Goal: Task Accomplishment & Management: Use online tool/utility

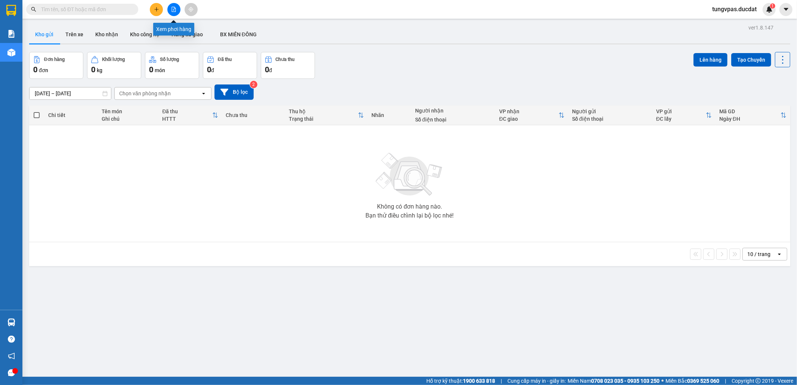
click at [172, 4] on button at bounding box center [173, 9] width 13 height 13
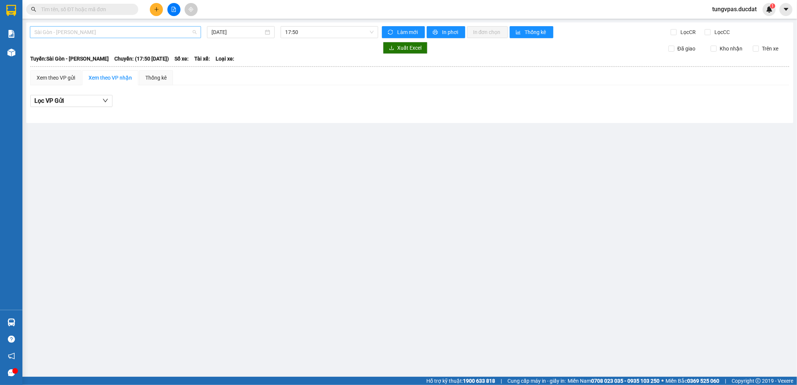
click at [165, 32] on span "Sài Gòn - Gia Lai" at bounding box center [115, 32] width 162 height 11
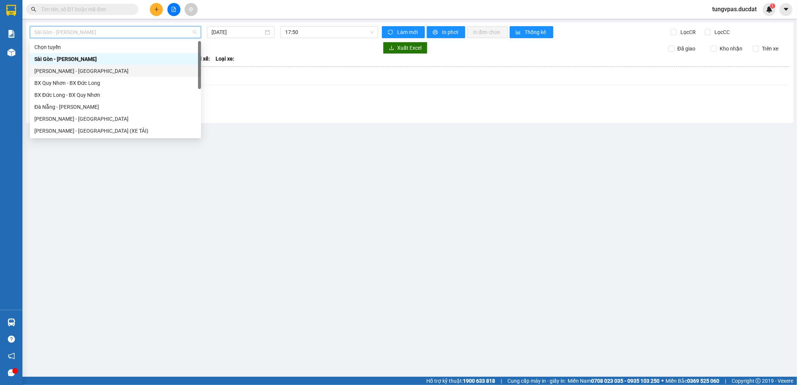
click at [110, 70] on div "Gia Lai - Sài Gòn" at bounding box center [115, 71] width 162 height 8
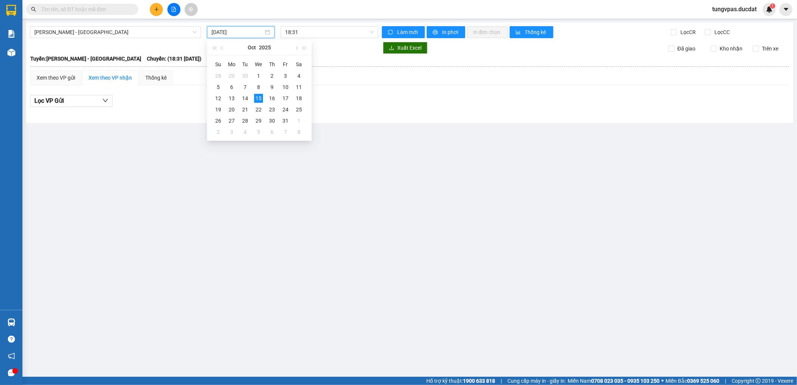
drag, startPoint x: 232, startPoint y: 32, endPoint x: 230, endPoint y: 35, distance: 3.8
click at [232, 33] on input "[DATE]" at bounding box center [238, 32] width 52 height 8
click at [244, 98] on div "14" at bounding box center [245, 98] width 9 height 9
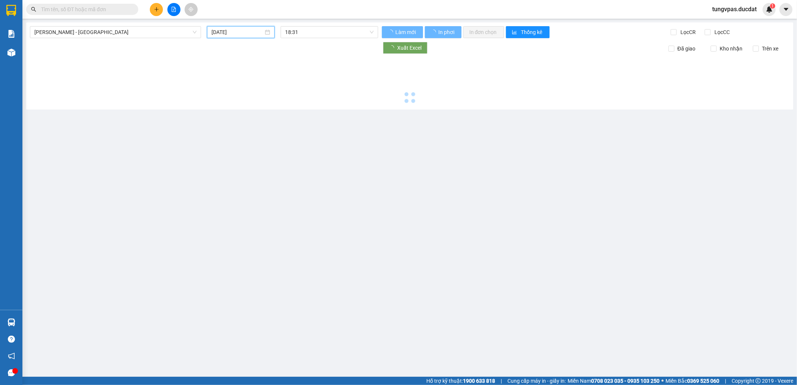
type input "14/10/2025"
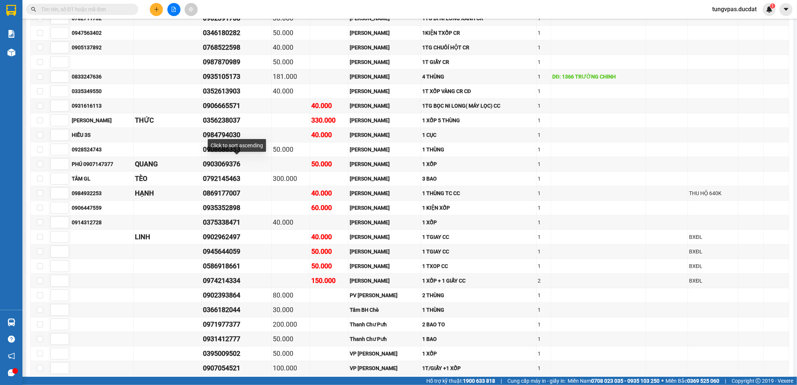
scroll to position [247, 0]
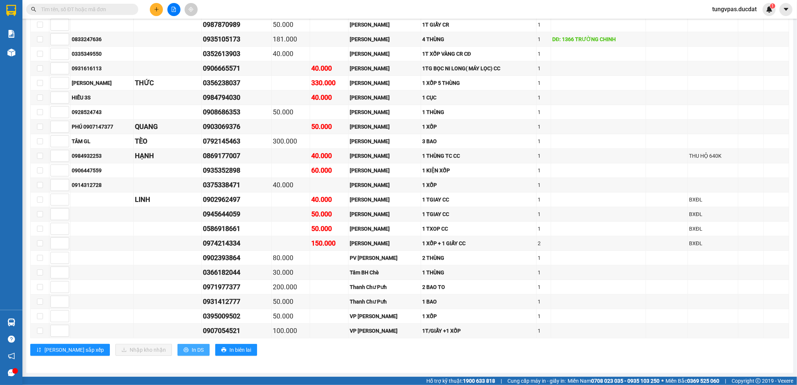
click at [192, 354] on span "In DS" at bounding box center [198, 350] width 12 height 8
click at [154, 13] on button at bounding box center [156, 9] width 13 height 13
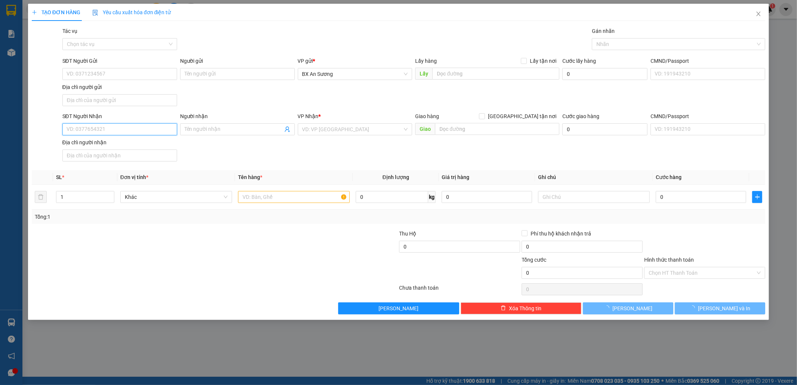
click at [174, 132] on input "SĐT Người Nhận" at bounding box center [119, 129] width 115 height 12
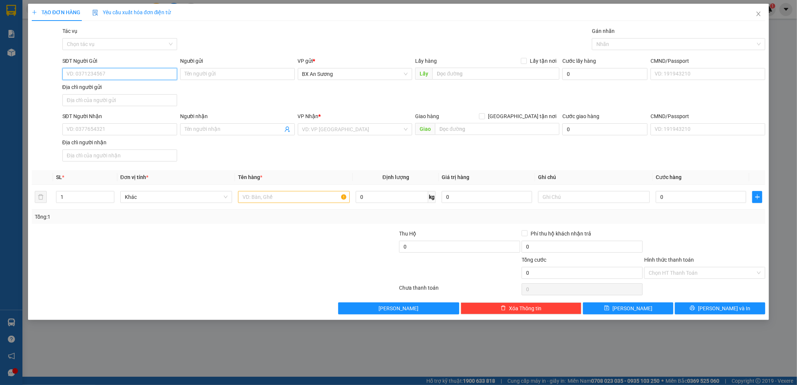
click at [132, 70] on input "SĐT Người Gửi" at bounding box center [119, 74] width 115 height 12
type input "0938667114"
click at [105, 84] on div "0938667114" at bounding box center [119, 89] width 115 height 12
type input "0935964981"
type input "0938667114"
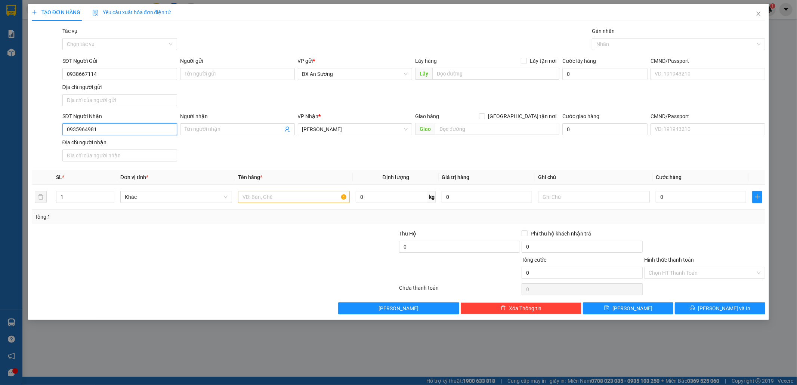
click at [116, 129] on input "0935964981" at bounding box center [119, 129] width 115 height 12
click at [123, 144] on div "0935964981" at bounding box center [120, 145] width 106 height 8
click at [249, 195] on input "text" at bounding box center [294, 197] width 112 height 12
type input "3 CAN DẦU TRẮNG"
type input "1"
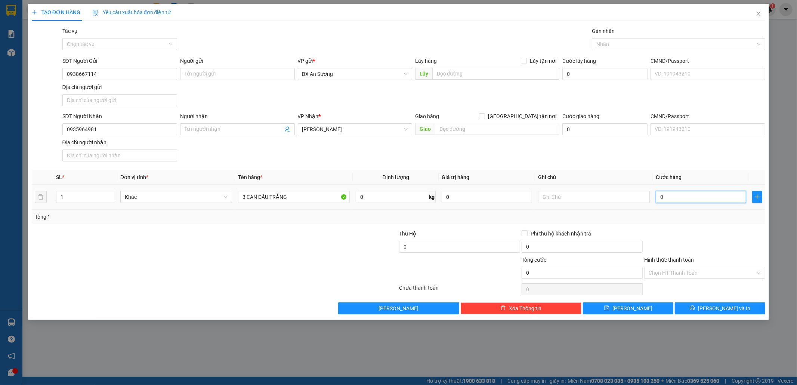
type input "1"
type input "14"
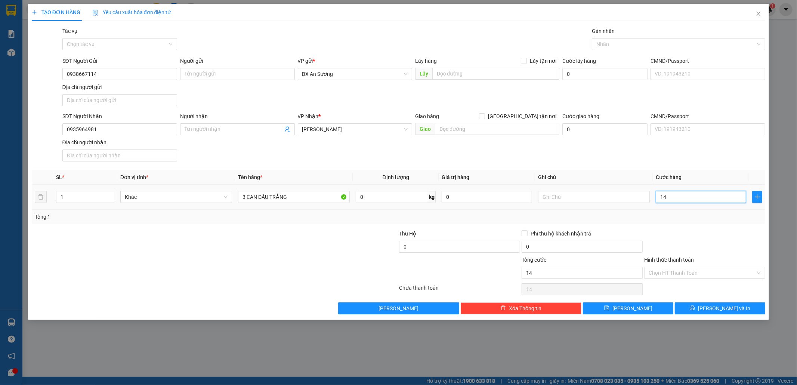
type input "140"
type input "140.000"
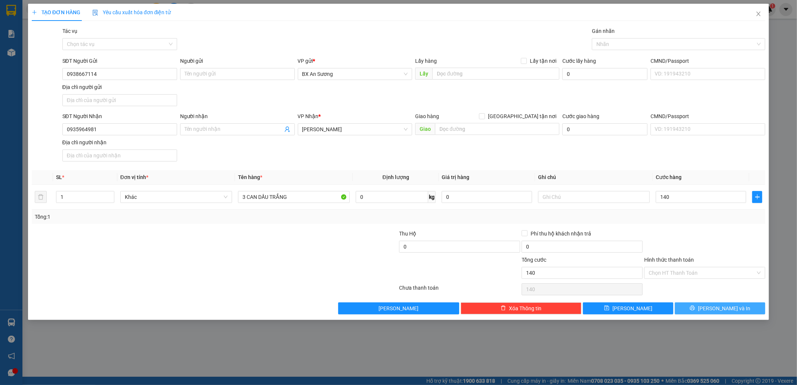
type input "140.000"
click at [719, 312] on span "[PERSON_NAME] và In" at bounding box center [724, 308] width 52 height 8
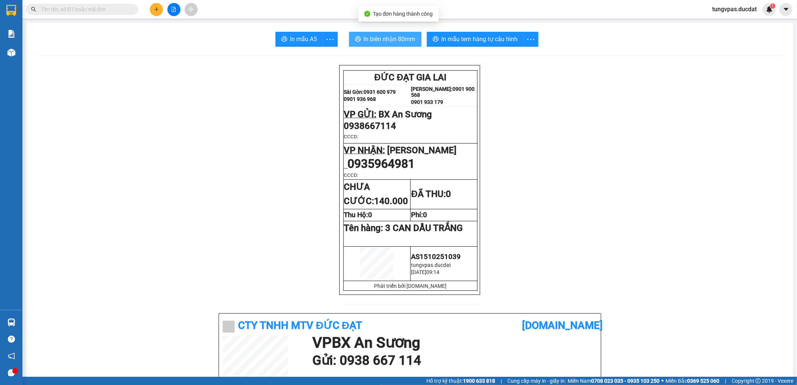
click at [400, 42] on span "In biên nhận 80mm" at bounding box center [390, 38] width 52 height 9
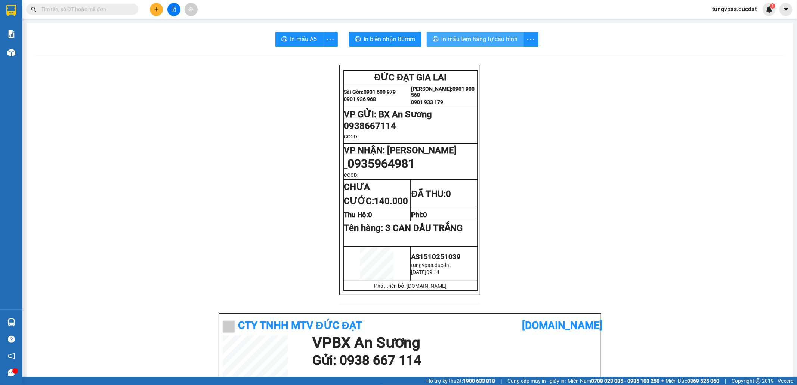
click at [499, 43] on span "In mẫu tem hàng tự cấu hình" at bounding box center [480, 38] width 76 height 9
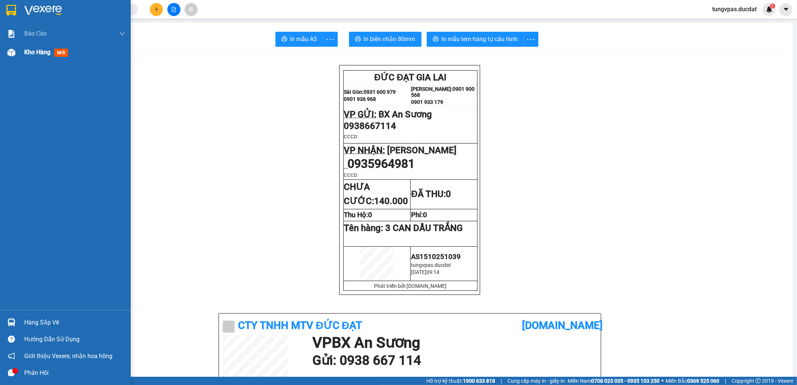
click at [18, 54] on div "Kho hàng mới" at bounding box center [65, 52] width 131 height 19
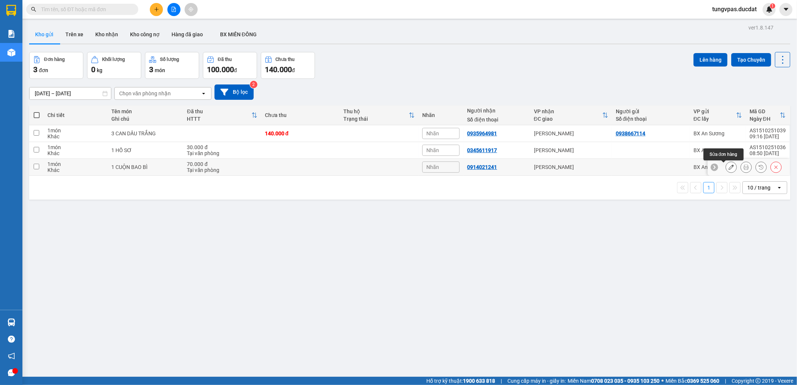
click at [727, 167] on button at bounding box center [731, 167] width 10 height 13
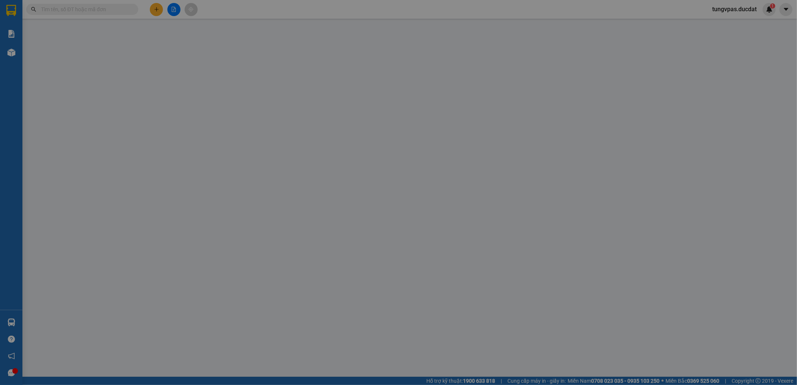
type input "0914021241"
type input "0"
type input "70.000"
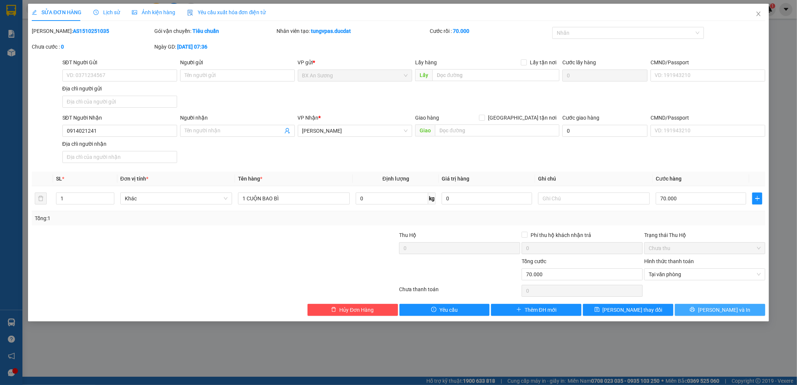
click at [734, 314] on span "[PERSON_NAME] và In" at bounding box center [724, 310] width 52 height 8
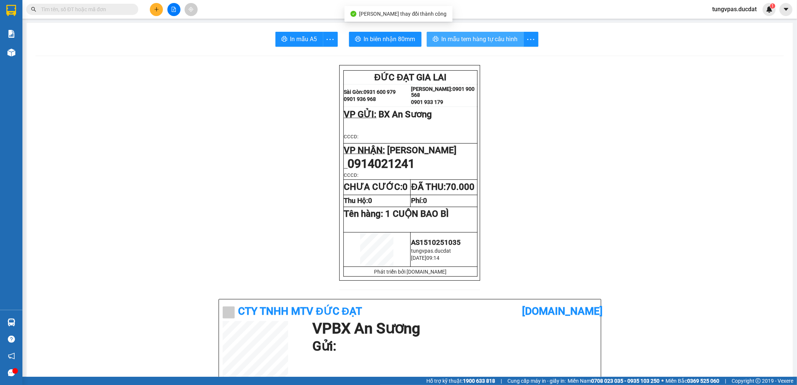
click at [485, 44] on button "In mẫu tem hàng tự cấu hình" at bounding box center [475, 39] width 97 height 15
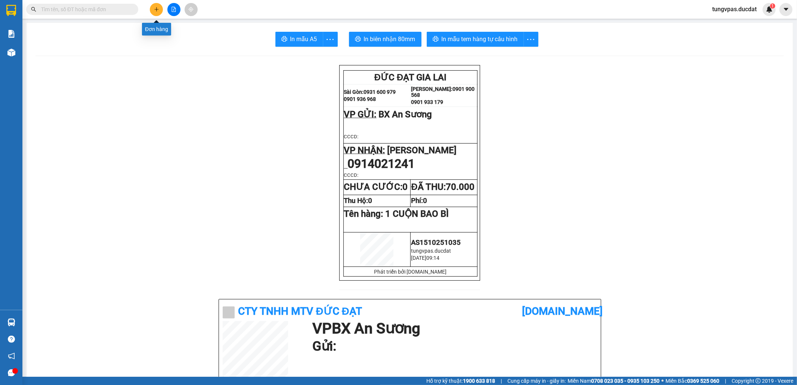
click at [157, 7] on icon "plus" at bounding box center [156, 9] width 5 height 5
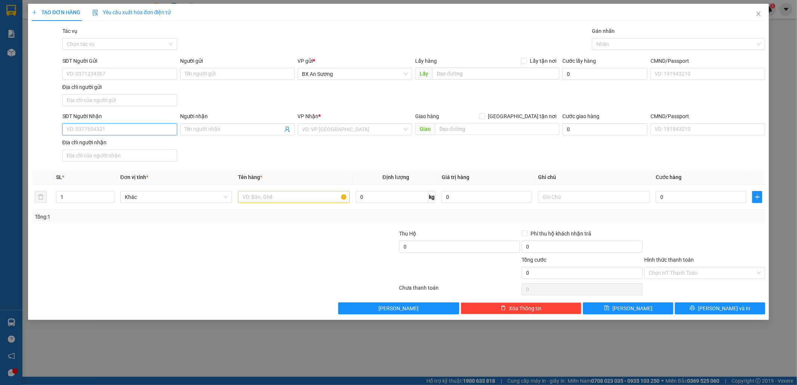
click at [149, 133] on input "SĐT Người Nhận" at bounding box center [119, 129] width 115 height 12
type input "0335237777"
click at [111, 145] on div "0335237777 - [PERSON_NAME]" at bounding box center [120, 145] width 106 height 8
type input "TÂM NGUYỄN"
type input "0335237777"
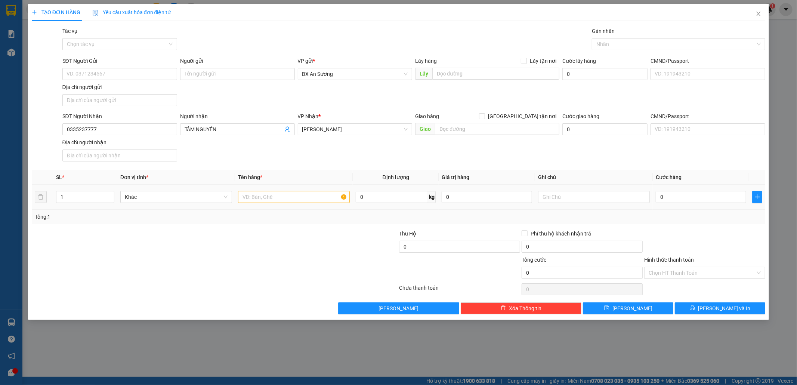
drag, startPoint x: 295, startPoint y: 207, endPoint x: 295, endPoint y: 201, distance: 5.6
click at [295, 203] on td at bounding box center [294, 197] width 118 height 25
click at [295, 201] on input "text" at bounding box center [294, 197] width 112 height 12
type input "1 CỤC ĐEN"
type input "5"
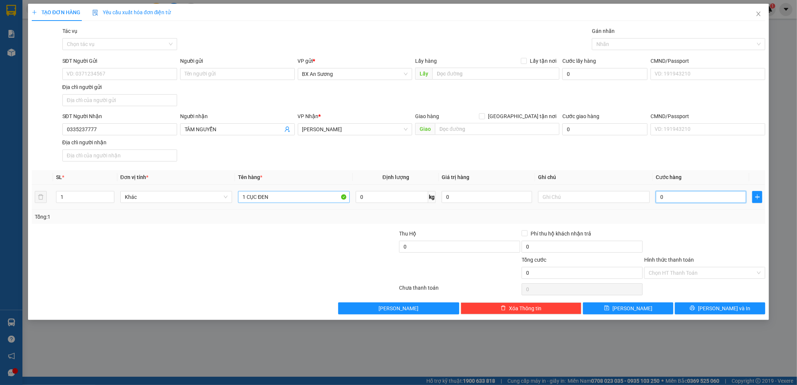
type input "5"
type input "50"
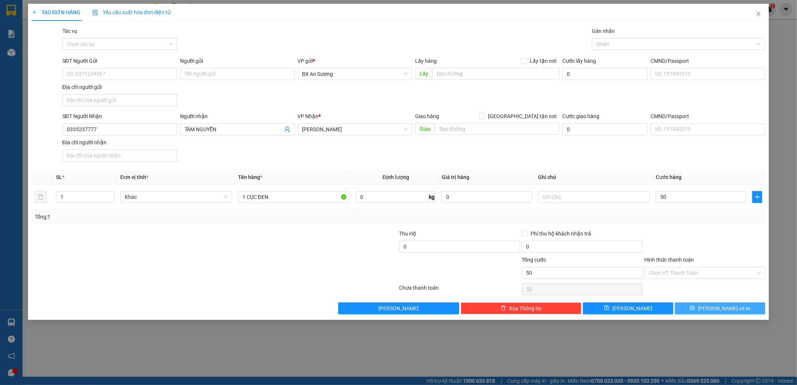
type input "50.000"
click at [695, 310] on icon "printer" at bounding box center [692, 307] width 5 height 5
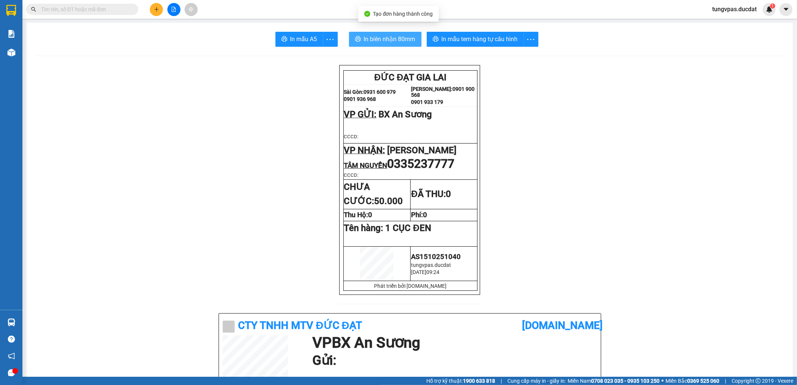
click at [382, 40] on span "In biên nhận 80mm" at bounding box center [390, 38] width 52 height 9
click at [364, 36] on span "In biên nhận 80mm" at bounding box center [390, 38] width 52 height 9
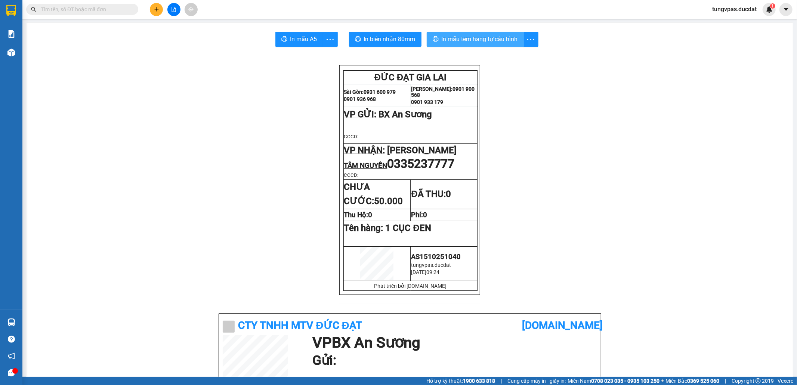
click at [502, 36] on span "In mẫu tem hàng tự cấu hình" at bounding box center [480, 38] width 76 height 9
click at [156, 12] on button at bounding box center [156, 9] width 13 height 13
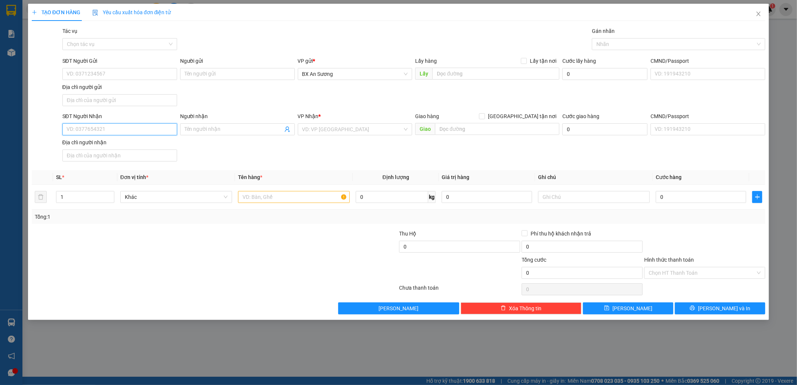
click at [157, 125] on input "SĐT Người Nhận" at bounding box center [119, 129] width 115 height 12
type input "0386850484"
click at [133, 145] on div "0386850484 - CHỊ LƯƠNG" at bounding box center [120, 145] width 106 height 8
type input "CHỊ [PERSON_NAME]"
type input "0386850484"
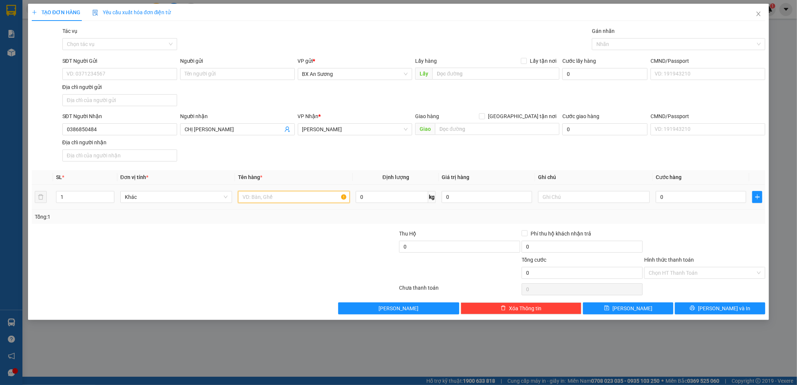
click at [265, 203] on input "text" at bounding box center [294, 197] width 112 height 12
type input "1 CỤC ĐEN NHỎ"
type input "4"
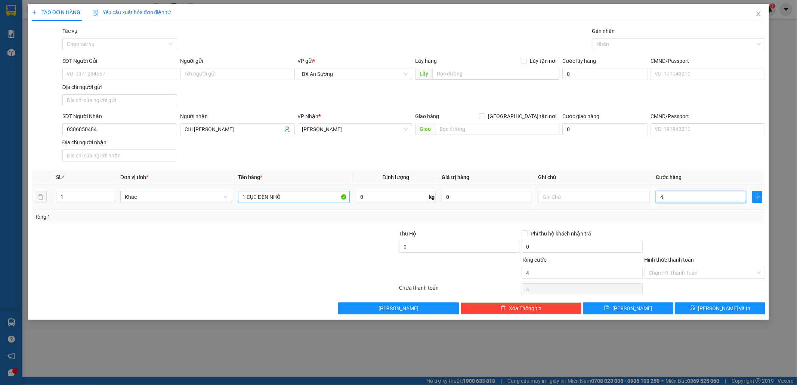
type input "40"
type input "40.000"
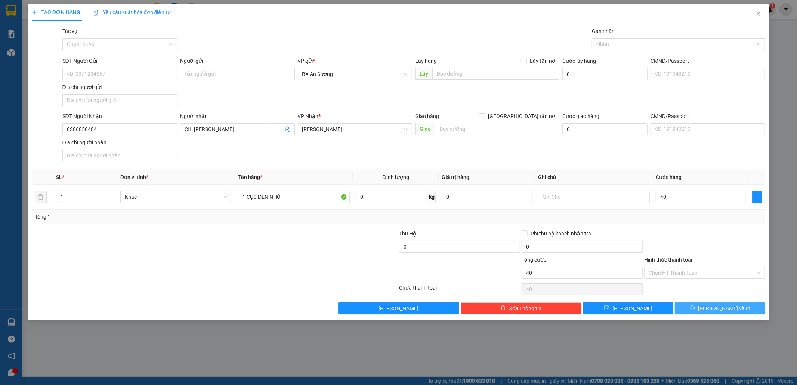
type input "40.000"
click at [730, 305] on button "[PERSON_NAME] và In" at bounding box center [720, 308] width 90 height 12
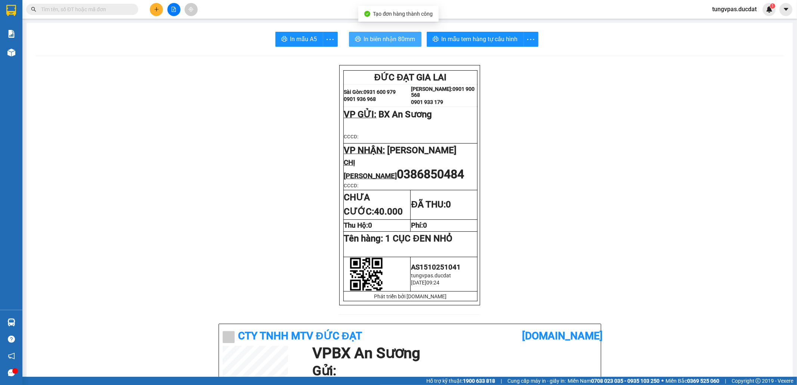
click at [410, 39] on span "In biên nhận 80mm" at bounding box center [390, 38] width 52 height 9
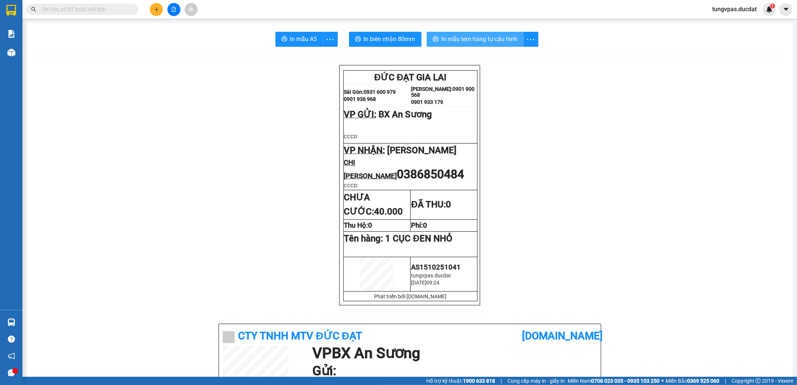
click at [460, 43] on span "In mẫu tem hàng tự cấu hình" at bounding box center [480, 38] width 76 height 9
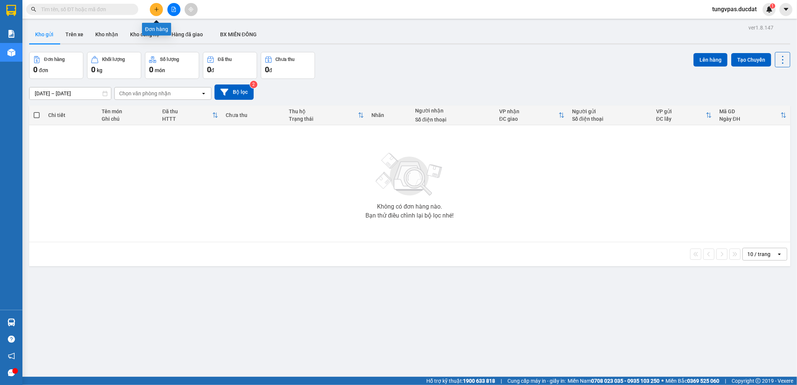
click at [157, 10] on icon "plus" at bounding box center [156, 9] width 5 height 5
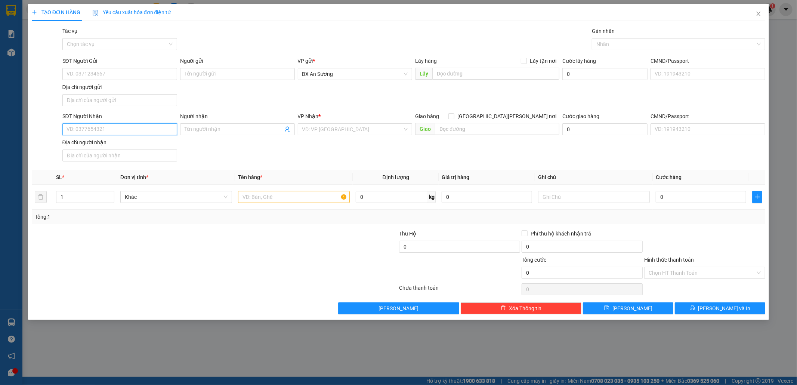
click at [132, 128] on input "SĐT Người Nhận" at bounding box center [119, 129] width 115 height 12
click at [117, 145] on div "0914021241" at bounding box center [120, 145] width 106 height 8
type input "0914021241"
click at [253, 196] on input "text" at bounding box center [294, 197] width 112 height 12
type input "1 CUỘN BAO BÌ"
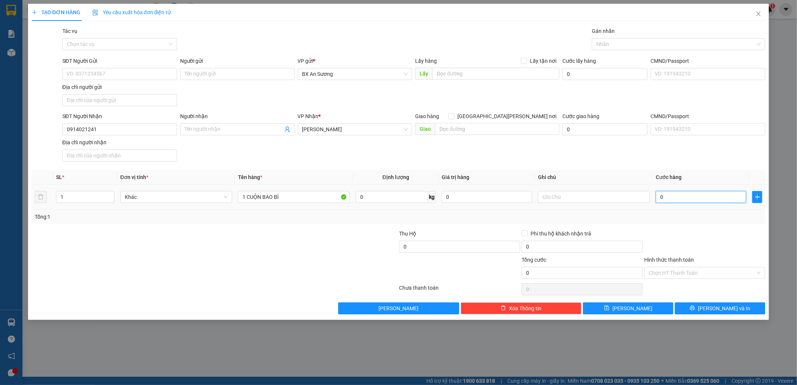
click at [684, 197] on input "0" at bounding box center [701, 197] width 90 height 12
type input "7"
type input "70"
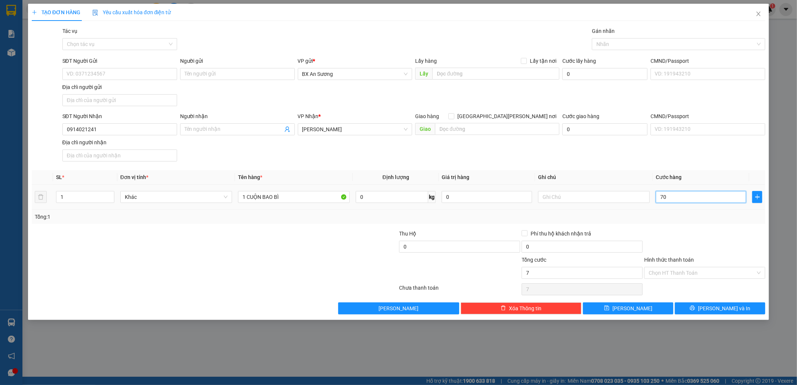
type input "70"
type input "70.000"
click at [690, 272] on input "Hình thức thanh toán" at bounding box center [702, 272] width 107 height 11
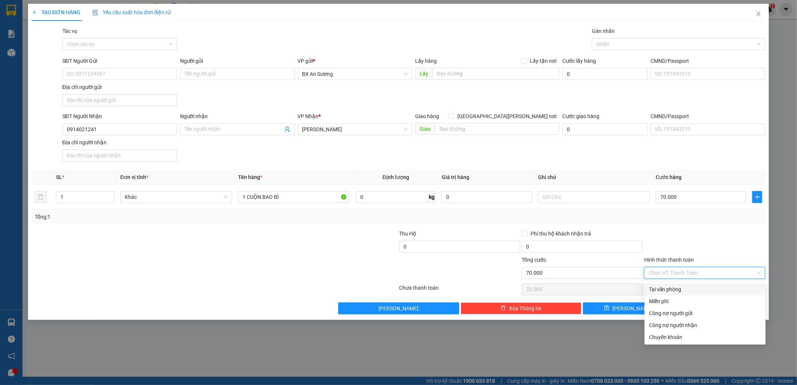
click at [688, 286] on div "Tại văn phòng" at bounding box center [705, 289] width 112 height 8
type input "0"
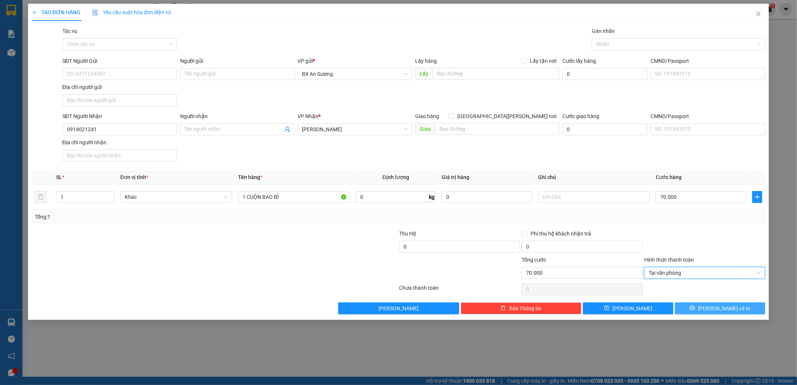
click at [702, 305] on button "[PERSON_NAME] và In" at bounding box center [720, 308] width 90 height 12
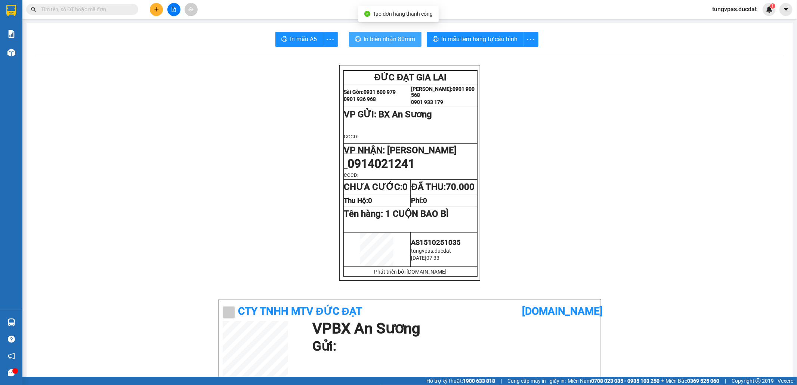
click at [379, 39] on span "In biên nhận 80mm" at bounding box center [390, 38] width 52 height 9
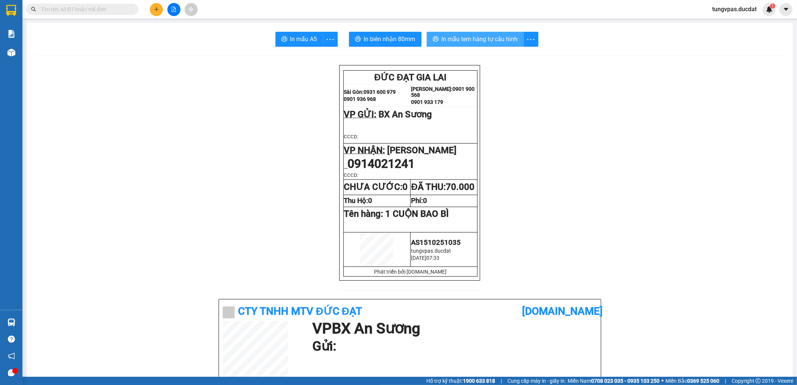
click at [491, 45] on button "In mẫu tem hàng tự cấu hình" at bounding box center [475, 39] width 97 height 15
click at [173, 7] on icon "file-add" at bounding box center [173, 9] width 5 height 5
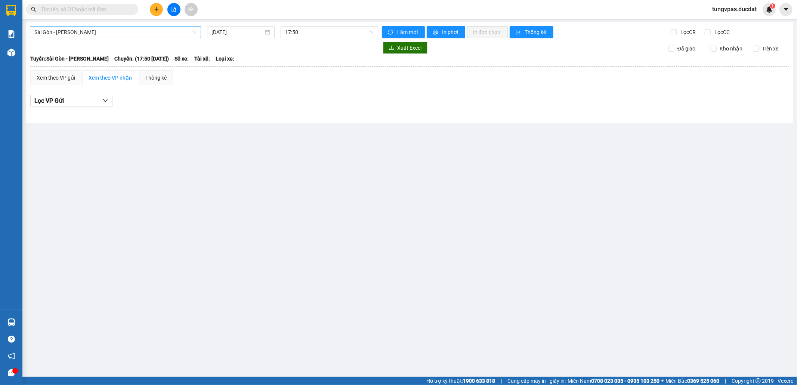
click at [179, 31] on span "Sài Gòn - Gia Lai" at bounding box center [115, 32] width 162 height 11
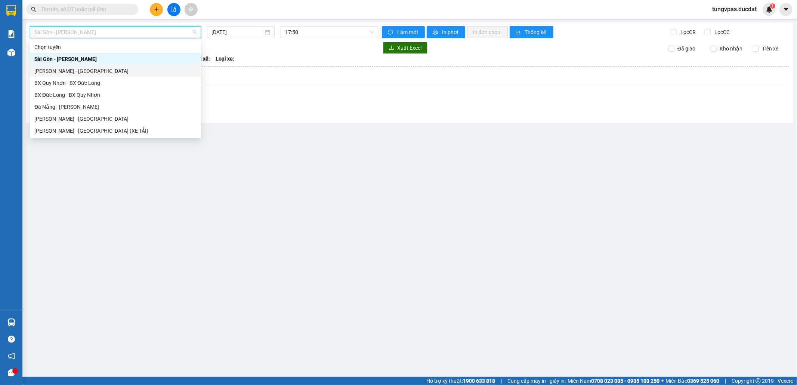
click at [273, 83] on div "Xem theo VP gửi Xem theo VP nhận Thống kê" at bounding box center [409, 77] width 759 height 15
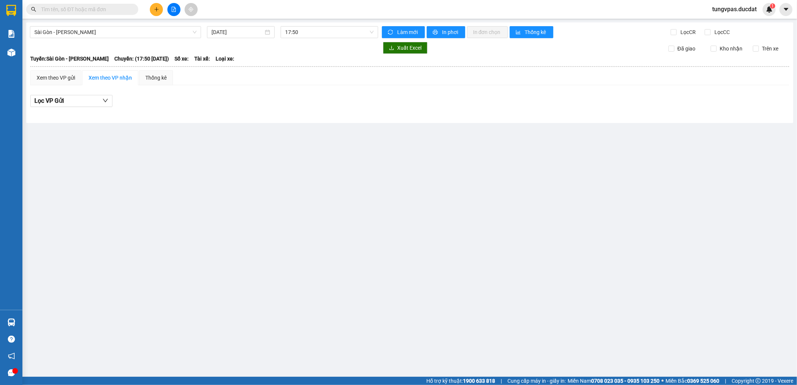
click at [158, 10] on icon "plus" at bounding box center [156, 9] width 5 height 5
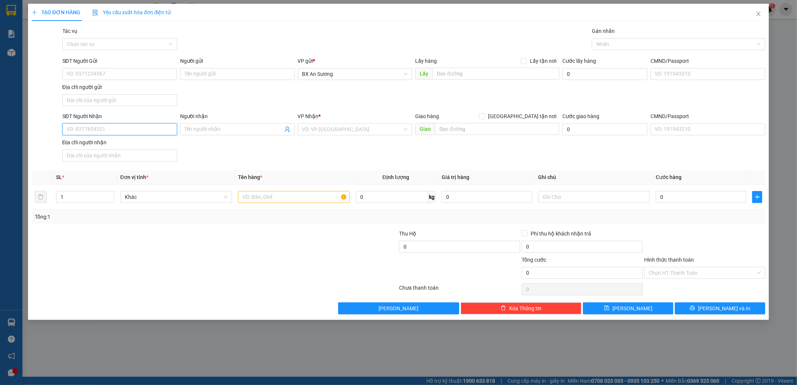
click at [133, 133] on input "SĐT Người Nhận" at bounding box center [119, 129] width 115 height 12
click at [126, 142] on div "0345611917" at bounding box center [120, 145] width 106 height 8
type input "0345611917"
click at [259, 194] on input "text" at bounding box center [294, 197] width 112 height 12
type input "1 HỒ SƠ"
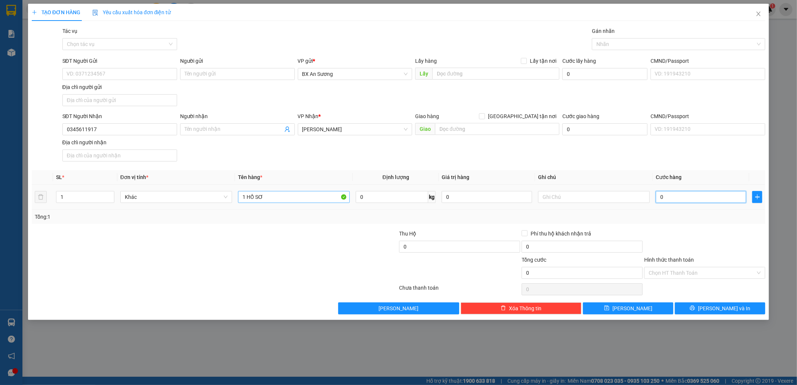
type input "3"
type input "30"
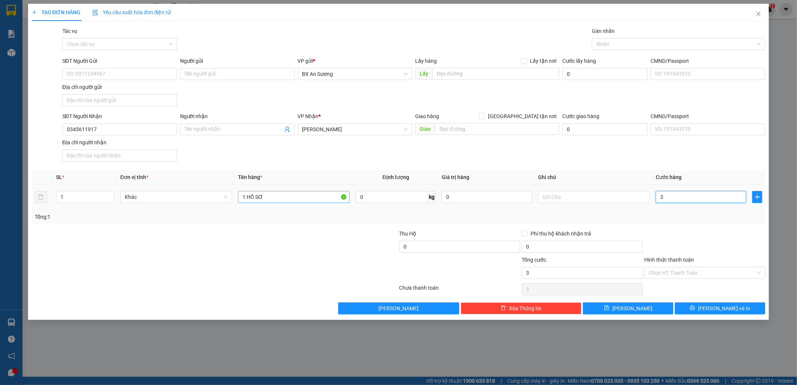
type input "30"
type input "30.000"
click at [685, 275] on input "Hình thức thanh toán" at bounding box center [702, 272] width 107 height 11
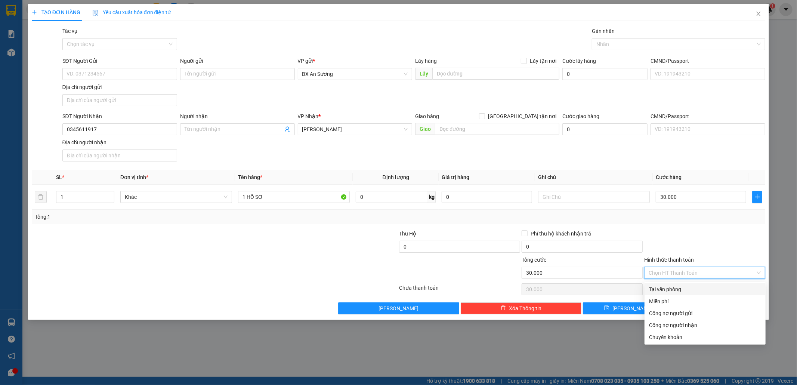
click at [669, 292] on div "Tại văn phòng" at bounding box center [705, 289] width 112 height 8
type input "0"
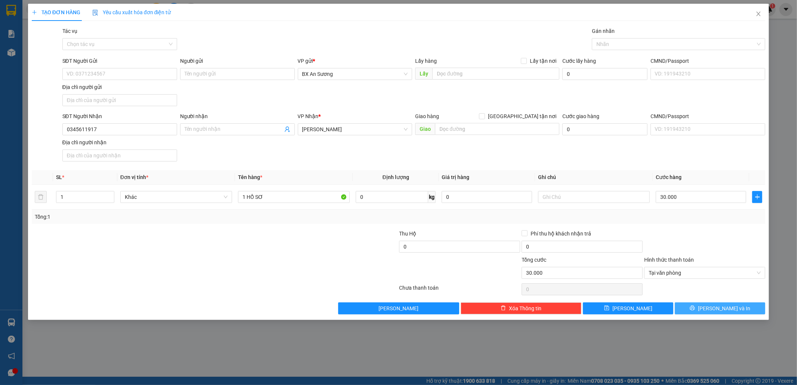
click at [694, 311] on button "[PERSON_NAME] và In" at bounding box center [720, 308] width 90 height 12
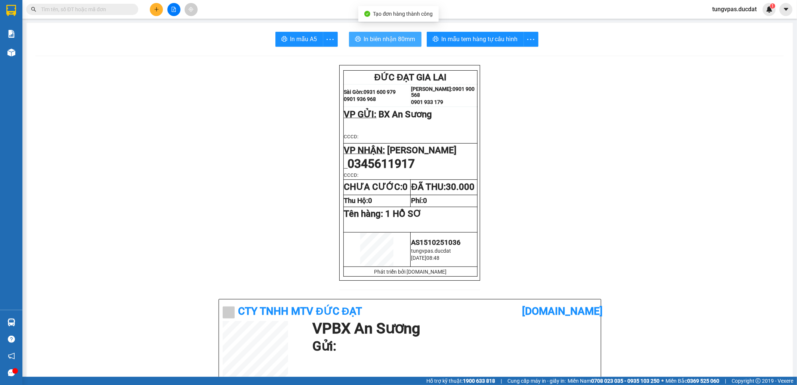
drag, startPoint x: 377, startPoint y: 29, endPoint x: 377, endPoint y: 41, distance: 12.0
click at [377, 41] on span "In biên nhận 80mm" at bounding box center [390, 38] width 52 height 9
click at [495, 37] on span "In mẫu tem hàng tự cấu hình" at bounding box center [480, 38] width 76 height 9
click at [108, 11] on input "text" at bounding box center [85, 9] width 88 height 8
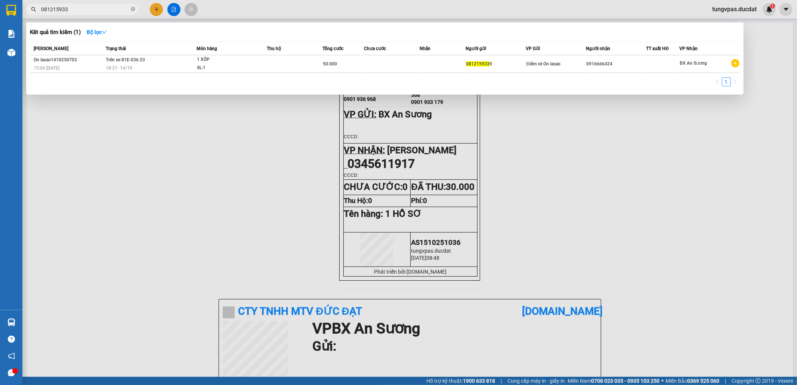
type input "0812159339"
click at [133, 10] on icon "close-circle" at bounding box center [133, 9] width 4 height 4
type input "0968946527"
click at [135, 6] on span at bounding box center [133, 9] width 4 height 7
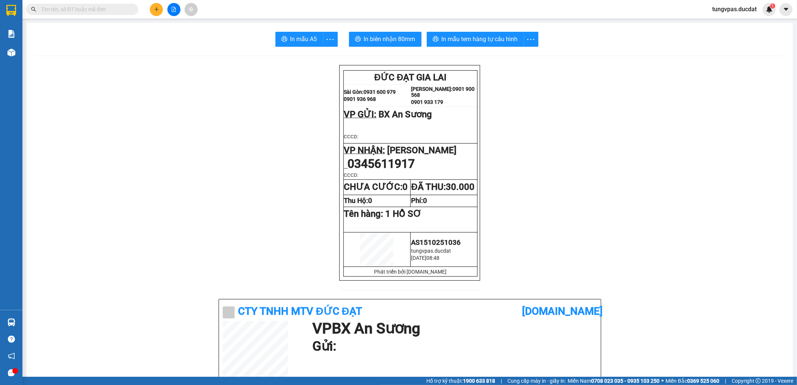
click at [121, 12] on input "text" at bounding box center [85, 9] width 88 height 8
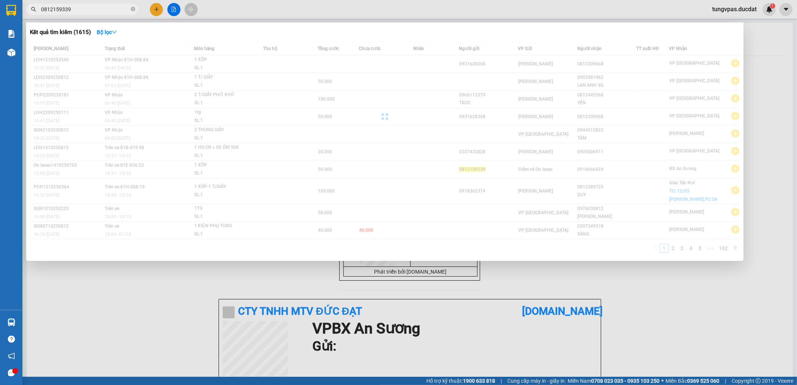
type input "0812159339"
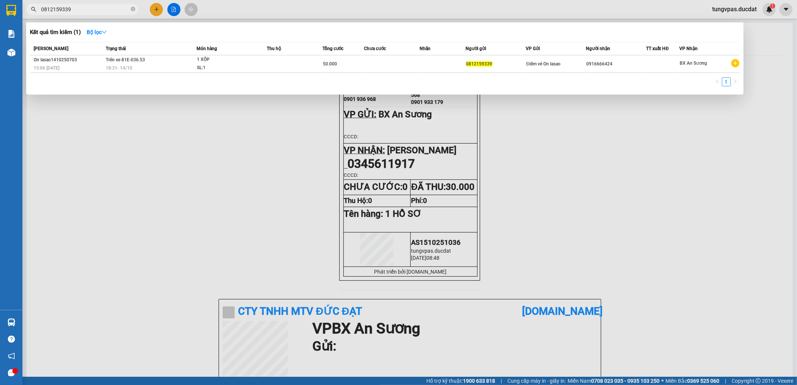
click at [153, 11] on div at bounding box center [398, 192] width 797 height 385
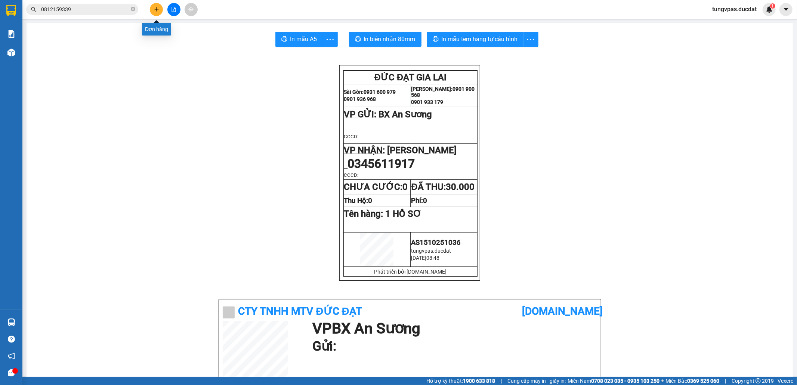
click at [153, 11] on button at bounding box center [156, 9] width 13 height 13
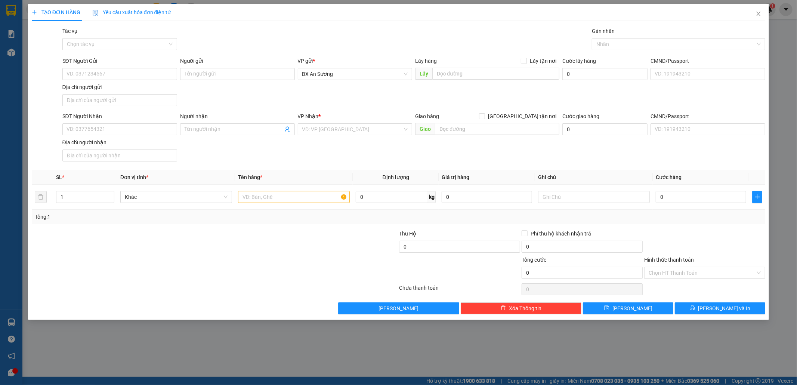
click at [98, 138] on div "SĐT Người Nhận VD: 0377654321" at bounding box center [119, 125] width 115 height 26
click at [101, 132] on input "SĐT Người Nhận" at bounding box center [119, 129] width 115 height 12
type input "0913341553"
click at [100, 144] on div "0913341553 - TRIỀU" at bounding box center [120, 145] width 106 height 8
type input "TRIỀU"
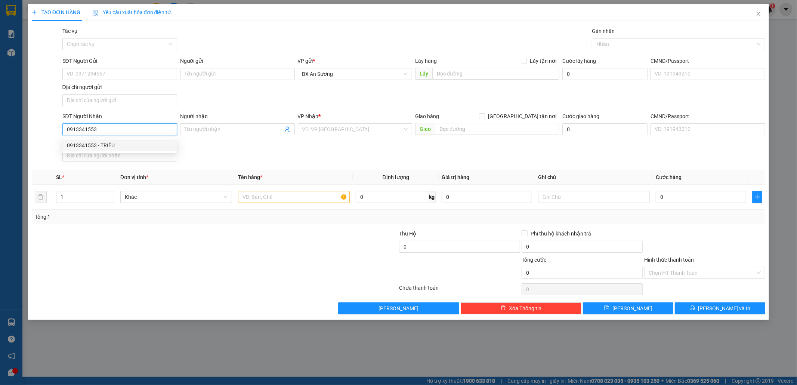
type input "N3 [GEOGRAPHIC_DATA]"
type input "0913341553"
click at [277, 200] on input "text" at bounding box center [294, 197] width 112 height 12
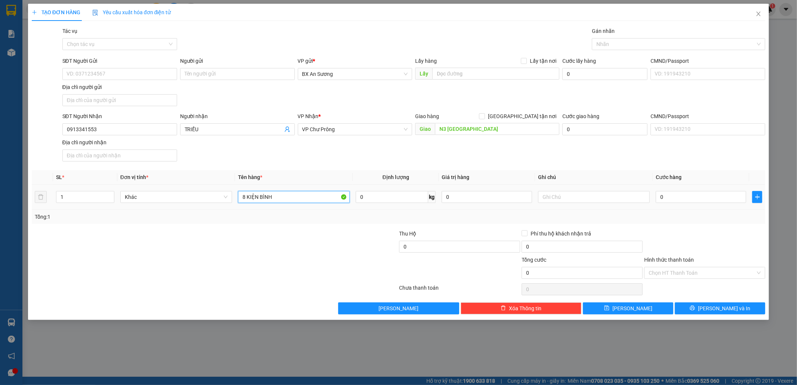
type input "8 KIỆN BÌNH"
type input "3"
type input "38"
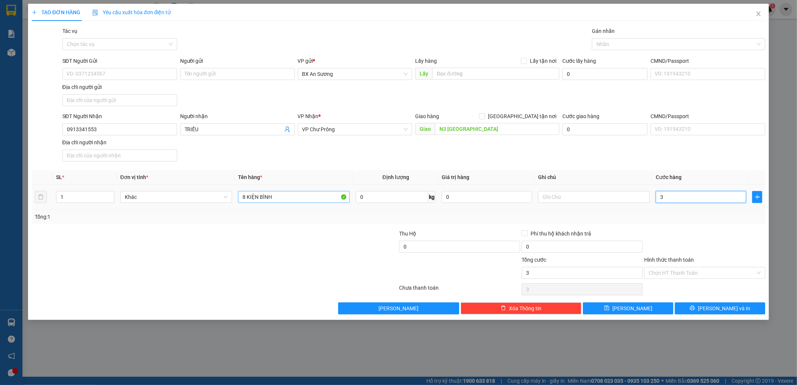
type input "38"
type input "380"
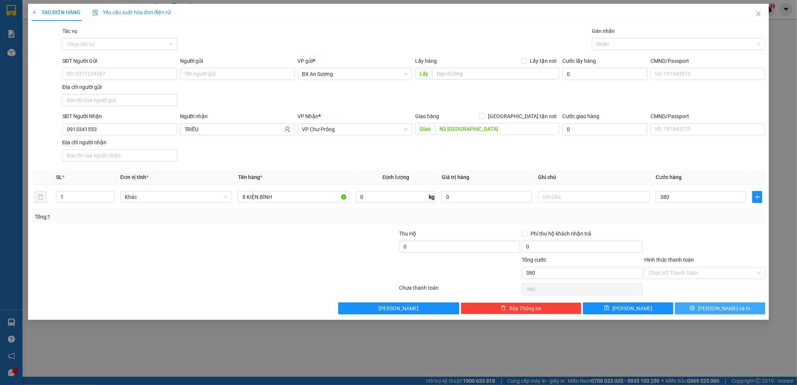
type input "380.000"
click at [685, 305] on button "[PERSON_NAME] và In" at bounding box center [720, 308] width 90 height 12
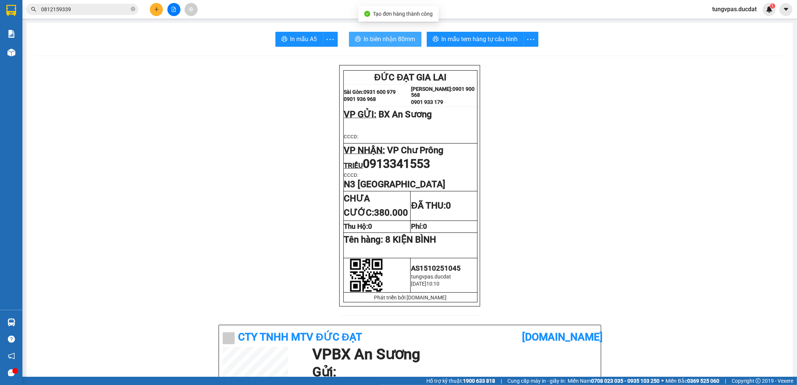
click at [388, 41] on span "In biên nhận 80mm" at bounding box center [390, 38] width 52 height 9
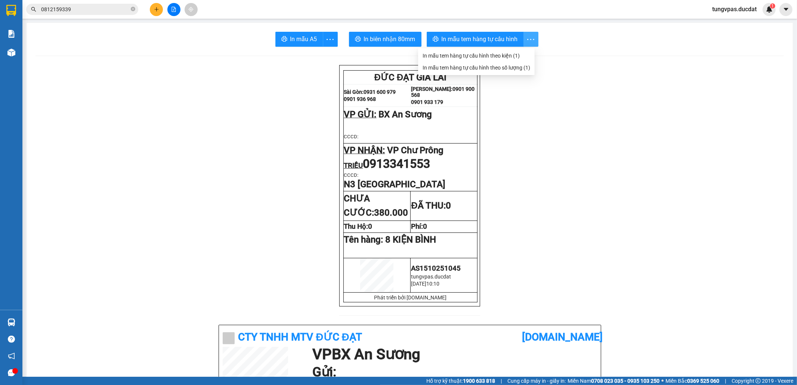
click at [499, 38] on span "In mẫu tem hàng tự cấu hình" at bounding box center [480, 38] width 76 height 9
click at [158, 11] on icon "plus" at bounding box center [156, 9] width 5 height 5
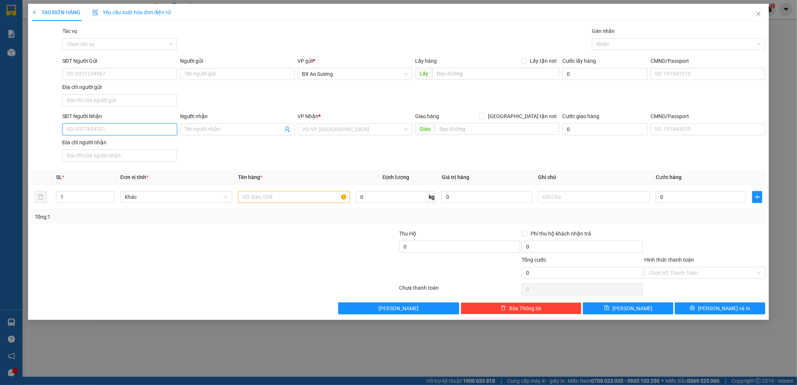
click at [146, 127] on input "SĐT Người Nhận" at bounding box center [119, 129] width 115 height 12
click at [132, 147] on div "0325825737" at bounding box center [120, 145] width 106 height 8
type input "0325825737"
click at [283, 203] on input "text" at bounding box center [294, 197] width 112 height 12
type input "2 TÚM BAO"
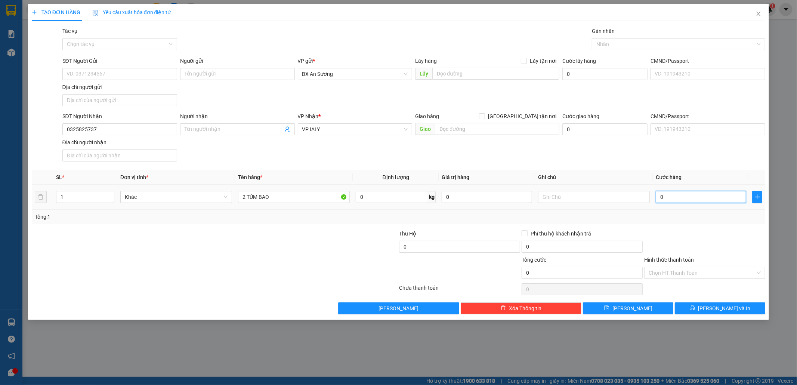
click at [707, 200] on input "0" at bounding box center [701, 197] width 90 height 12
type input "1"
type input "10"
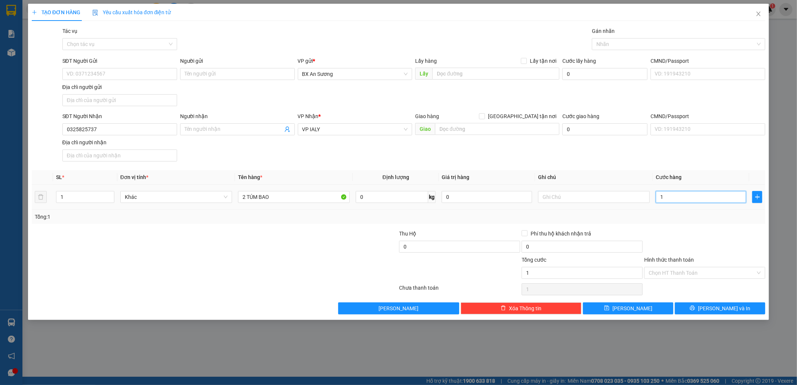
type input "10"
type input "100"
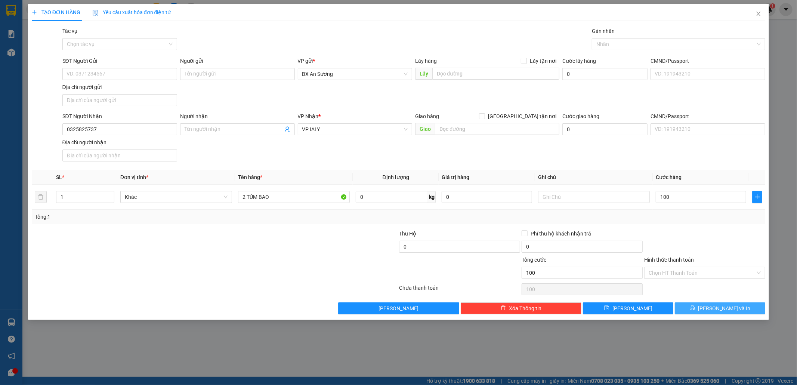
type input "100.000"
click at [727, 305] on button "[PERSON_NAME] và In" at bounding box center [720, 308] width 90 height 12
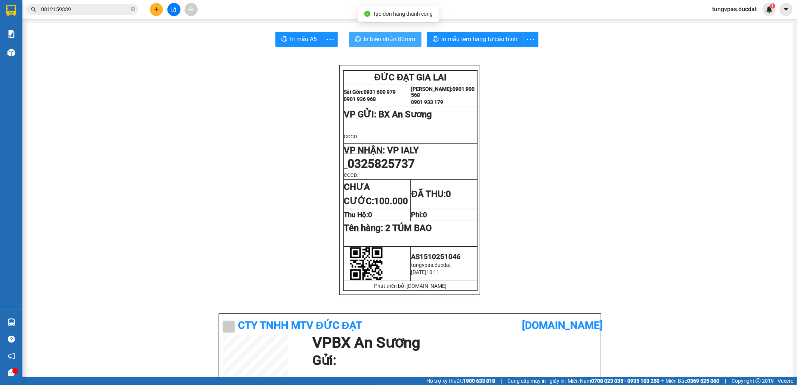
click at [406, 39] on span "In biên nhận 80mm" at bounding box center [390, 38] width 52 height 9
click at [398, 37] on span "In biên nhận 80mm" at bounding box center [390, 38] width 52 height 9
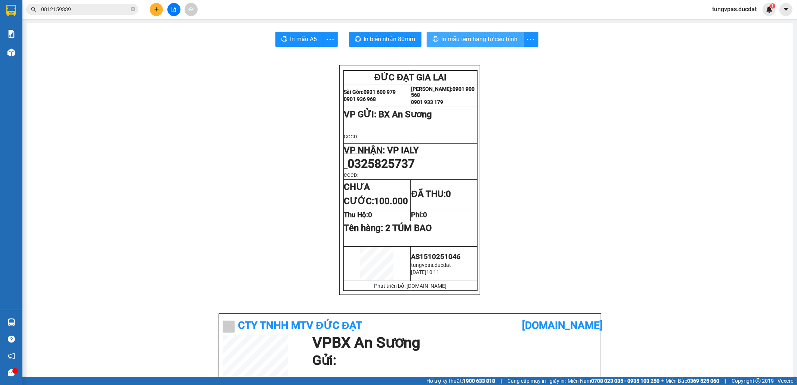
click at [494, 45] on button "In mẫu tem hàng tự cấu hình" at bounding box center [475, 39] width 97 height 15
click at [154, 11] on icon "plus" at bounding box center [156, 9] width 5 height 5
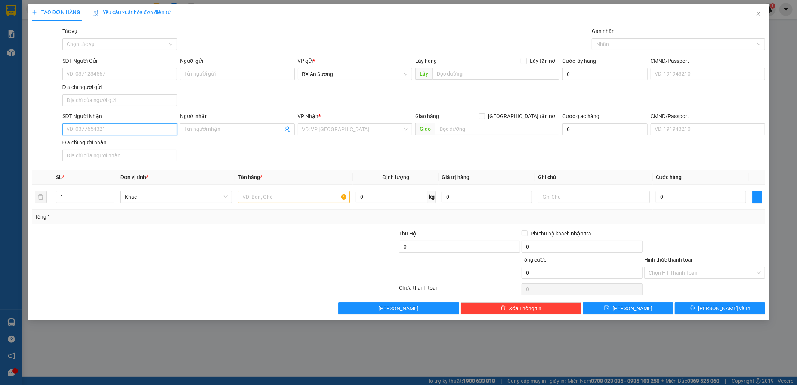
click at [132, 124] on input "SĐT Người Nhận" at bounding box center [119, 129] width 115 height 12
click at [148, 141] on div "0963083469 - TUYẾT" at bounding box center [120, 145] width 106 height 8
type input "0963083469"
type input "TUYẾT"
type input "PHÚ HÒA - CHƯ PAH"
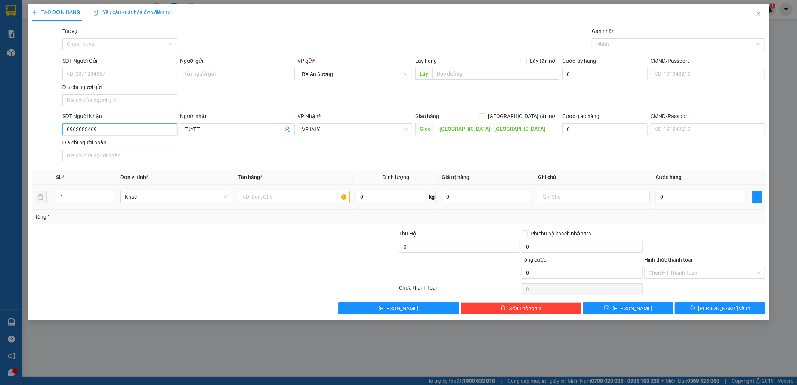
type input "0963083469"
click at [286, 198] on input "text" at bounding box center [294, 197] width 112 height 12
type input "2 THÙNG XỐP"
type input "2"
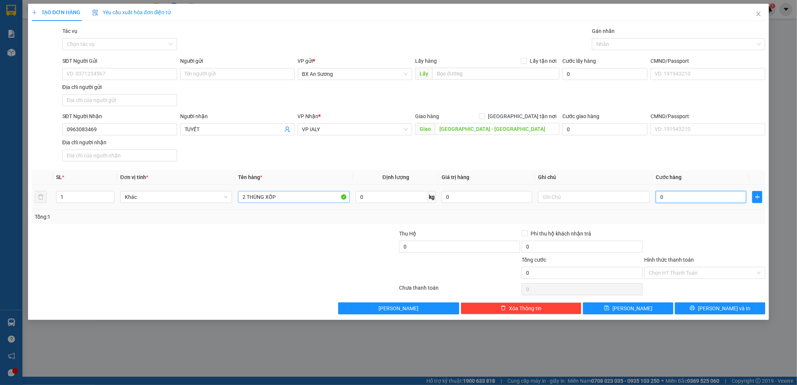
type input "2"
type input "20"
type input "200"
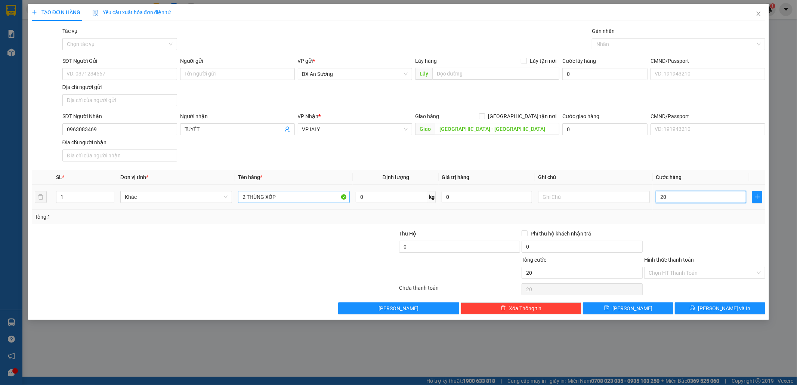
type input "200"
type input "200.000"
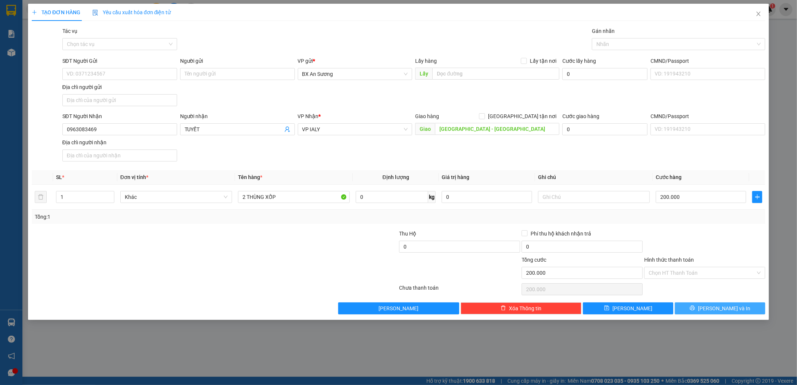
click at [736, 305] on button "[PERSON_NAME] và In" at bounding box center [720, 308] width 90 height 12
click at [696, 307] on button "[PERSON_NAME] và In" at bounding box center [720, 308] width 90 height 12
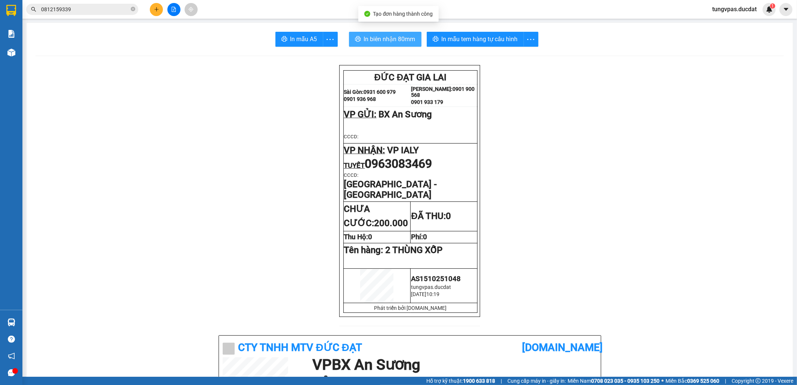
click at [397, 33] on button "In biên nhận 80mm" at bounding box center [385, 39] width 73 height 15
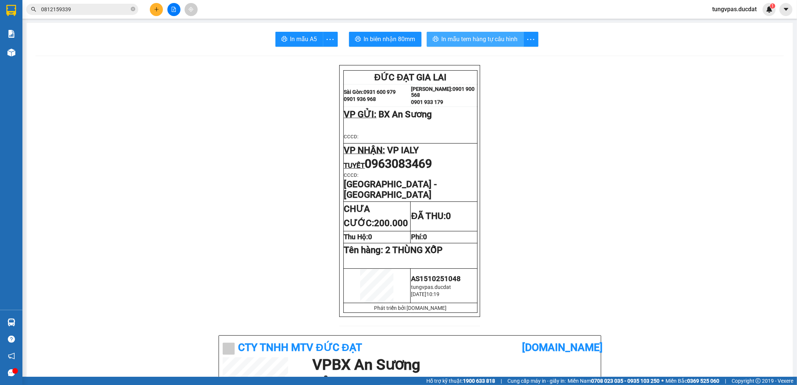
click at [477, 40] on span "In mẫu tem hàng tự cấu hình" at bounding box center [480, 38] width 76 height 9
click at [157, 7] on icon "plus" at bounding box center [156, 9] width 5 height 5
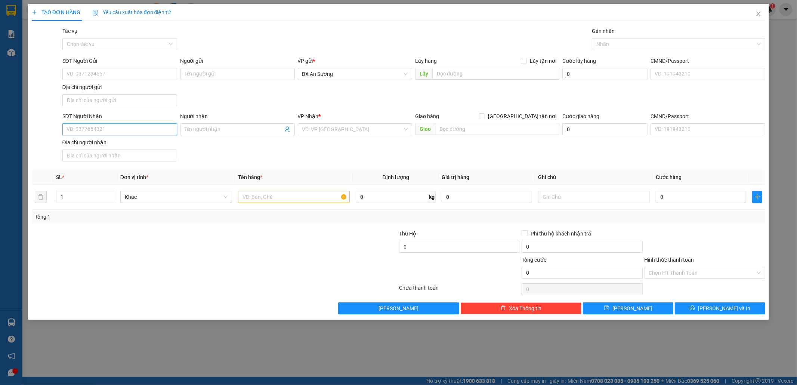
click at [96, 127] on input "SĐT Người Nhận" at bounding box center [119, 129] width 115 height 12
click at [203, 129] on input "Người nhận" at bounding box center [234, 129] width 98 height 8
type input "TRANG KIÊN"
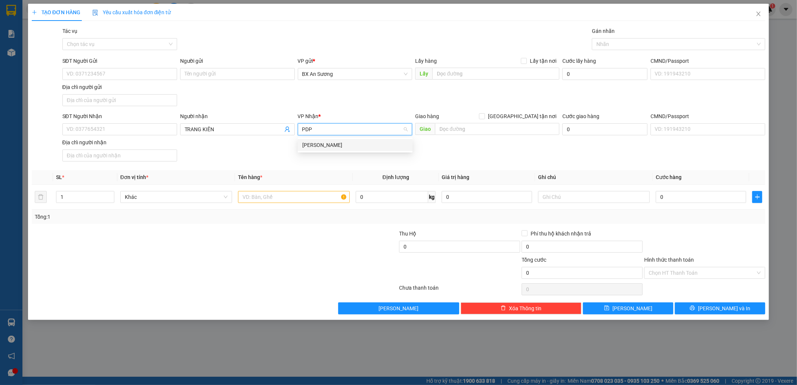
type input "PDP"
click at [318, 138] on body "Kết quả tìm kiếm ( 1 ) Bộ lọc Mã ĐH Trạng thái Món hàng Thu hộ Tổng cước Chưa c…" at bounding box center [398, 192] width 797 height 385
click at [319, 132] on input "search" at bounding box center [352, 129] width 101 height 11
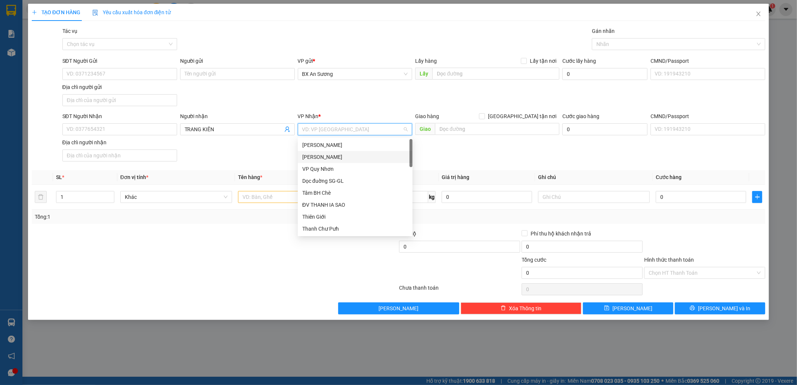
click at [328, 156] on div "[PERSON_NAME]" at bounding box center [355, 157] width 106 height 8
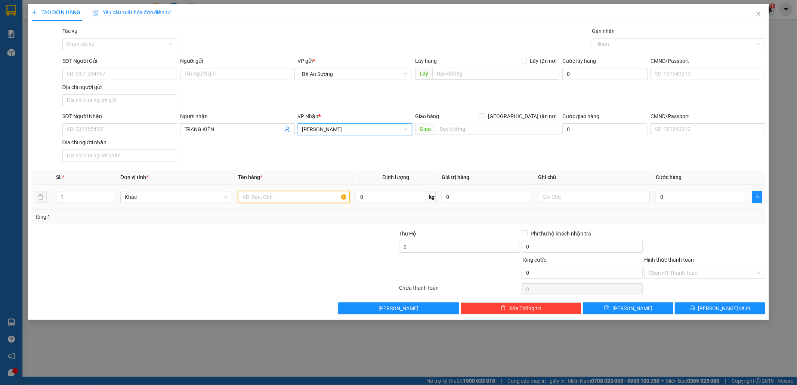
click at [302, 200] on input "text" at bounding box center [294, 197] width 112 height 12
type input "3 KIỆN GIẤY LẠNH"
type input "3"
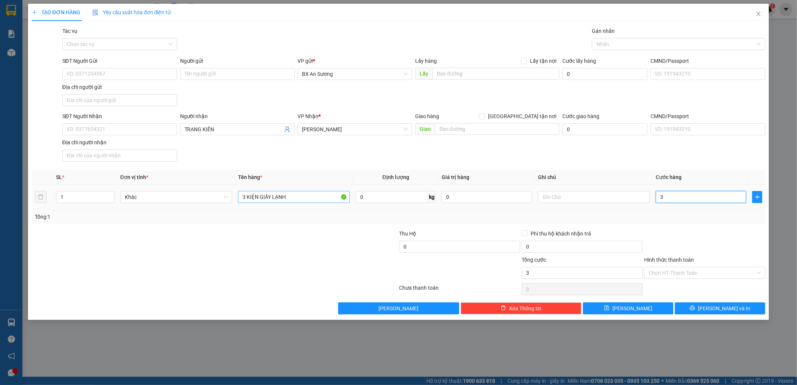
type input "30"
type input "300"
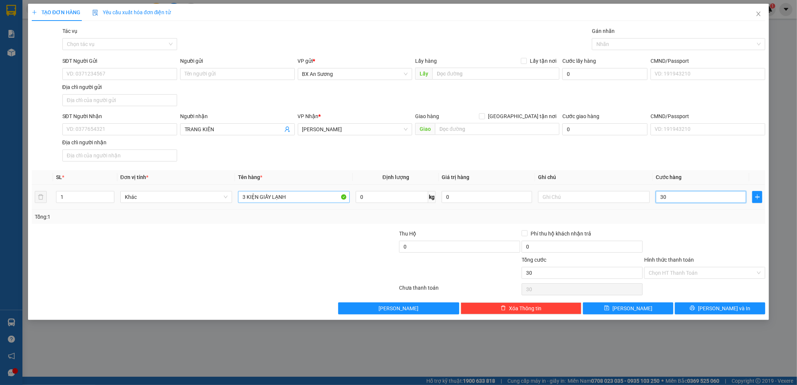
type input "300"
type input "300.000"
click at [756, 309] on button "[PERSON_NAME] và In" at bounding box center [720, 308] width 90 height 12
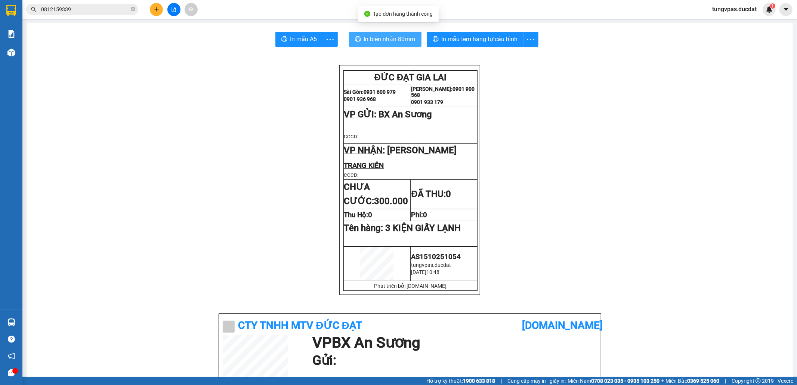
click at [410, 46] on button "In biên nhận 80mm" at bounding box center [385, 39] width 73 height 15
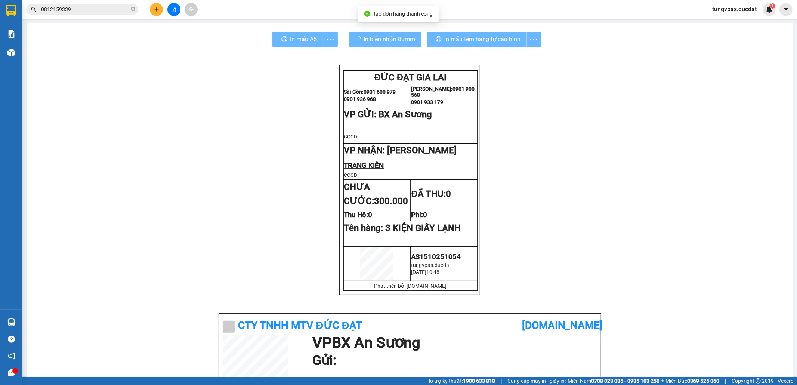
click at [455, 40] on div "In mẫu tem hàng tự cấu hình" at bounding box center [484, 39] width 115 height 15
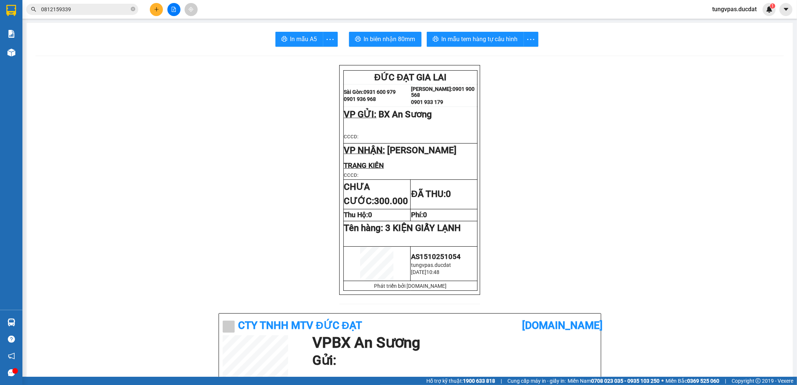
click at [484, 38] on span "In mẫu tem hàng tự cấu hình" at bounding box center [480, 38] width 76 height 9
click at [155, 8] on icon "plus" at bounding box center [156, 9] width 5 height 5
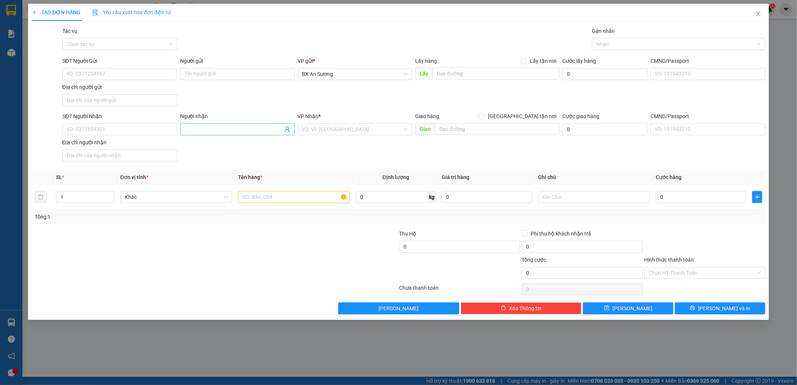
click at [212, 126] on input "Người nhận" at bounding box center [234, 129] width 98 height 8
click at [159, 133] on input "SĐT Người Nhận" at bounding box center [119, 129] width 115 height 12
click at [200, 130] on input "Người nhận" at bounding box center [234, 129] width 98 height 8
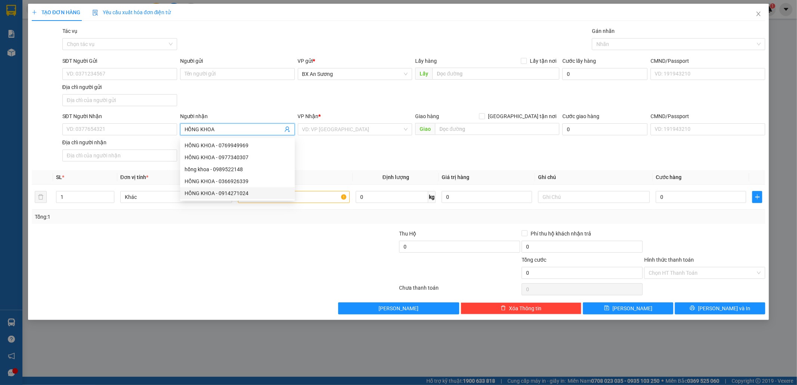
type input "HỒNG KHOA"
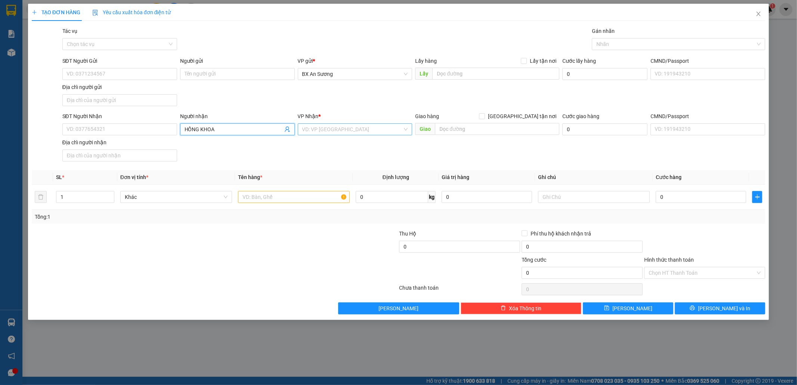
click at [348, 133] on input "search" at bounding box center [352, 129] width 101 height 11
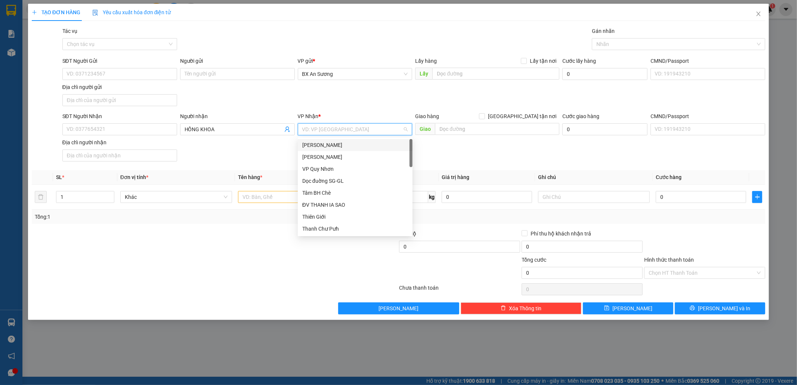
click at [336, 151] on div "[PERSON_NAME]" at bounding box center [355, 157] width 115 height 12
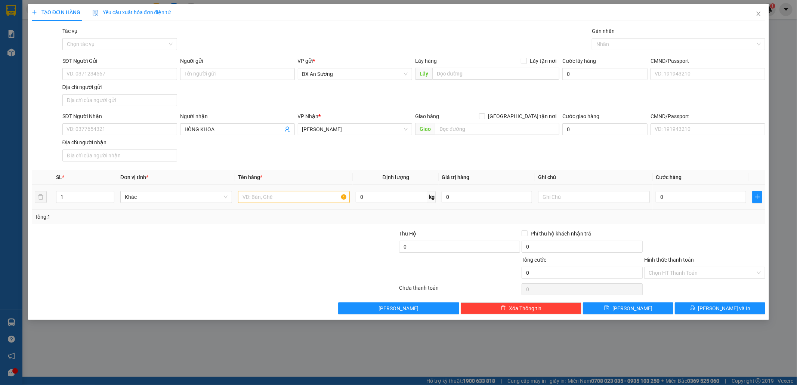
click at [259, 207] on td at bounding box center [294, 197] width 118 height 25
click at [260, 202] on input "text" at bounding box center [294, 197] width 112 height 12
type input "3 BAO"
click at [697, 203] on input "0" at bounding box center [701, 197] width 90 height 12
type input "4"
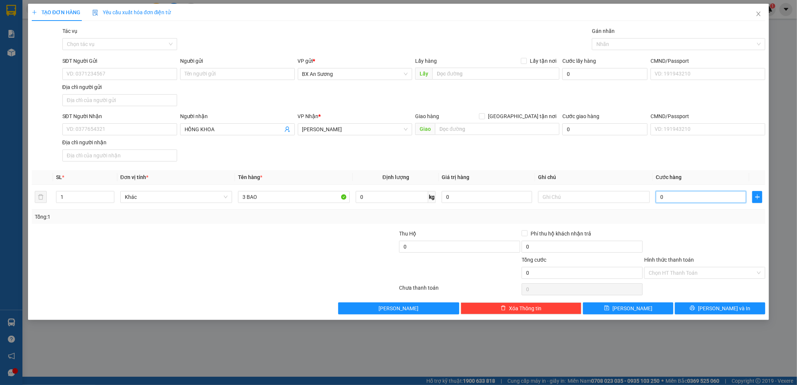
type input "4"
type input "45"
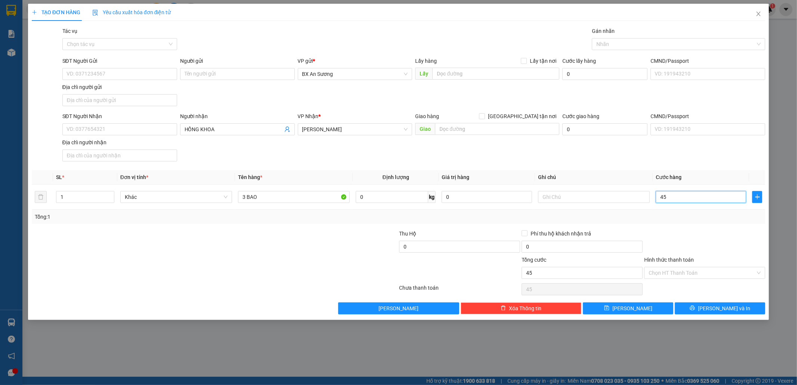
type input "450"
type input "450.000"
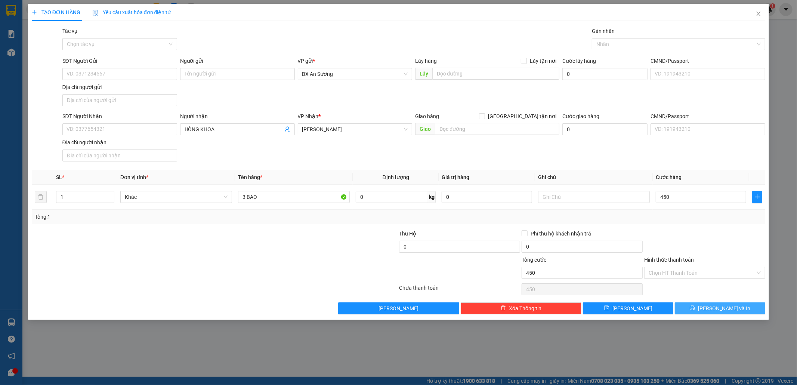
type input "450.000"
click at [733, 308] on span "[PERSON_NAME] và In" at bounding box center [724, 308] width 52 height 8
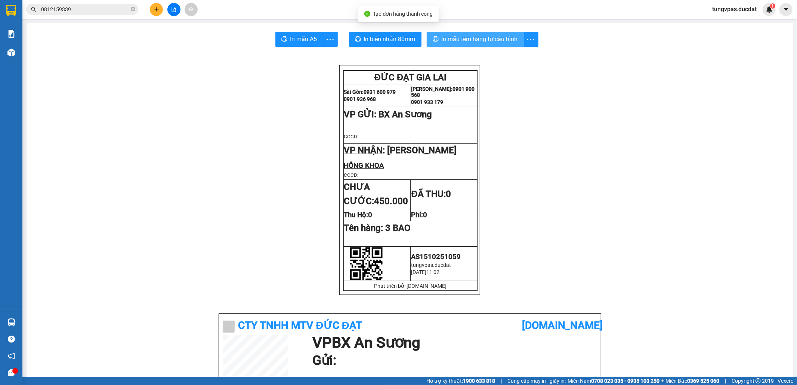
click at [452, 41] on span "In mẫu tem hàng tự cấu hình" at bounding box center [480, 38] width 76 height 9
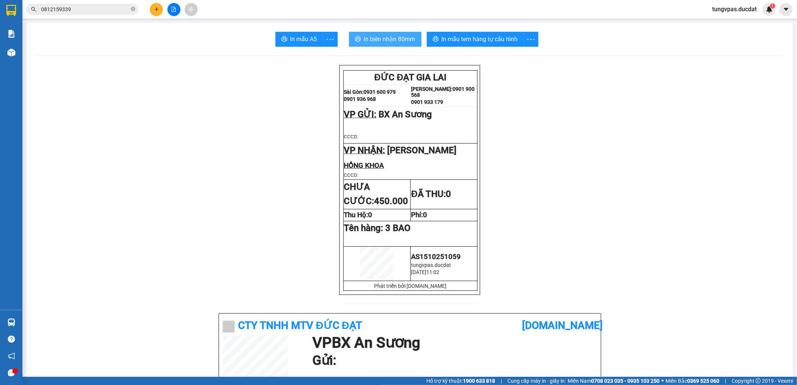
click at [394, 41] on span "In biên nhận 80mm" at bounding box center [390, 38] width 52 height 9
click at [156, 8] on icon "plus" at bounding box center [156, 9] width 0 height 4
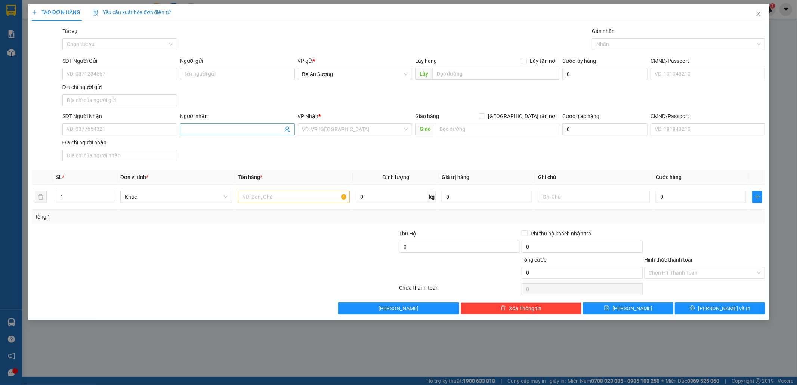
click at [228, 133] on input "Người nhận" at bounding box center [234, 129] width 98 height 8
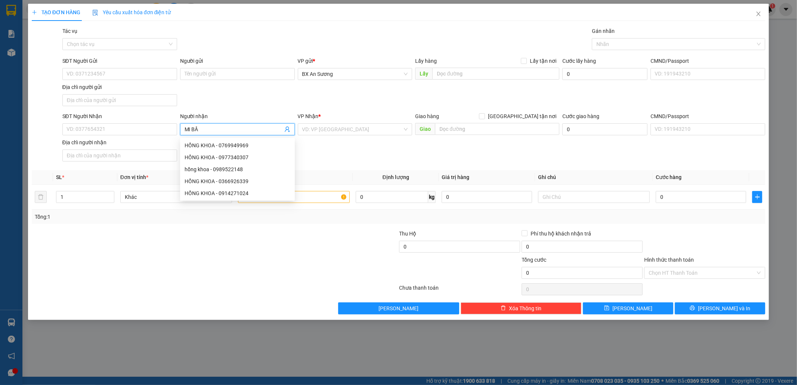
type input "MI BẦU"
click at [252, 152] on div "MI BẦU CẠN - 0364313187" at bounding box center [237, 157] width 115 height 12
type input "0364313187"
click at [252, 152] on div "MI BẦU CẠN - 0364313187" at bounding box center [237, 157] width 115 height 12
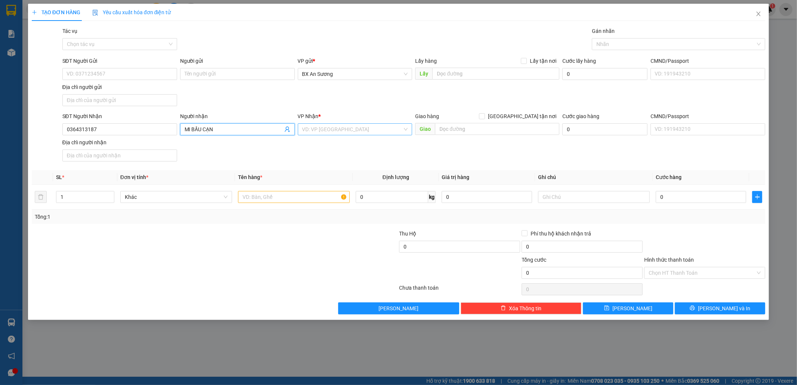
type input "MI BẦU CẠN"
click at [322, 130] on input "search" at bounding box center [352, 129] width 101 height 11
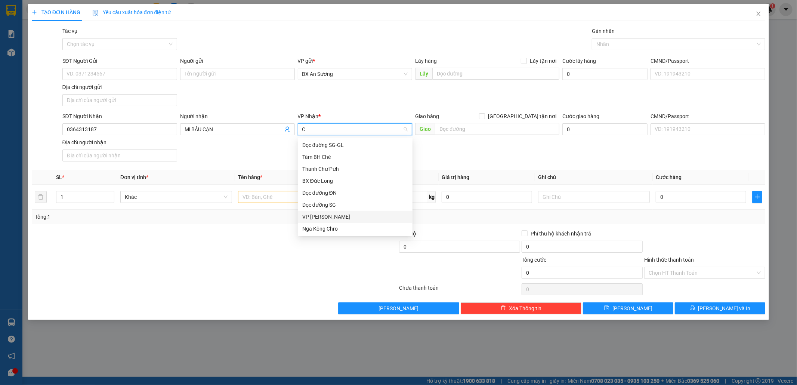
type input "CP"
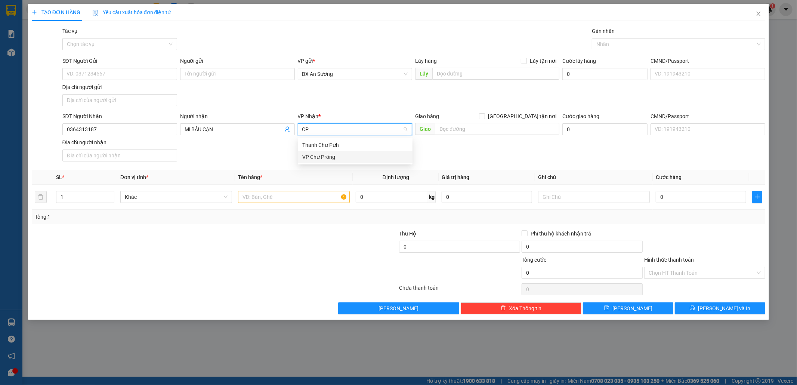
click at [336, 153] on div "VP Chư Prông" at bounding box center [355, 157] width 106 height 8
click at [306, 197] on input "text" at bounding box center [294, 197] width 112 height 12
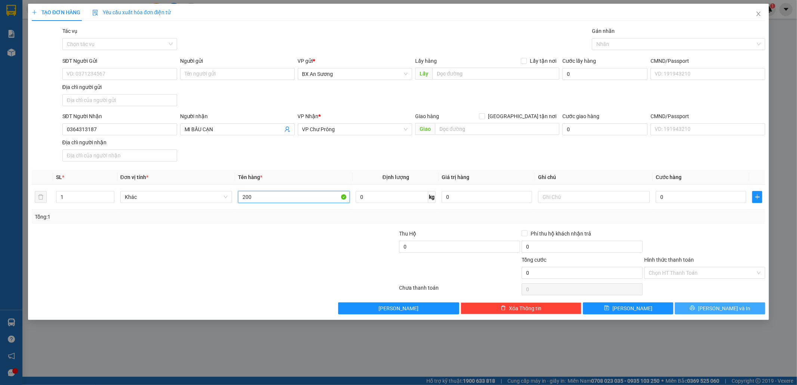
type input "200"
click at [694, 305] on button "[PERSON_NAME] và In" at bounding box center [720, 308] width 90 height 12
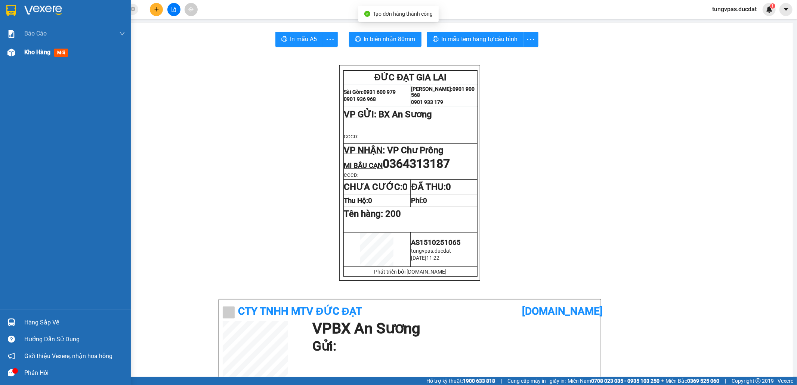
click at [12, 54] on img at bounding box center [11, 53] width 8 height 8
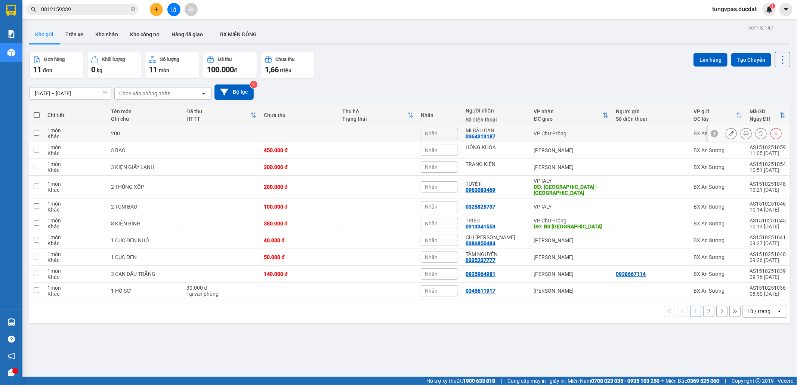
click at [726, 130] on button at bounding box center [731, 133] width 10 height 13
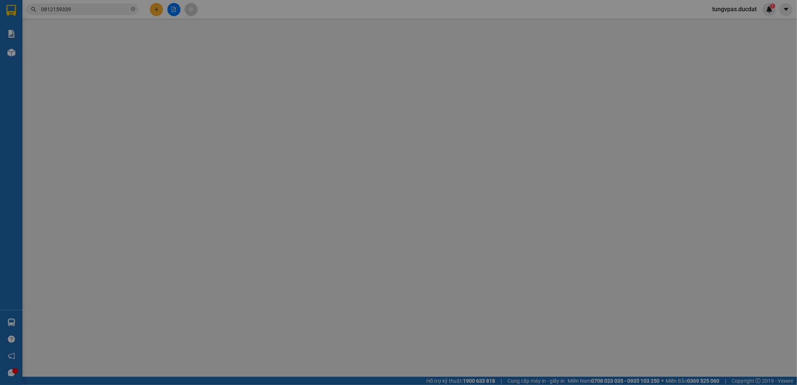
type input "0364313187"
type input "MI BẦU CẠN"
type input "0"
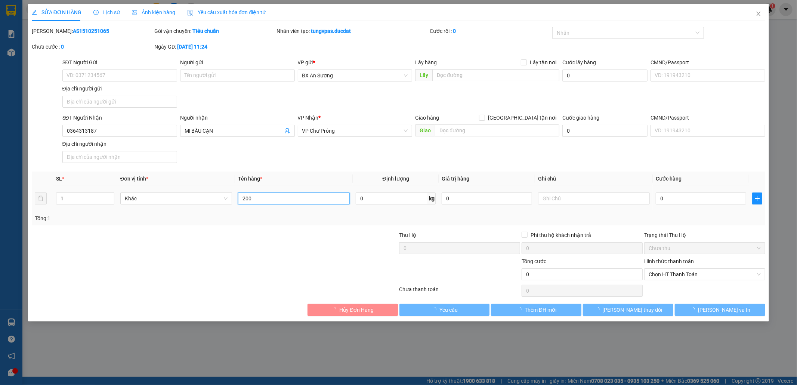
click at [277, 197] on input "200" at bounding box center [294, 198] width 112 height 12
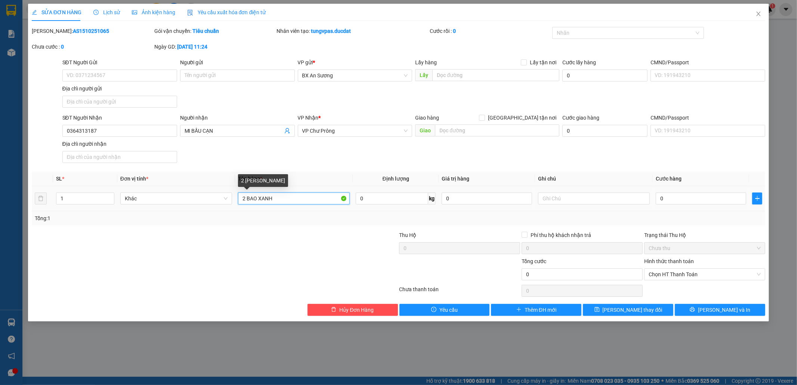
type input "2 BAO XANH"
type input "2"
type input "20"
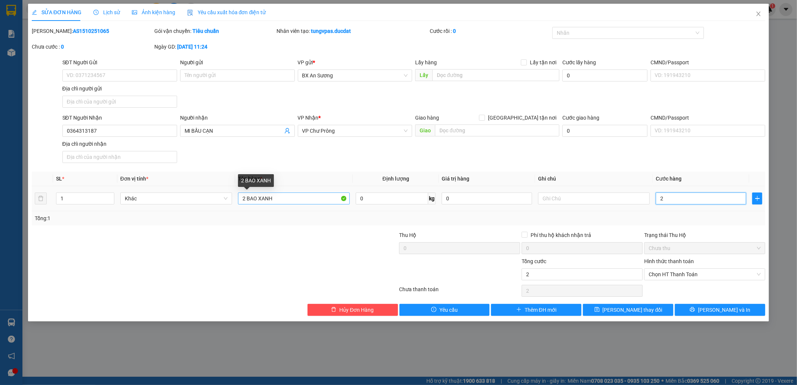
type input "20"
type input "200"
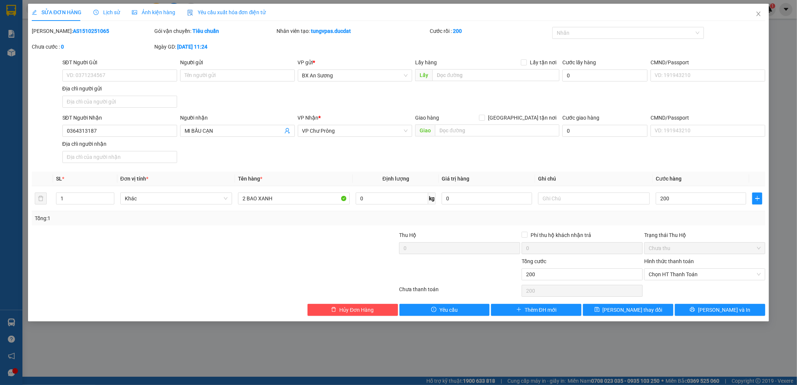
click at [727, 319] on div "SỬA ĐƠN HÀNG Lịch sử Ảnh kiện hàng Yêu cầu xuất hóa đơn điện tử Total Paid Fee …" at bounding box center [399, 163] width 742 height 318
type input "200.000"
click at [727, 317] on div "SỬA ĐƠN HÀNG Lịch sử Ảnh kiện hàng Yêu cầu xuất hóa đơn điện tử Total Paid Fee …" at bounding box center [399, 163] width 742 height 318
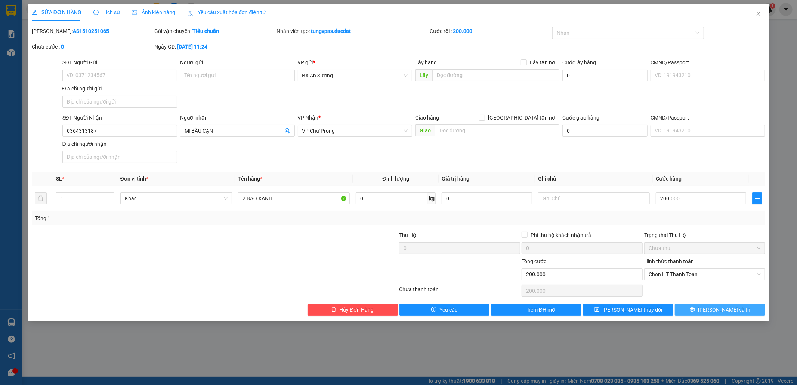
click at [727, 313] on span "[PERSON_NAME] và In" at bounding box center [724, 310] width 52 height 8
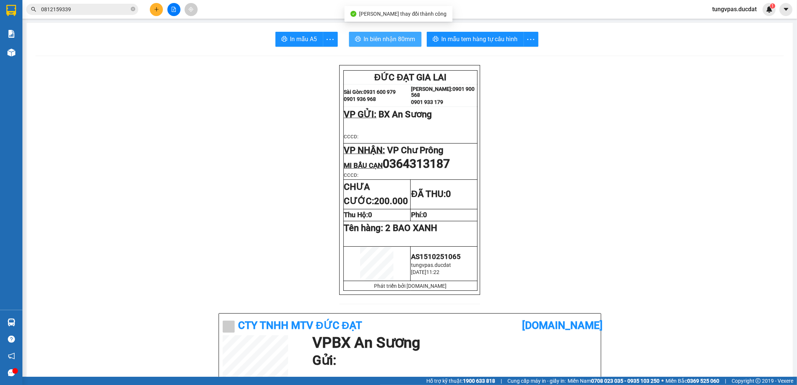
click at [392, 41] on span "In biên nhận 80mm" at bounding box center [390, 38] width 52 height 9
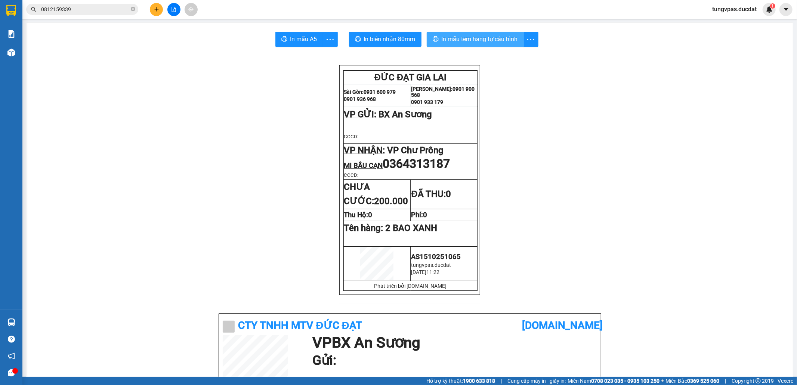
click at [456, 37] on span "In mẫu tem hàng tự cấu hình" at bounding box center [480, 38] width 76 height 9
click at [160, 10] on button at bounding box center [156, 9] width 13 height 13
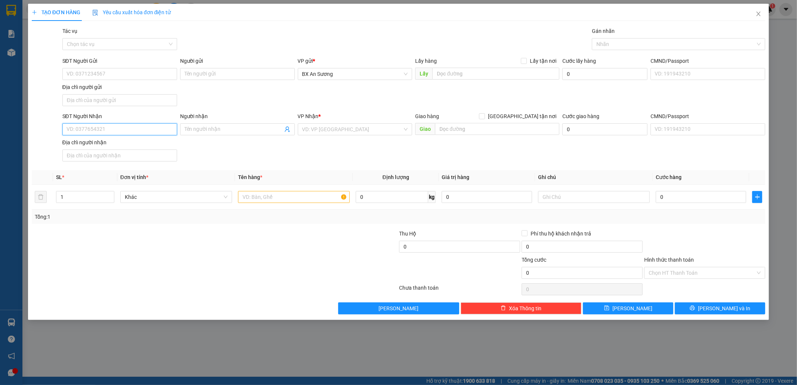
click at [123, 128] on input "SĐT Người Nhận" at bounding box center [119, 129] width 115 height 12
type input "0354532632"
click at [118, 147] on div "0354532632 - THÚY" at bounding box center [120, 145] width 106 height 8
type input "THÚY"
type input "0354532632"
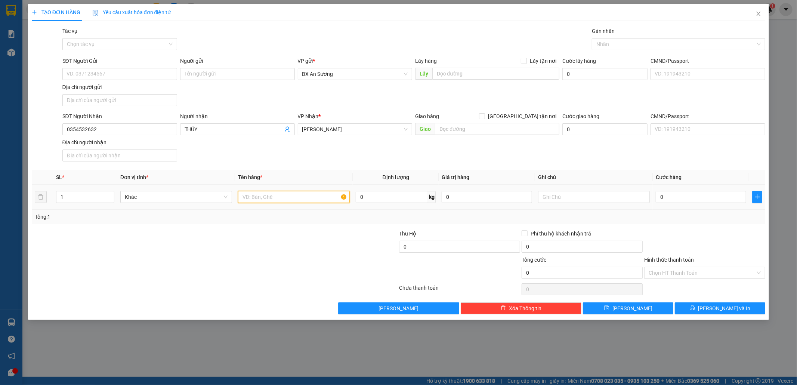
click at [266, 201] on input "text" at bounding box center [294, 197] width 112 height 12
type input "1 THÙNG GIẤY"
type input "5"
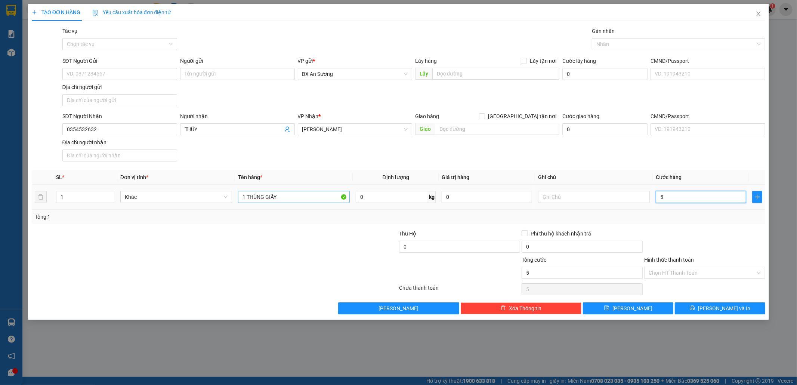
type input "50"
type input "50.000"
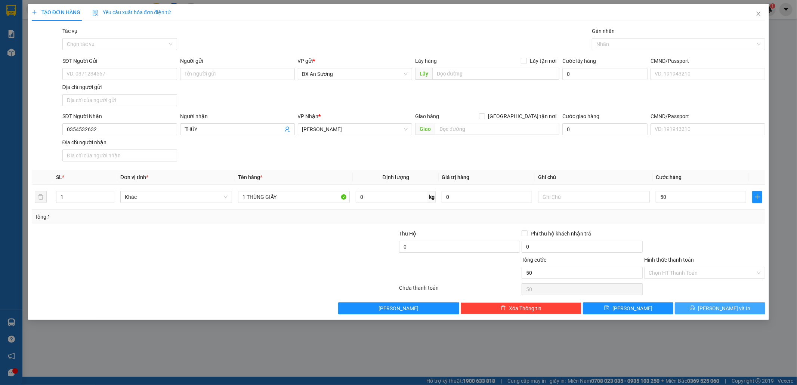
type input "50.000"
click at [737, 308] on button "[PERSON_NAME] và In" at bounding box center [720, 308] width 90 height 12
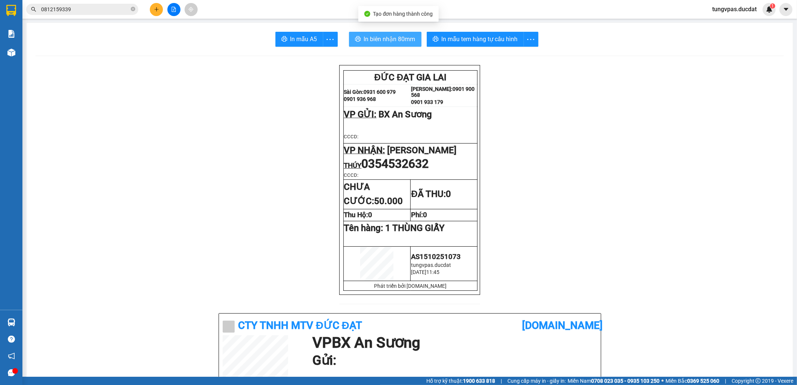
click at [416, 38] on button "In biên nhận 80mm" at bounding box center [385, 39] width 73 height 15
click at [397, 37] on span "In biên nhận 80mm" at bounding box center [390, 38] width 52 height 9
click at [160, 11] on button at bounding box center [156, 9] width 13 height 13
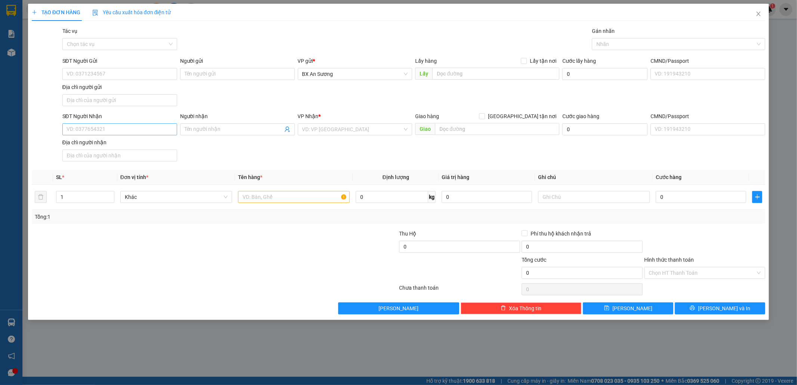
drag, startPoint x: 159, startPoint y: 121, endPoint x: 158, endPoint y: 125, distance: 3.8
click at [158, 124] on div "SĐT Người Nhận VD: 0377654321" at bounding box center [119, 125] width 115 height 26
click at [157, 129] on input "SĐT Người Nhận" at bounding box center [119, 129] width 115 height 12
click at [111, 129] on input "0937459950" at bounding box center [119, 129] width 115 height 12
type input "0937459950"
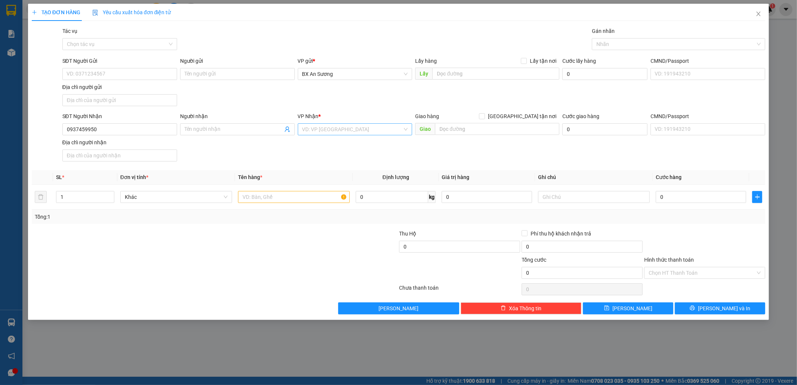
click at [342, 129] on input "search" at bounding box center [352, 129] width 101 height 11
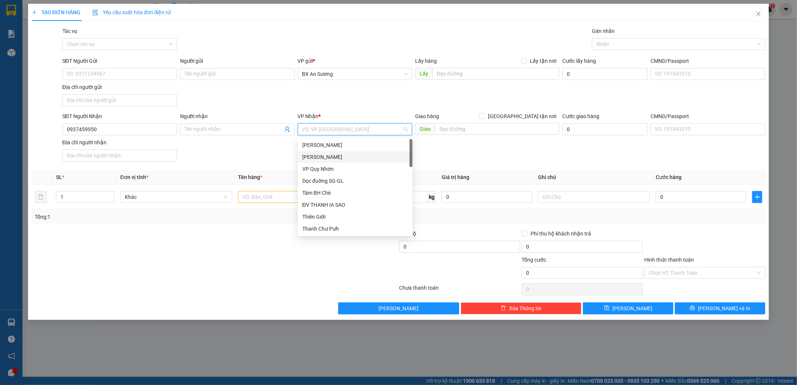
click at [334, 160] on div "[PERSON_NAME]" at bounding box center [355, 157] width 106 height 8
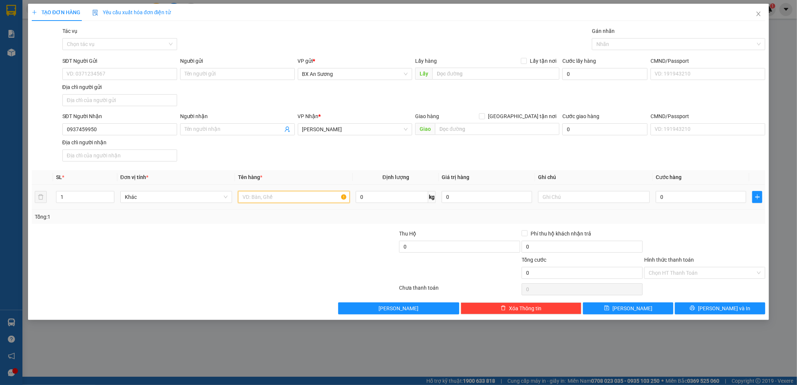
click at [313, 201] on input "text" at bounding box center [294, 197] width 112 height 12
type input "1 BAO"
type input "1"
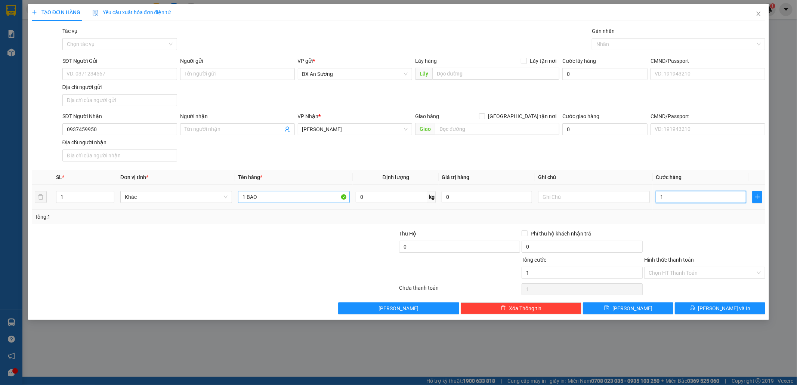
type input "10"
type input "100"
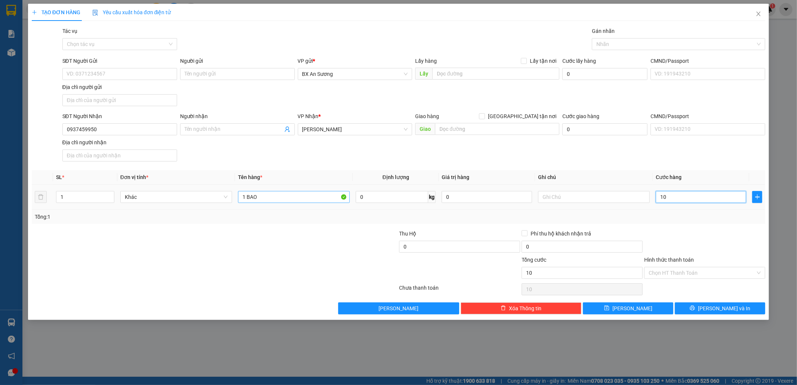
type input "100"
type input "100.000"
click at [691, 305] on button "[PERSON_NAME] và In" at bounding box center [720, 308] width 90 height 12
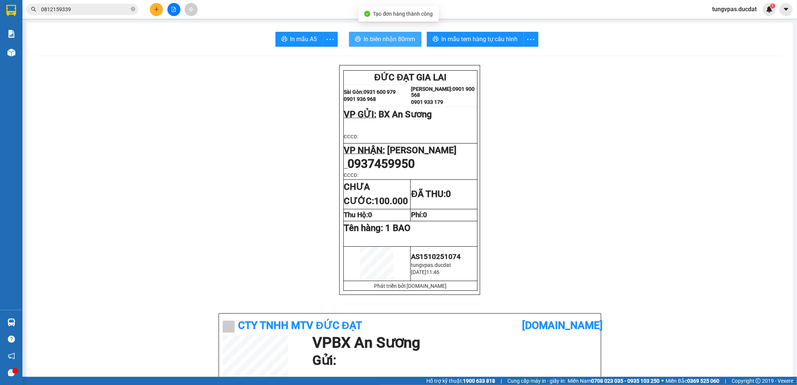
click at [375, 36] on span "In biên nhận 80mm" at bounding box center [390, 38] width 52 height 9
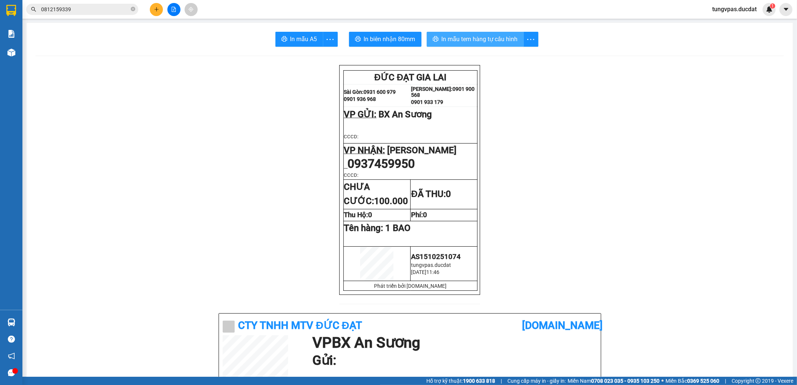
click at [495, 34] on span "In mẫu tem hàng tự cấu hình" at bounding box center [480, 38] width 76 height 9
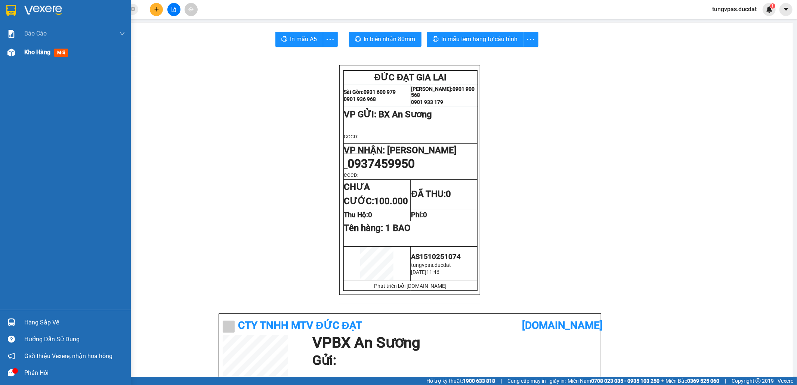
click at [8, 56] on div at bounding box center [11, 52] width 13 height 13
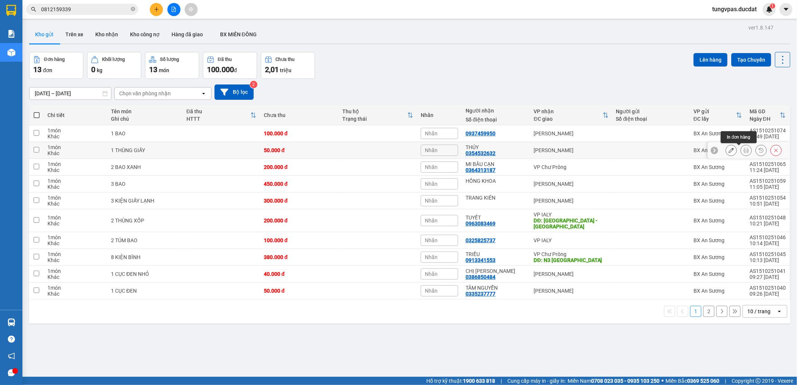
click at [744, 149] on icon at bounding box center [746, 150] width 5 height 5
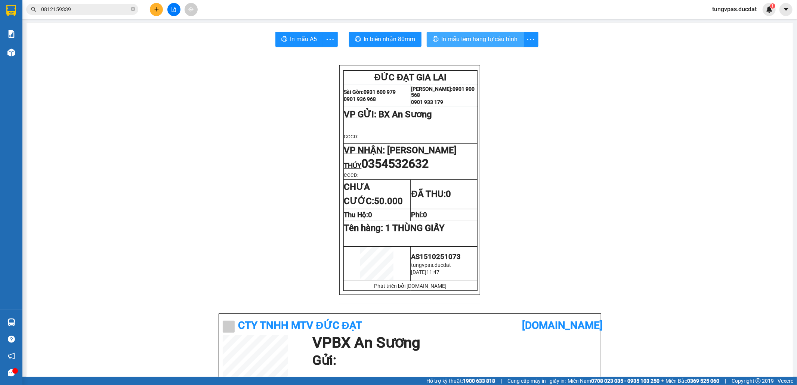
click at [510, 44] on span "In mẫu tem hàng tự cấu hình" at bounding box center [480, 38] width 76 height 9
click at [157, 9] on icon "plus" at bounding box center [156, 9] width 5 height 5
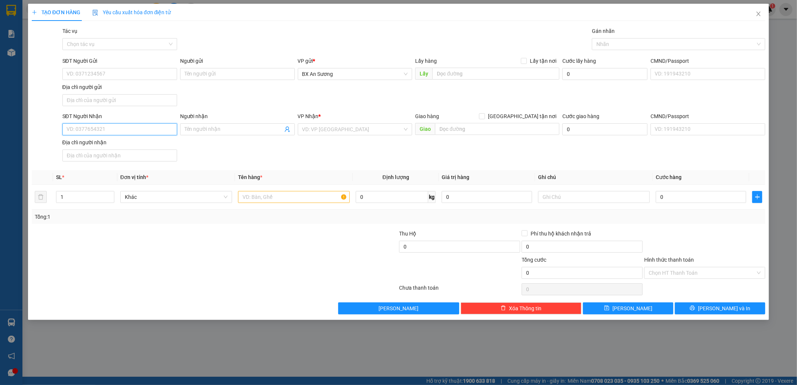
click at [161, 130] on input "SĐT Người Nhận" at bounding box center [119, 129] width 115 height 12
type input "0931112450"
click at [121, 75] on input "SĐT Người Gửi" at bounding box center [119, 74] width 115 height 12
drag, startPoint x: 153, startPoint y: 132, endPoint x: 59, endPoint y: 136, distance: 93.9
click at [62, 138] on div "SĐT Người Nhận 0931112450 0931112450" at bounding box center [120, 125] width 118 height 26
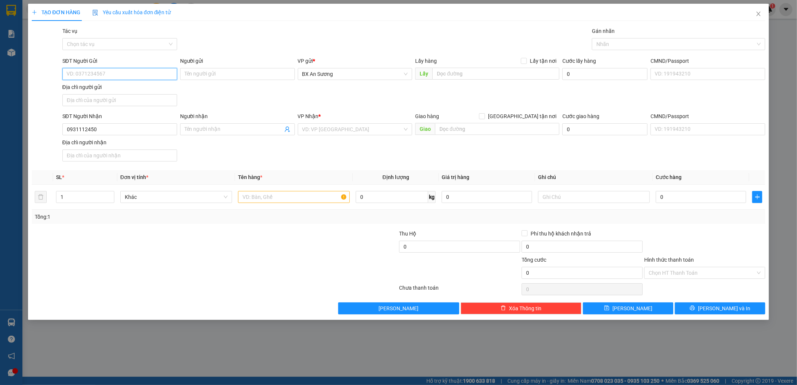
click at [118, 74] on input "SĐT Người Gửi" at bounding box center [119, 74] width 115 height 12
paste input "0931112450"
type input "0931112450"
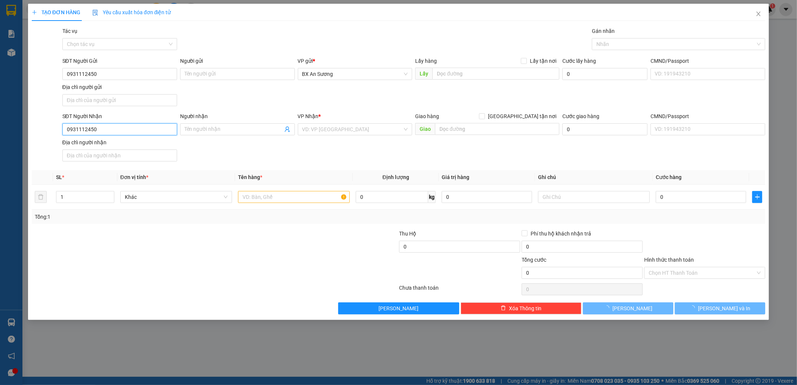
drag, startPoint x: 110, startPoint y: 129, endPoint x: 66, endPoint y: 132, distance: 43.9
click at [68, 132] on input "0931112450" at bounding box center [119, 129] width 115 height 12
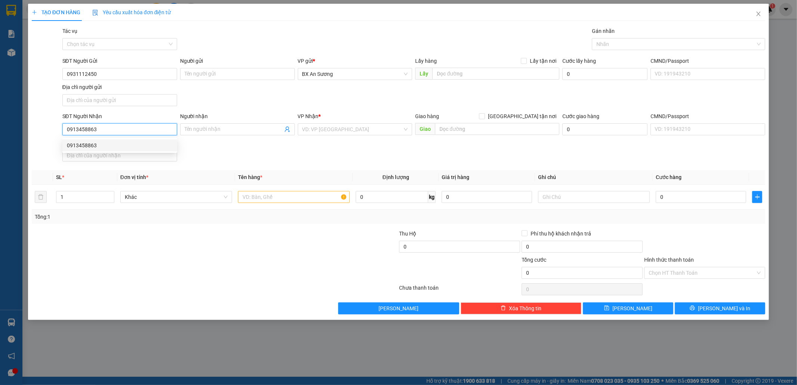
click at [134, 146] on div "0913458863" at bounding box center [120, 145] width 106 height 8
type input "0913458863"
drag, startPoint x: 272, startPoint y: 187, endPoint x: 273, endPoint y: 192, distance: 4.9
click at [273, 189] on td at bounding box center [294, 197] width 118 height 25
click at [273, 192] on div at bounding box center [294, 197] width 112 height 15
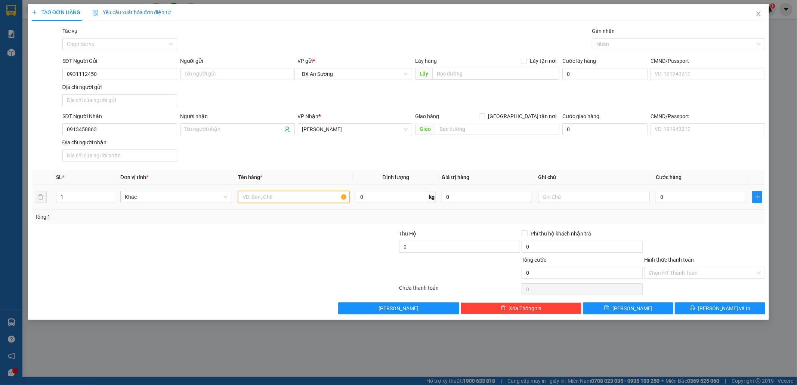
click at [273, 198] on input "text" at bounding box center [294, 197] width 112 height 12
type input "1 CỤC NHỎ"
type input "4"
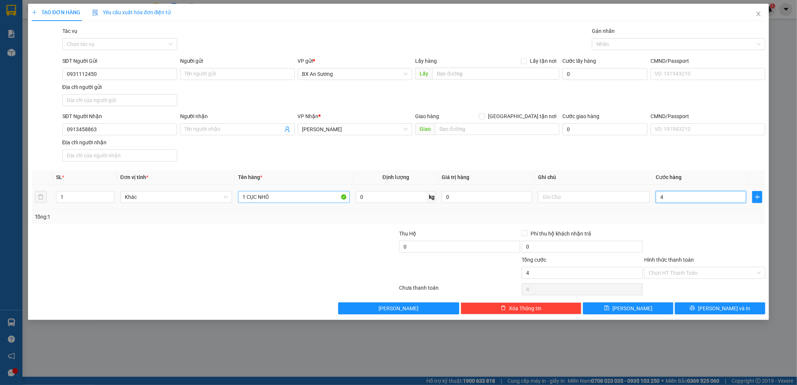
type input "40"
type input "40.000"
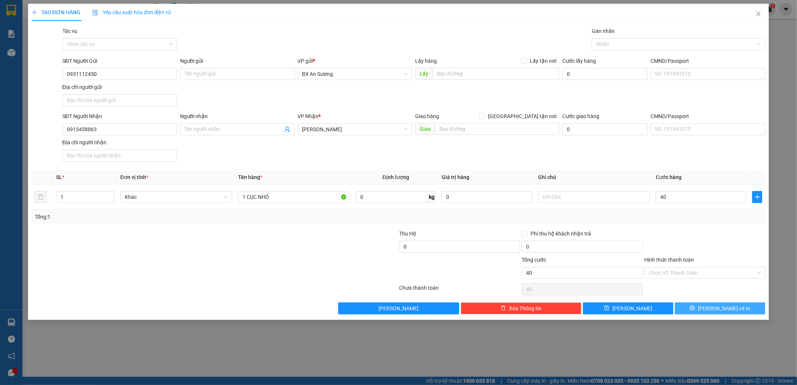
type input "40.000"
click at [715, 310] on span "[PERSON_NAME] và In" at bounding box center [724, 308] width 52 height 8
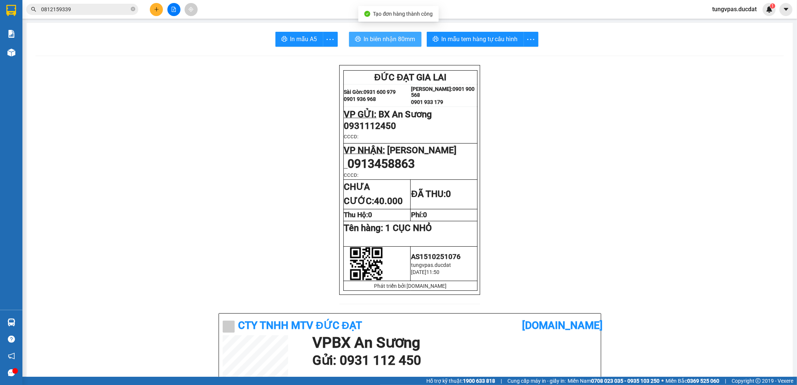
click at [397, 46] on button "In biên nhận 80mm" at bounding box center [385, 39] width 73 height 15
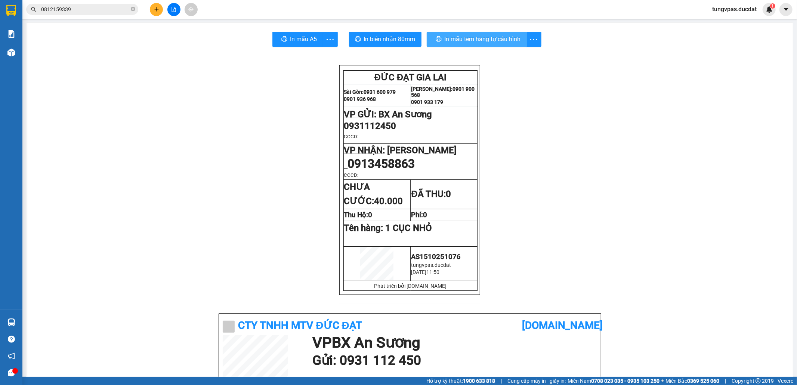
click at [516, 41] on button "In mẫu tem hàng tự cấu hình" at bounding box center [477, 39] width 100 height 15
click at [512, 41] on span "In mẫu tem hàng tự cấu hình" at bounding box center [480, 38] width 76 height 9
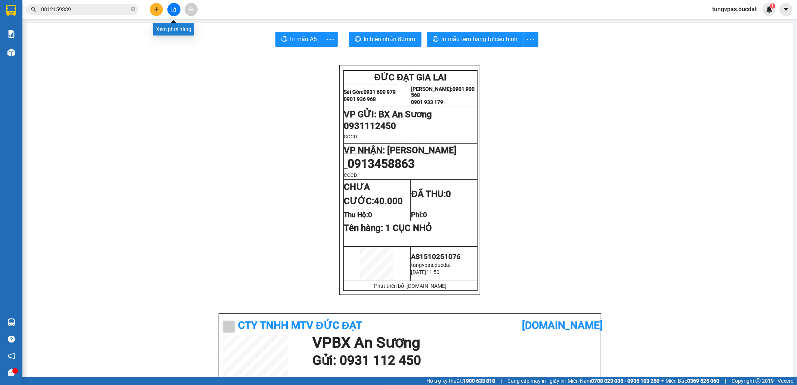
click at [161, 9] on button at bounding box center [156, 9] width 13 height 13
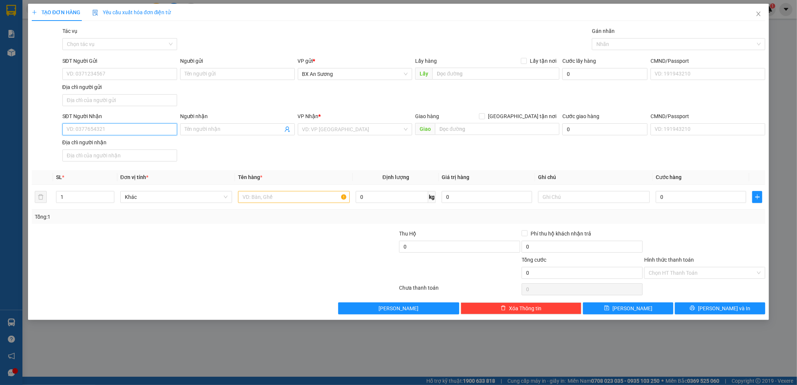
click at [150, 130] on input "SĐT Người Nhận" at bounding box center [119, 129] width 115 height 12
click at [280, 150] on div "SĐT Người Nhận VD: 0377654321 Người nhận Tên người nhận VP Nhận * VD: VP Sài Gò…" at bounding box center [414, 138] width 706 height 52
click at [144, 129] on input "SĐT Người Nhận" at bounding box center [119, 129] width 115 height 12
type input "0971600935"
click at [129, 141] on div "0971600935" at bounding box center [119, 145] width 115 height 12
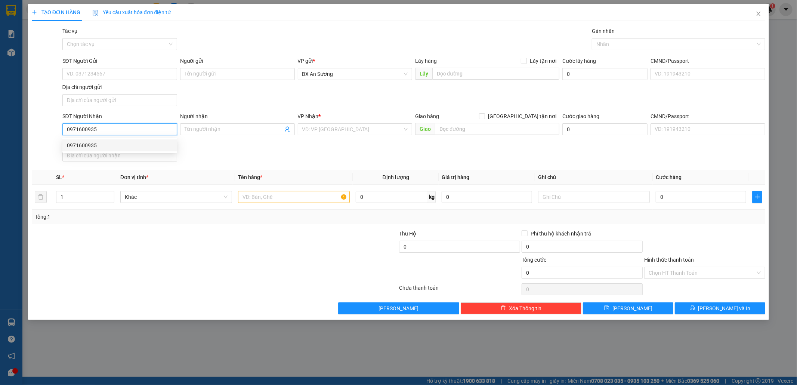
type input "THÔN 5 NGHĨA HÒA"
type input "0971600935"
click at [266, 194] on input "text" at bounding box center [294, 197] width 112 height 12
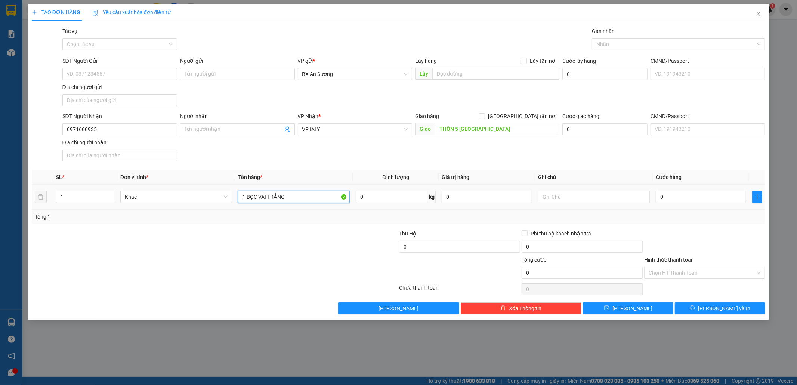
type input "1 BỌC VẢI TRẮNG"
click at [705, 198] on input "0" at bounding box center [701, 197] width 90 height 12
type input "5"
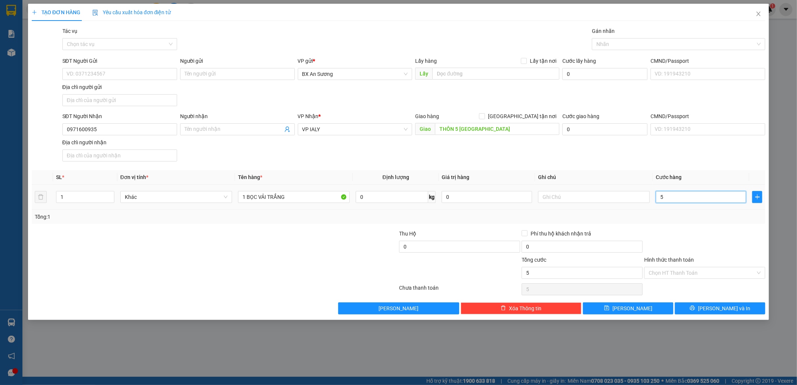
type input "50"
click at [732, 317] on div "TẠO ĐƠN HÀNG Yêu cầu xuất hóa đơn điện tử Transit Pickup Surcharge Ids Transit …" at bounding box center [399, 162] width 742 height 316
click at [732, 314] on button "[PERSON_NAME] và In" at bounding box center [720, 308] width 90 height 12
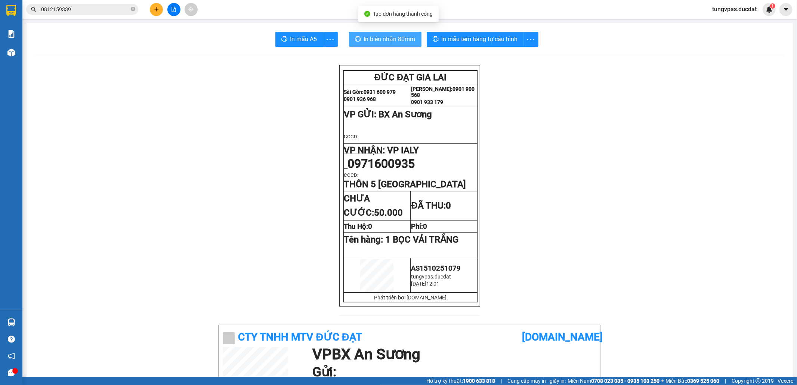
click at [397, 35] on span "In biên nhận 80mm" at bounding box center [390, 38] width 52 height 9
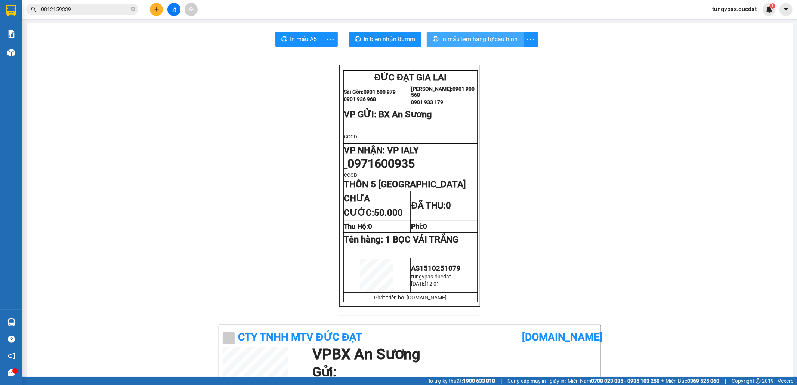
click at [485, 35] on span "In mẫu tem hàng tự cấu hình" at bounding box center [480, 38] width 76 height 9
click at [157, 7] on icon "plus" at bounding box center [156, 9] width 5 height 5
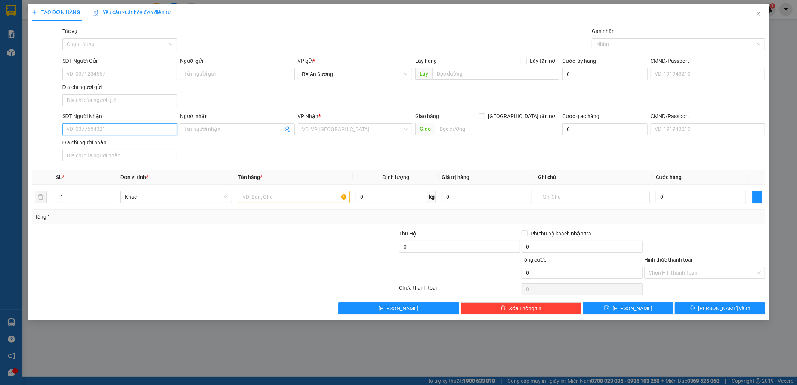
click at [129, 134] on input "SĐT Người Nhận" at bounding box center [119, 129] width 115 height 12
click at [137, 139] on div "0344191390 - TUYẾT" at bounding box center [119, 145] width 115 height 12
type input "0344191390"
type input "TUYẾT"
type input "0344191390"
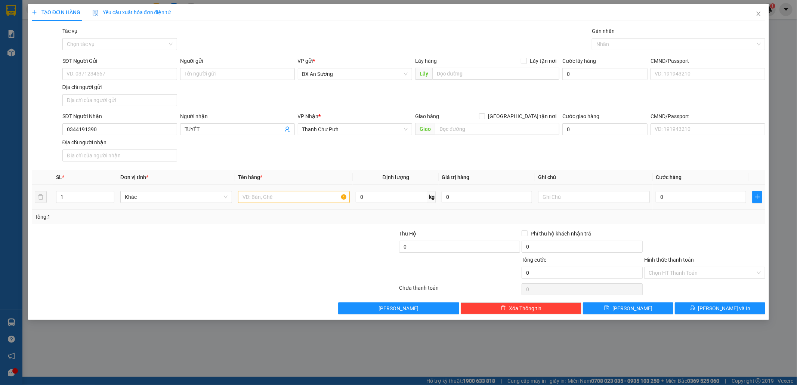
click at [278, 204] on div at bounding box center [294, 197] width 112 height 15
click at [278, 203] on input "text" at bounding box center [294, 197] width 112 height 12
drag, startPoint x: 294, startPoint y: 197, endPoint x: 279, endPoint y: 200, distance: 15.4
click at [279, 200] on input "2 BAO + 1 CỤC EN9" at bounding box center [294, 197] width 112 height 12
type input "2 BAO + 1 CỤC ĐEN"
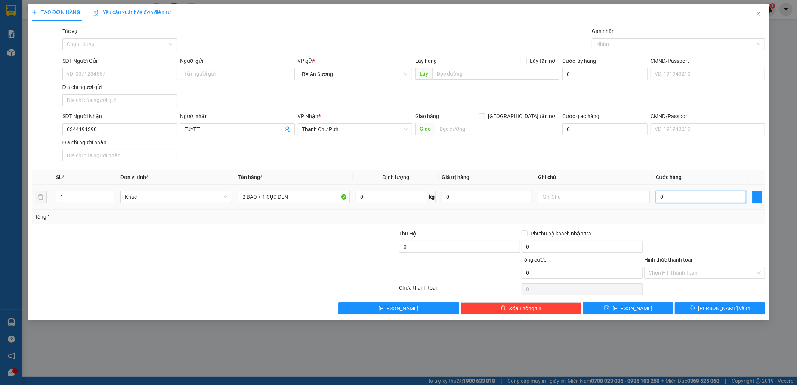
click at [715, 200] on input "0" at bounding box center [701, 197] width 90 height 12
drag, startPoint x: 715, startPoint y: 200, endPoint x: 645, endPoint y: 202, distance: 69.9
click at [647, 202] on tr "1 Khác 2 BAO + 1 CỤC ĐEN 0 kg 0 0" at bounding box center [399, 197] width 734 height 25
type input "3"
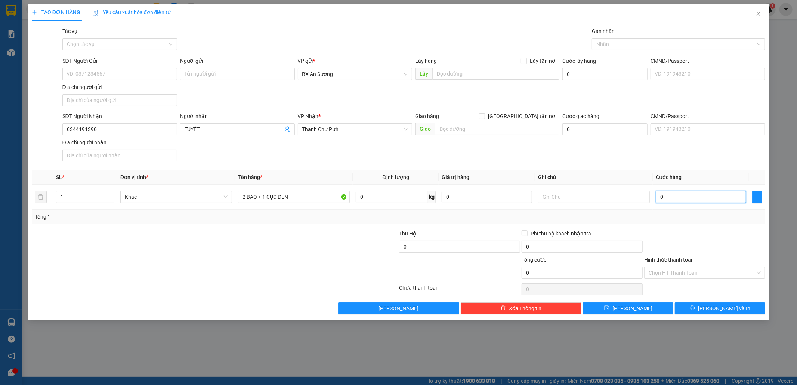
type input "3"
type input "30"
type input "300"
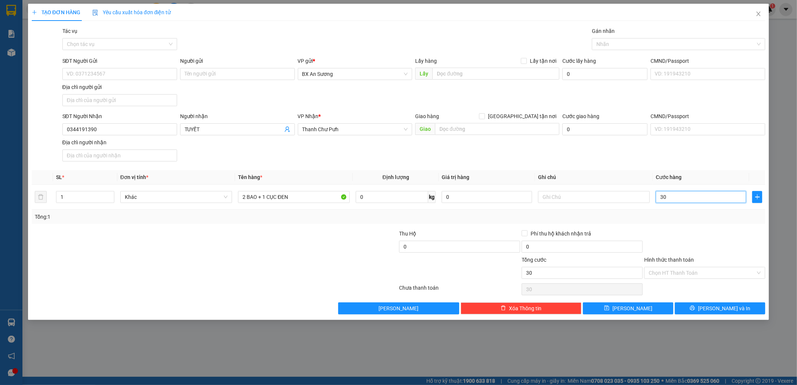
type input "300"
click at [754, 314] on button "[PERSON_NAME] và In" at bounding box center [720, 308] width 90 height 12
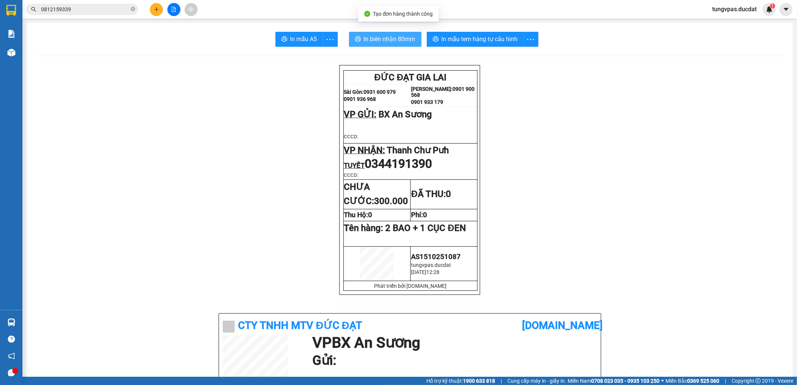
click at [399, 40] on span "In biên nhận 80mm" at bounding box center [390, 38] width 52 height 9
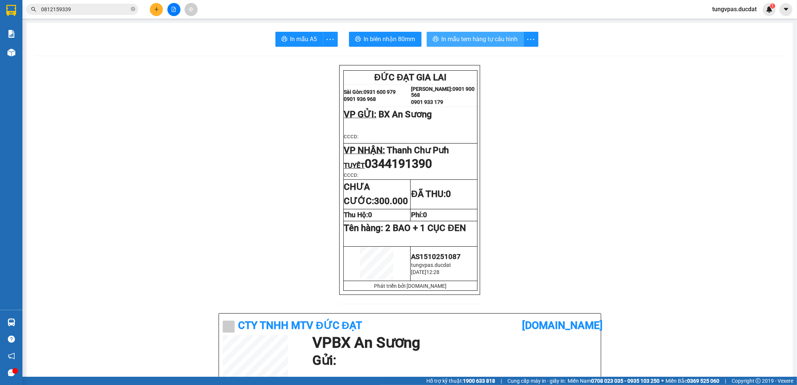
click at [515, 40] on button "In mẫu tem hàng tự cấu hình" at bounding box center [475, 39] width 97 height 15
click at [154, 8] on icon "plus" at bounding box center [156, 9] width 5 height 5
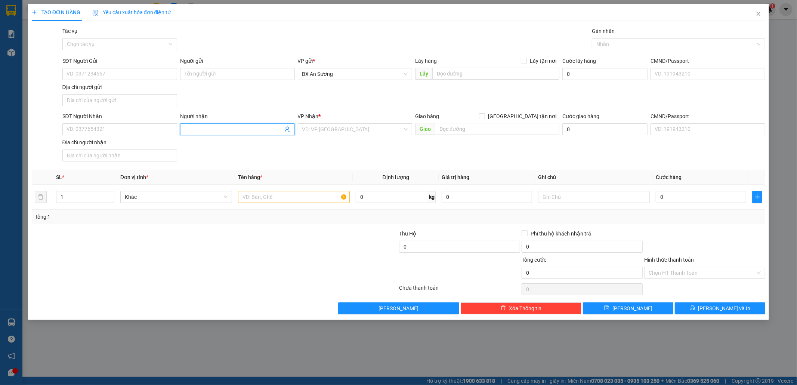
click at [202, 125] on span at bounding box center [237, 129] width 115 height 12
type input "h"
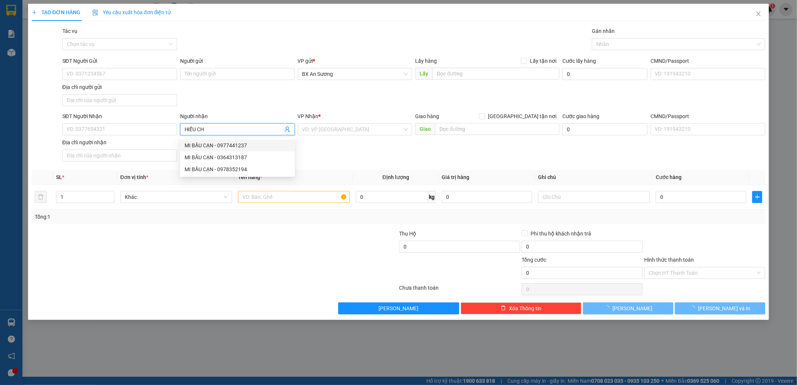
type input "HIẾU CHA"
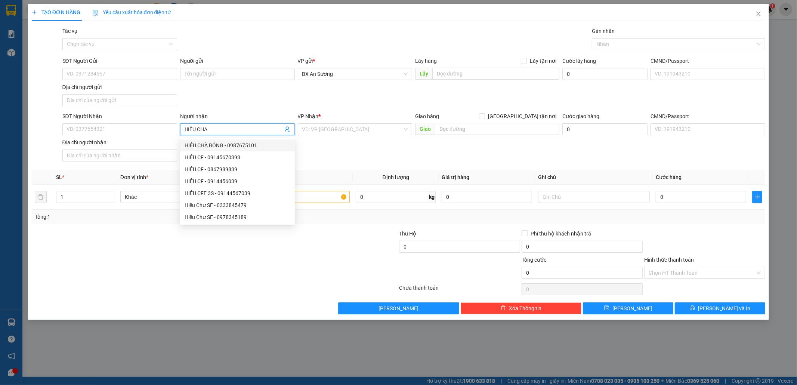
click at [247, 145] on div "HIẾU CHÀ BÔNG - 0987675101" at bounding box center [238, 145] width 106 height 8
type input "0987675101"
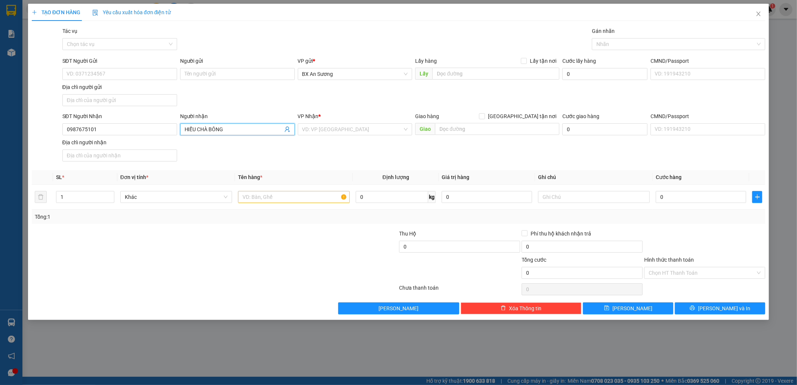
type input "HIẾU CHÀ BÔNG"
click at [355, 136] on div "VP Nhận * VD: VP Sài Gòn" at bounding box center [355, 125] width 115 height 26
click at [356, 135] on input "search" at bounding box center [352, 129] width 101 height 11
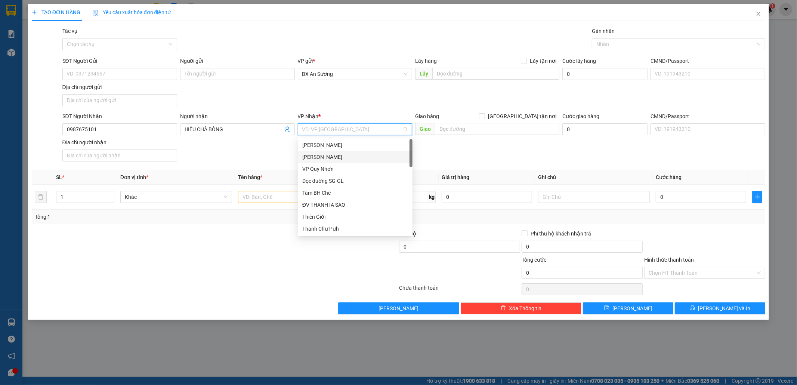
click at [349, 155] on div "[PERSON_NAME]" at bounding box center [355, 157] width 106 height 8
click at [323, 156] on div "[PERSON_NAME]" at bounding box center [355, 157] width 106 height 8
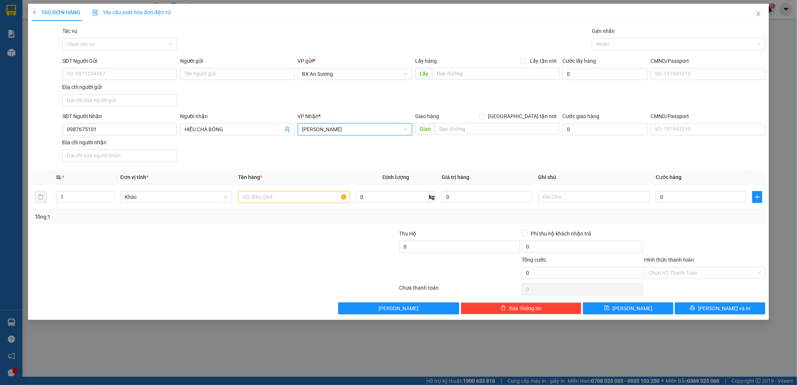
click at [291, 174] on th "Tên hàng *" at bounding box center [294, 177] width 118 height 15
click at [271, 195] on input "text" at bounding box center [294, 197] width 112 height 12
drag, startPoint x: 144, startPoint y: 126, endPoint x: 93, endPoint y: 133, distance: 50.5
click at [98, 132] on input "0987675101" at bounding box center [119, 129] width 115 height 12
type input "0"
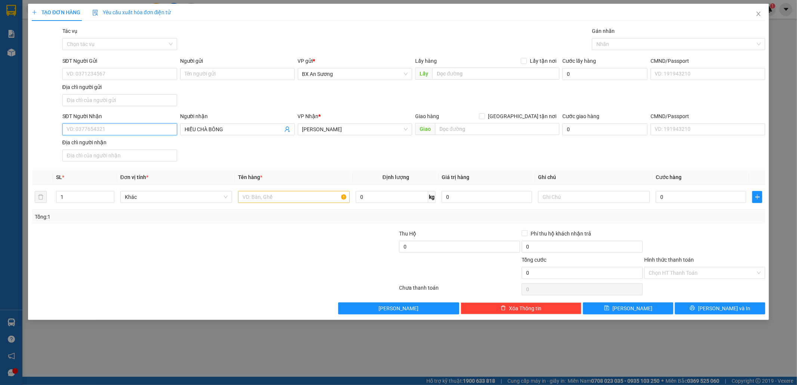
click at [132, 130] on input "SĐT Người Nhận" at bounding box center [119, 129] width 115 height 12
click at [271, 135] on span "HIẾU CHÀ BÔNG" at bounding box center [237, 129] width 115 height 12
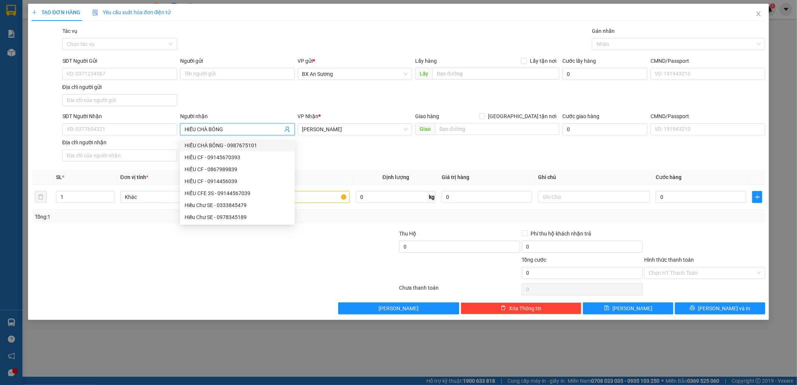
click at [247, 132] on input "HIẾU CHÀ BÔNG" at bounding box center [234, 129] width 98 height 8
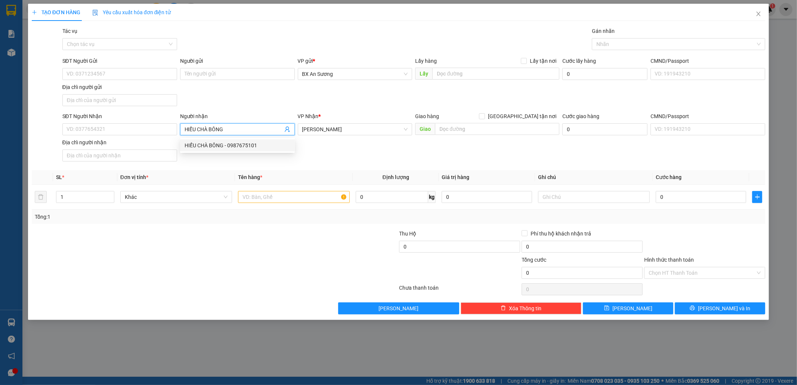
type input "HIẾU CHÀ BÔNG"
click at [148, 133] on input "SĐT Người Nhận" at bounding box center [119, 129] width 115 height 12
click at [266, 196] on input "text" at bounding box center [294, 197] width 112 height 12
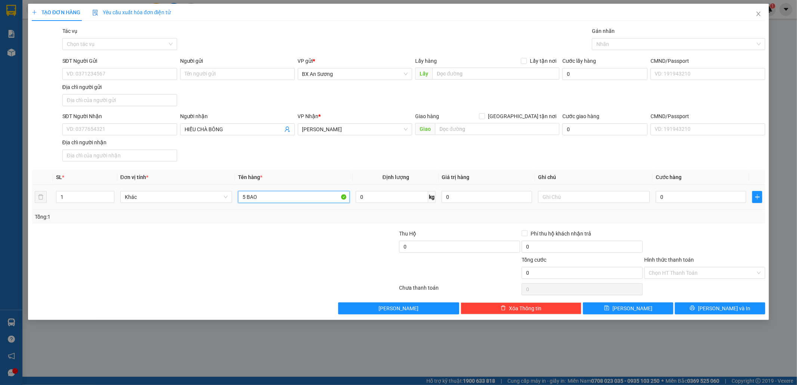
type input "5 BAO"
type input "3"
type input "35"
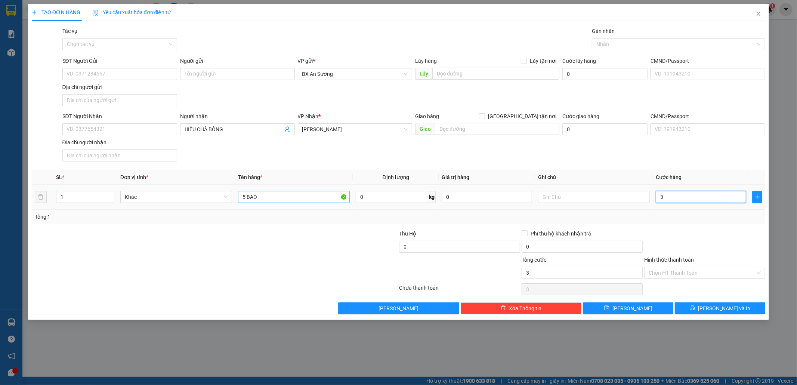
type input "35"
type input "350"
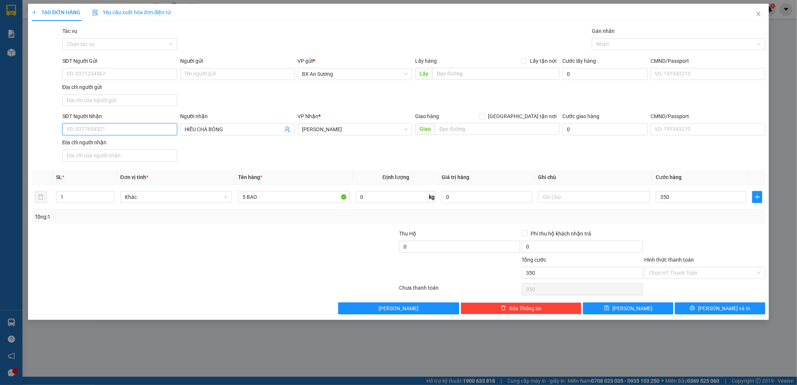
type input "350.000"
click at [163, 132] on input "SĐT Người Nhận" at bounding box center [119, 129] width 115 height 12
click at [687, 277] on input "Hình thức thanh toán" at bounding box center [702, 272] width 107 height 11
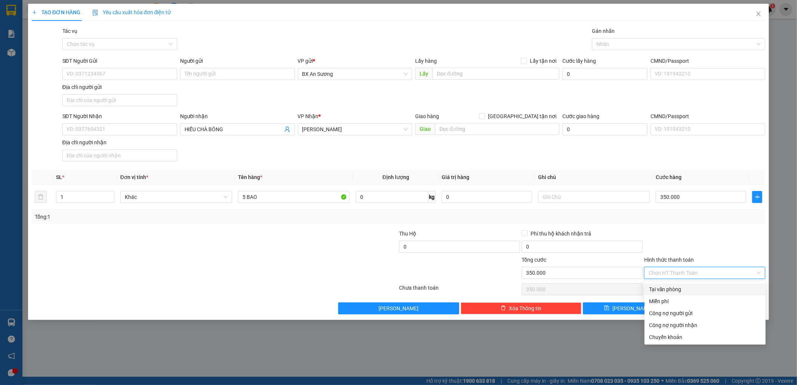
click at [682, 286] on div "Tại văn phòng" at bounding box center [705, 289] width 112 height 8
type input "0"
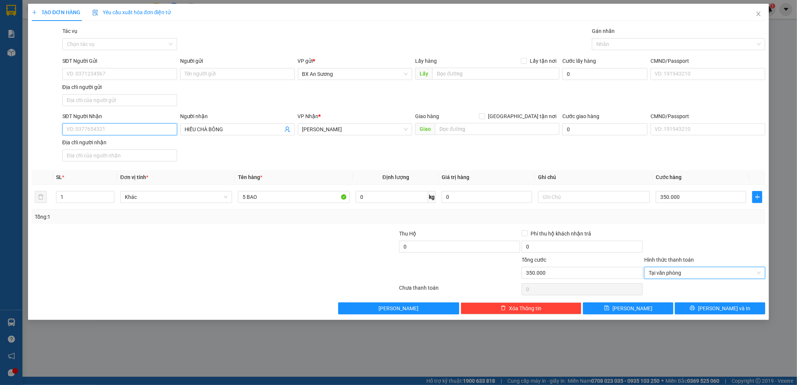
click at [143, 133] on input "SĐT Người Nhận" at bounding box center [119, 129] width 115 height 12
type input "03444999"
click at [114, 144] on div "0344499948" at bounding box center [120, 145] width 106 height 8
click at [744, 314] on button "[PERSON_NAME] và In" at bounding box center [720, 308] width 90 height 12
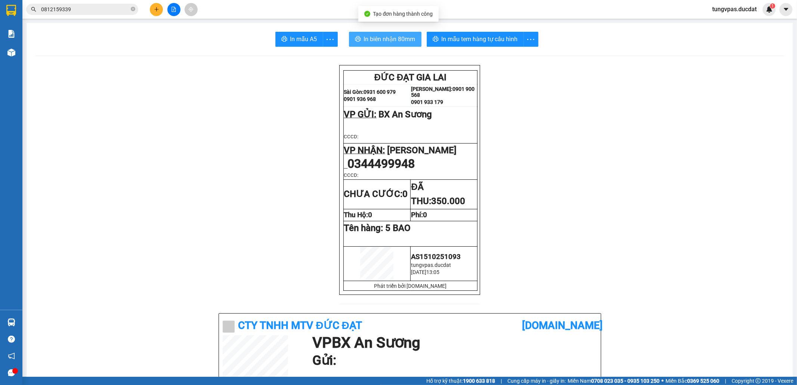
click at [375, 40] on span "In biên nhận 80mm" at bounding box center [390, 38] width 52 height 9
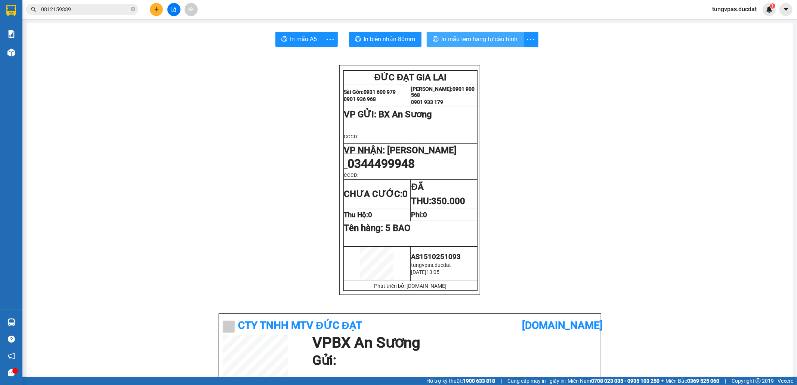
click at [503, 38] on span "In mẫu tem hàng tự cấu hình" at bounding box center [480, 38] width 76 height 9
click at [154, 7] on icon "plus" at bounding box center [156, 9] width 5 height 5
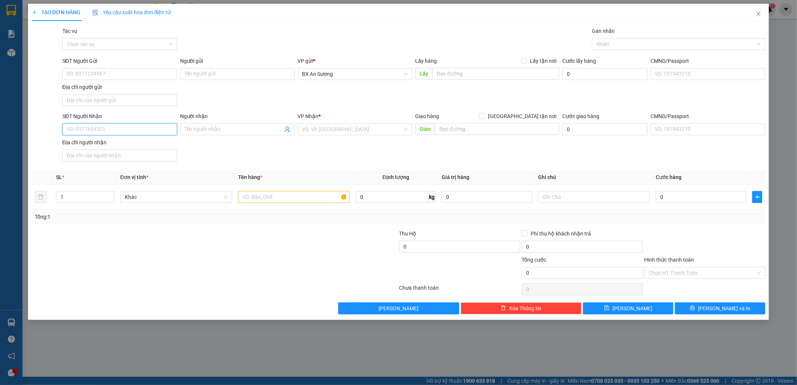
click at [149, 127] on input "SĐT Người Nhận" at bounding box center [119, 129] width 115 height 12
click at [155, 145] on div "0388618234" at bounding box center [120, 145] width 106 height 8
type input "0388618234"
type input "IALAU"
type input "0388618234"
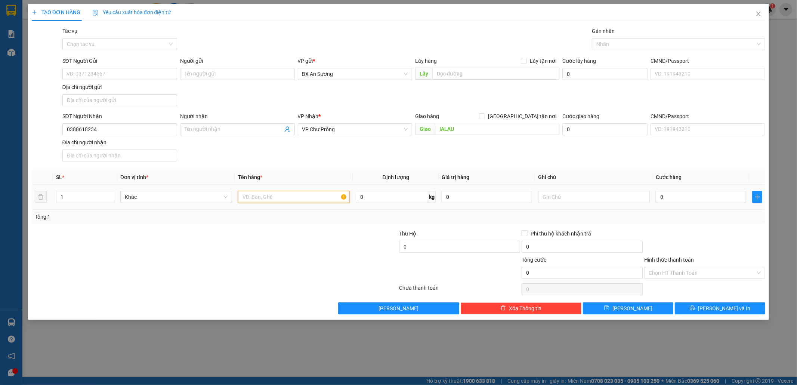
click at [289, 193] on input "text" at bounding box center [294, 197] width 112 height 12
type input "1 THÙNG MỸ PHẨM"
click at [687, 203] on td "0" at bounding box center [701, 197] width 96 height 25
click at [682, 197] on input "0" at bounding box center [701, 197] width 90 height 12
type input "5"
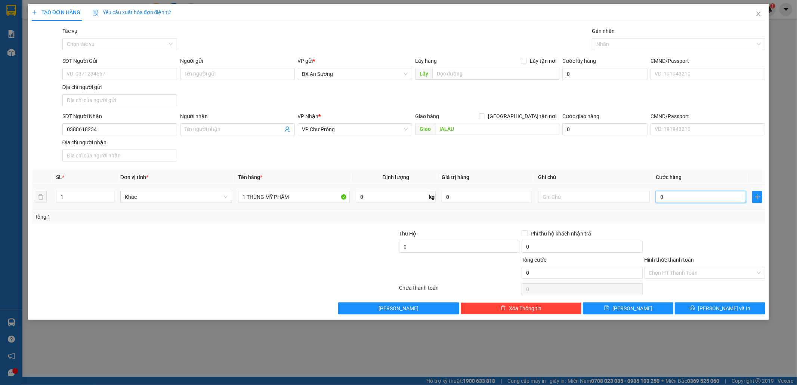
type input "5"
type input "50"
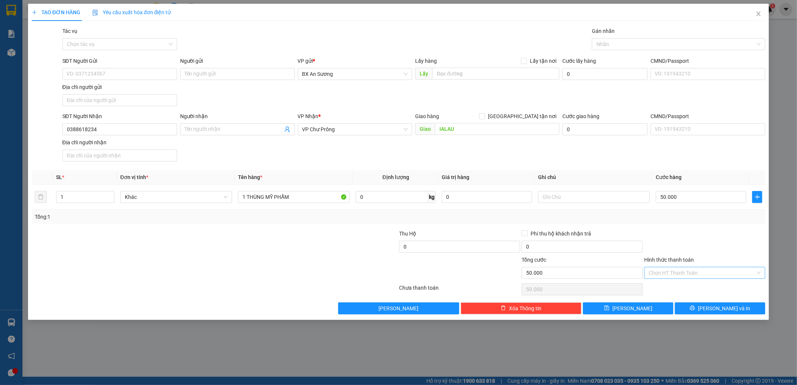
click at [728, 272] on input "Hình thức thanh toán" at bounding box center [702, 272] width 107 height 11
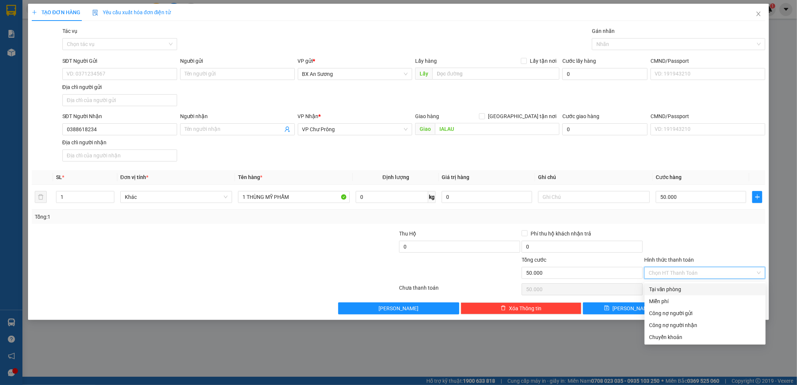
click at [720, 292] on div "Tại văn phòng" at bounding box center [705, 289] width 112 height 8
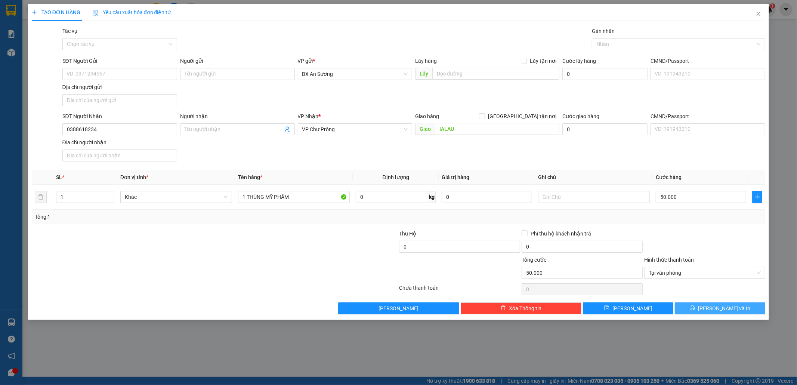
click at [724, 309] on span "[PERSON_NAME] và In" at bounding box center [724, 308] width 52 height 8
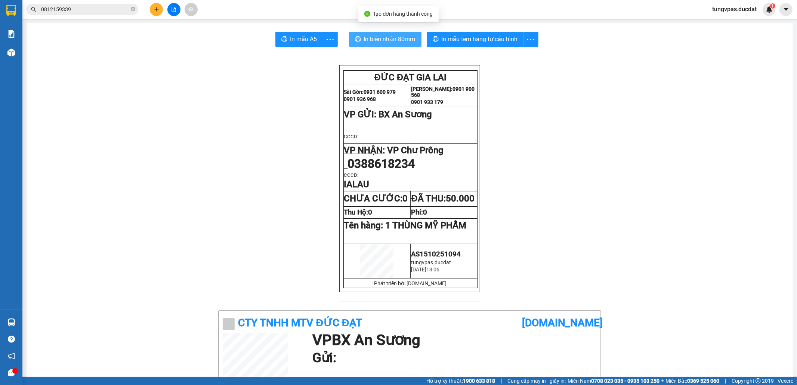
click at [407, 43] on span "In biên nhận 80mm" at bounding box center [390, 38] width 52 height 9
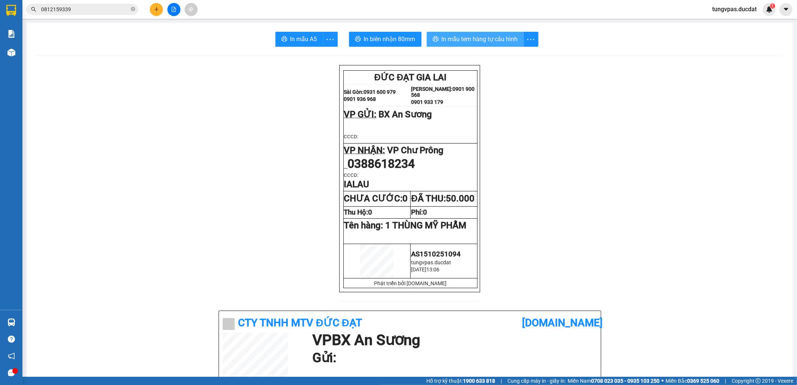
click at [507, 39] on span "In mẫu tem hàng tự cấu hình" at bounding box center [480, 38] width 76 height 9
drag, startPoint x: 150, startPoint y: 3, endPoint x: 161, endPoint y: 9, distance: 12.6
click at [151, 4] on div at bounding box center [174, 9] width 56 height 13
click at [161, 9] on button at bounding box center [156, 9] width 13 height 13
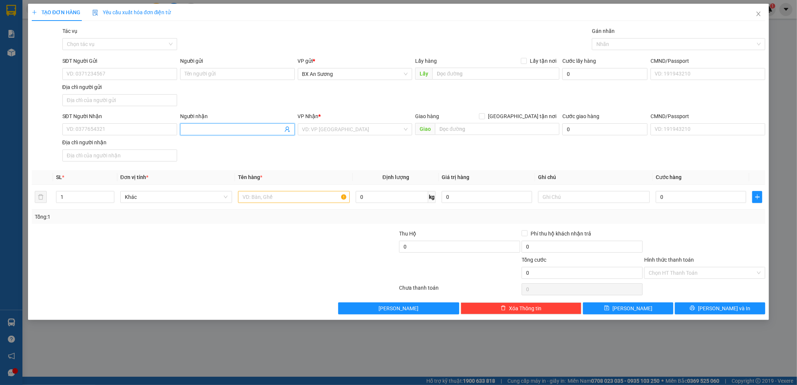
click at [235, 127] on input "Người nhận" at bounding box center [234, 129] width 98 height 8
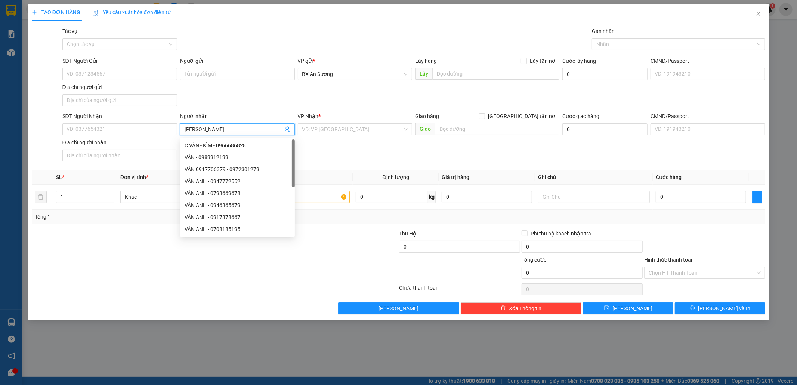
type input "[PERSON_NAME]"
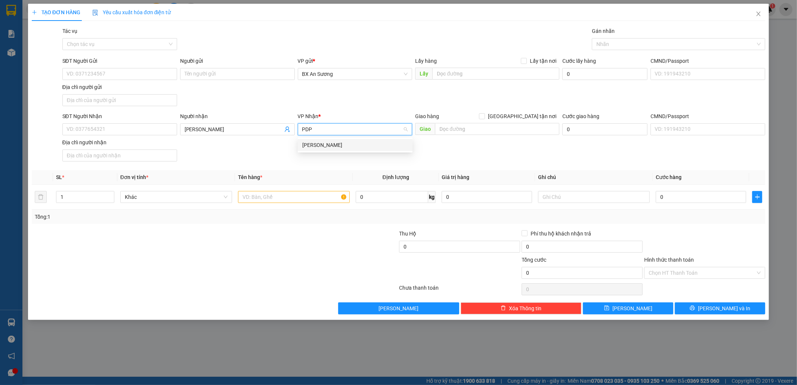
type input "PDP"
click at [317, 138] on body "Kết quả tìm kiếm ( 1 ) Bộ lọc Mã ĐH Trạng thái Món hàng Thu hộ Tổng cước Chưa c…" at bounding box center [398, 192] width 797 height 385
click at [317, 134] on input "search" at bounding box center [352, 129] width 101 height 11
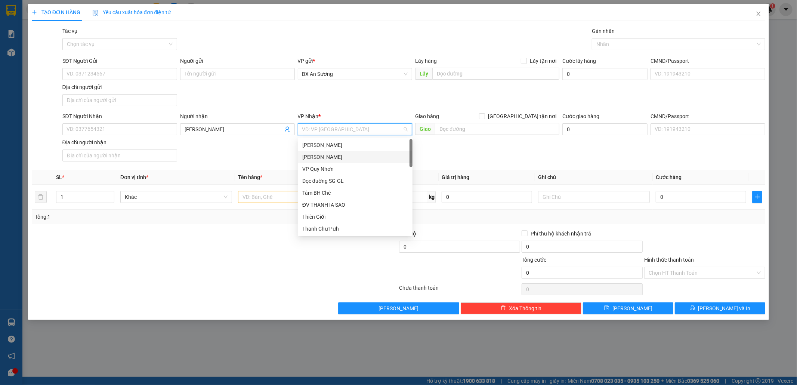
click at [318, 156] on div "[PERSON_NAME]" at bounding box center [355, 157] width 106 height 8
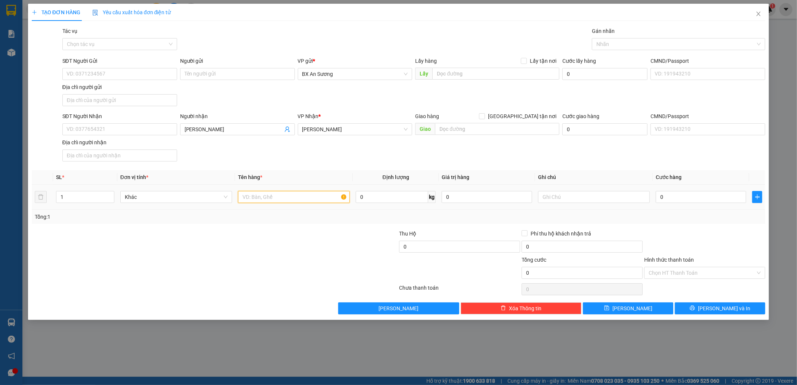
click at [295, 201] on input "text" at bounding box center [294, 197] width 112 height 12
click at [712, 307] on button "[PERSON_NAME] và In" at bounding box center [720, 308] width 90 height 12
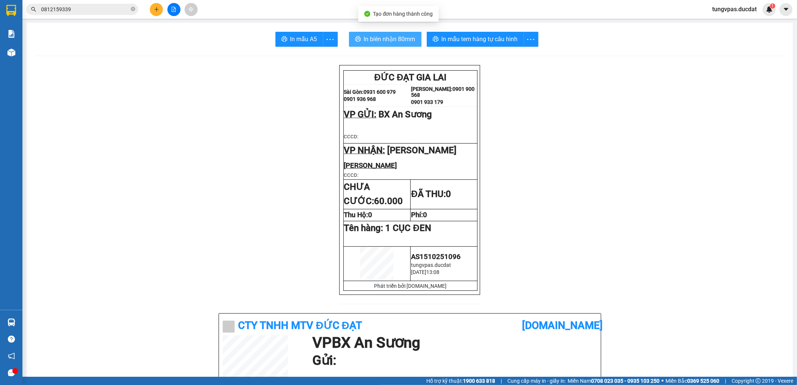
click at [383, 40] on span "In biên nhận 80mm" at bounding box center [390, 38] width 52 height 9
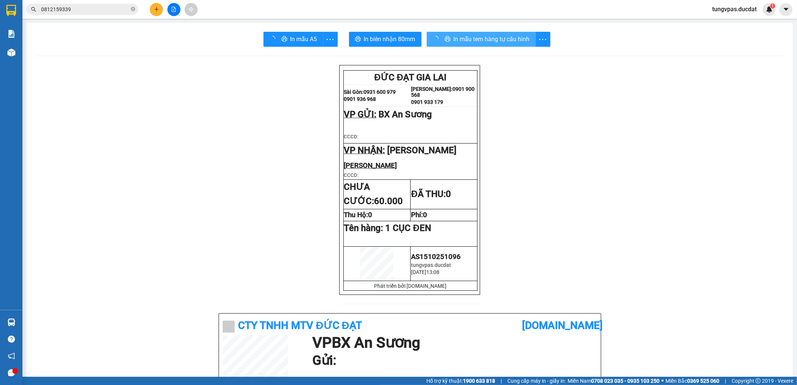
click at [496, 41] on span "In mẫu tem hàng tự cấu hình" at bounding box center [492, 38] width 76 height 9
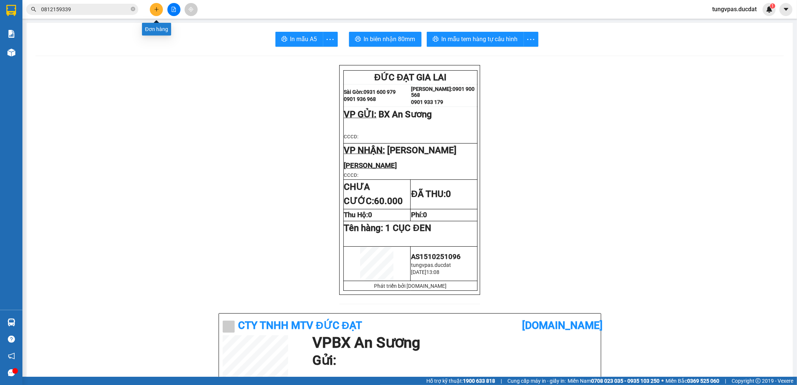
click at [155, 10] on icon "plus" at bounding box center [156, 9] width 5 height 5
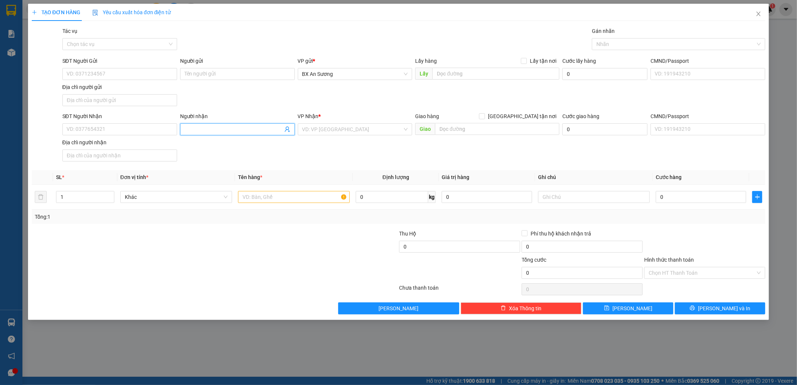
click at [197, 129] on input "Người nhận" at bounding box center [234, 129] width 98 height 8
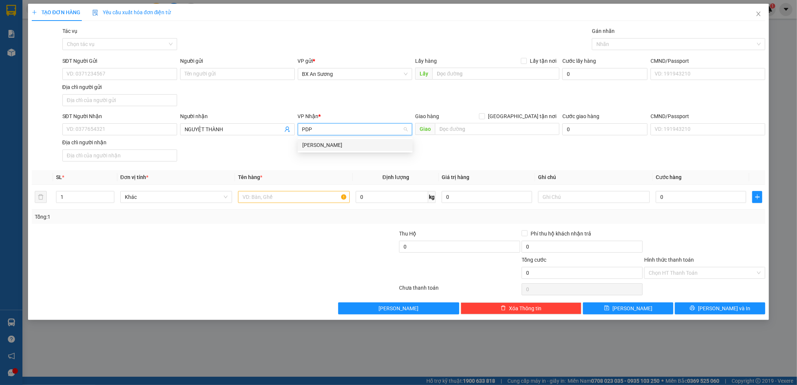
click at [348, 148] on div "[PERSON_NAME]" at bounding box center [355, 145] width 106 height 8
drag, startPoint x: 319, startPoint y: 191, endPoint x: 318, endPoint y: 197, distance: 6.9
click at [318, 197] on div at bounding box center [294, 197] width 112 height 15
click at [318, 197] on input "text" at bounding box center [294, 197] width 112 height 12
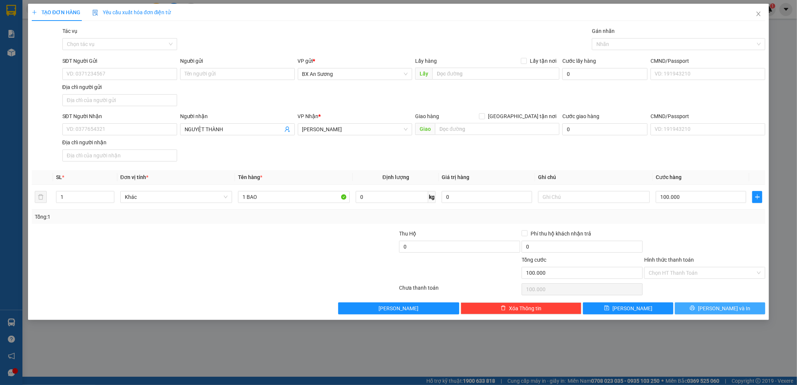
click at [721, 305] on button "[PERSON_NAME] và In" at bounding box center [720, 308] width 90 height 12
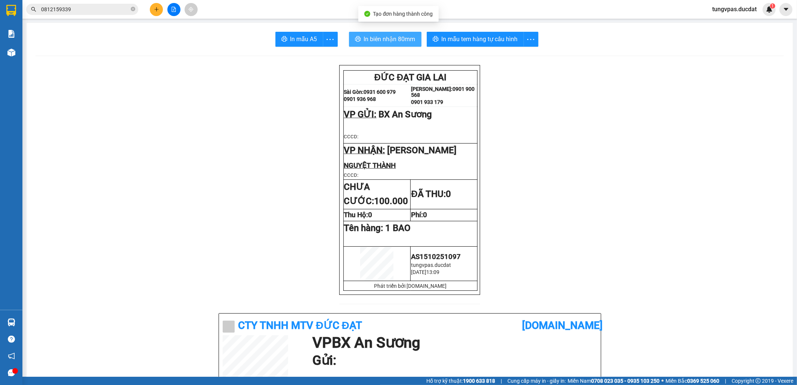
click at [373, 42] on span "In biên nhận 80mm" at bounding box center [390, 38] width 52 height 9
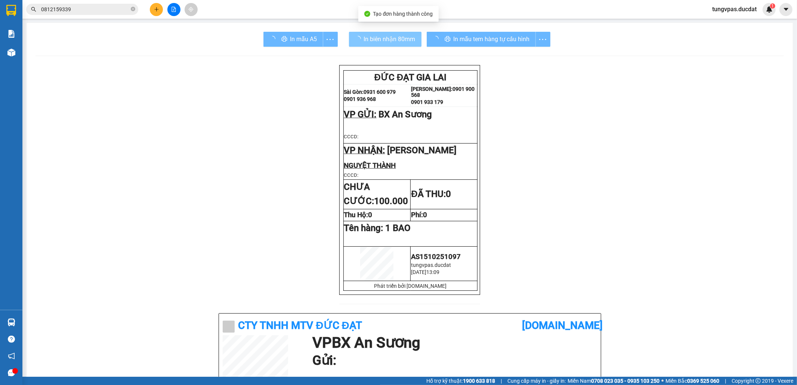
click at [483, 36] on div "In mẫu tem hàng tự cấu hình" at bounding box center [489, 39] width 124 height 15
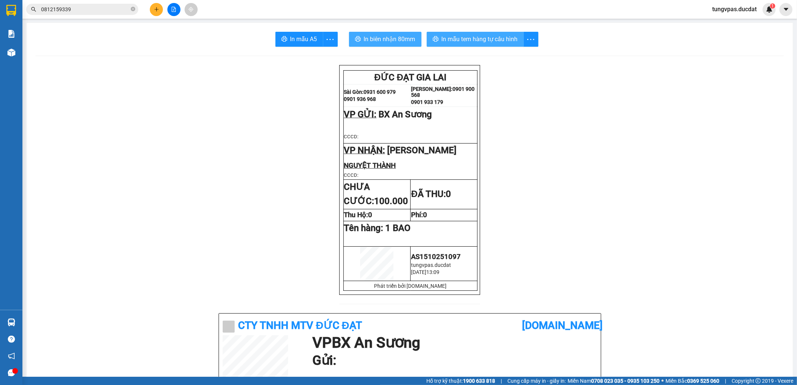
click at [483, 36] on span "In mẫu tem hàng tự cấu hình" at bounding box center [480, 38] width 76 height 9
click at [157, 10] on icon "plus" at bounding box center [156, 9] width 5 height 5
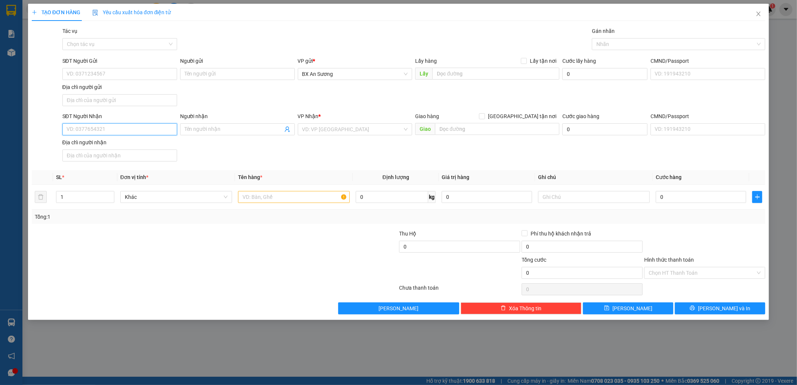
click at [166, 132] on input "SĐT Người Nhận" at bounding box center [119, 129] width 115 height 12
click at [132, 144] on div "0968873479" at bounding box center [120, 145] width 106 height 8
click at [288, 202] on input "text" at bounding box center [294, 197] width 112 height 12
click at [736, 314] on button "[PERSON_NAME] và In" at bounding box center [720, 308] width 90 height 12
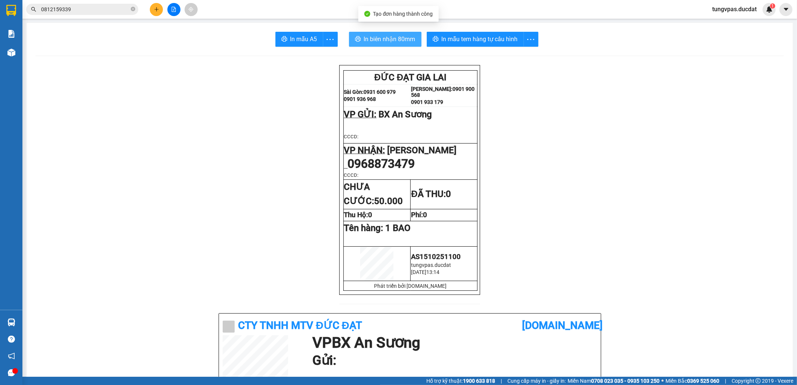
click at [383, 36] on span "In biên nhận 80mm" at bounding box center [390, 38] width 52 height 9
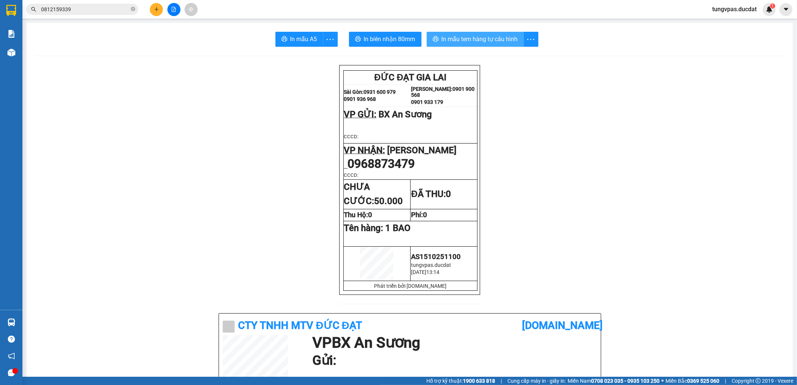
click at [477, 39] on span "In mẫu tem hàng tự cấu hình" at bounding box center [480, 38] width 76 height 9
click at [155, 10] on icon "plus" at bounding box center [156, 9] width 5 height 5
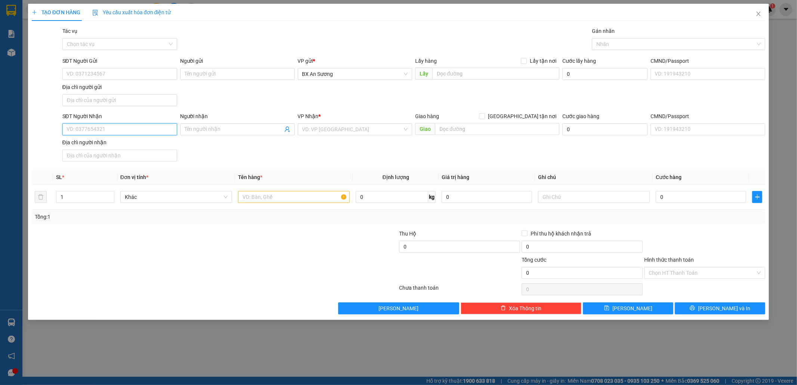
click at [150, 128] on input "SĐT Người Nhận" at bounding box center [119, 129] width 115 height 12
click at [140, 147] on div "0898766314" at bounding box center [120, 145] width 106 height 8
click at [235, 133] on input "Người nhận" at bounding box center [234, 129] width 98 height 8
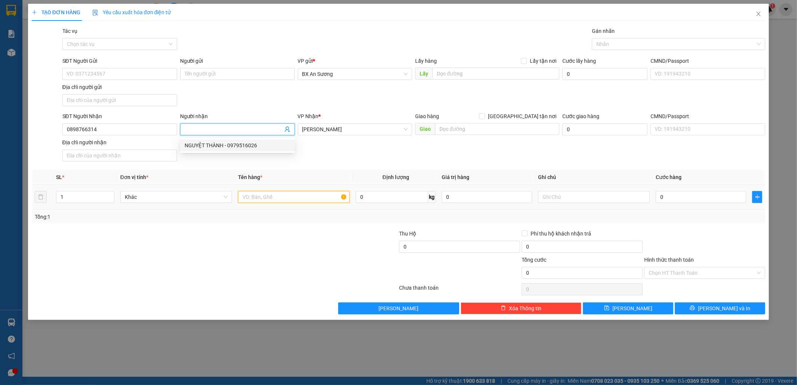
click at [280, 203] on input "text" at bounding box center [294, 197] width 112 height 12
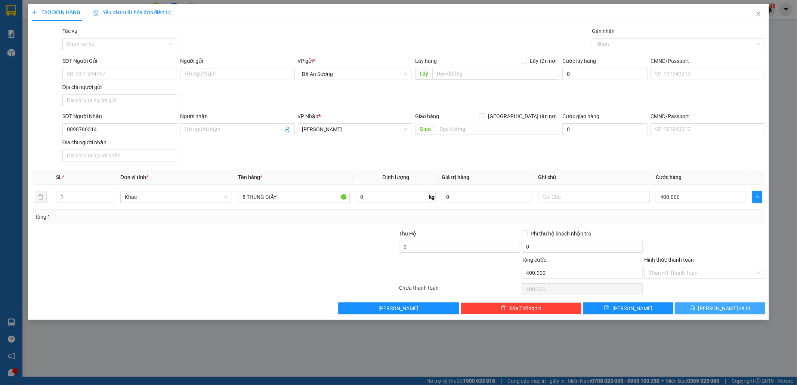
click at [734, 310] on span "[PERSON_NAME] và In" at bounding box center [724, 308] width 52 height 8
click at [727, 308] on span "[PERSON_NAME] và In" at bounding box center [724, 308] width 52 height 8
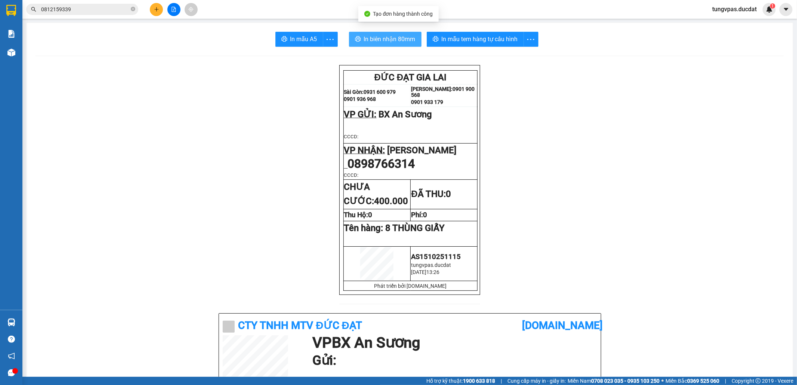
click at [378, 34] on button "In biên nhận 80mm" at bounding box center [385, 39] width 73 height 15
click at [402, 37] on span "In biên nhận 80mm" at bounding box center [390, 38] width 52 height 9
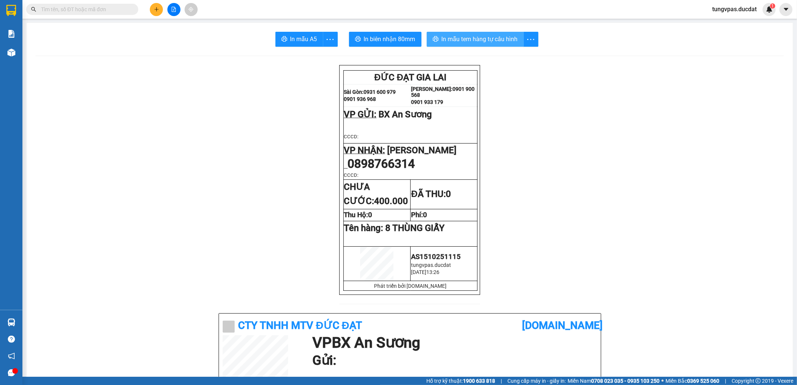
click at [474, 40] on span "In mẫu tem hàng tự cấu hình" at bounding box center [480, 38] width 76 height 9
click at [154, 8] on icon "plus" at bounding box center [156, 9] width 5 height 5
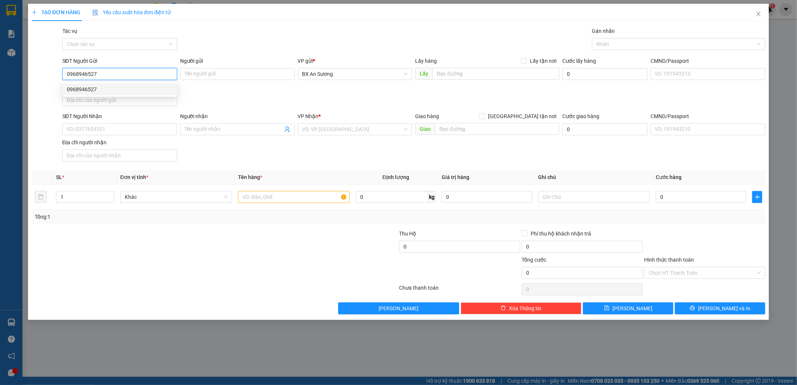
drag, startPoint x: 114, startPoint y: 77, endPoint x: 60, endPoint y: 73, distance: 53.6
click at [60, 73] on div "SĐT Người Gửi 0968946527 Người gửi Tên người gửi VP gửi * BX An Sương Lấy hàng …" at bounding box center [399, 83] width 736 height 52
type input "0968946527"
click at [547, 311] on button "Xóa Thông tin" at bounding box center [521, 308] width 121 height 12
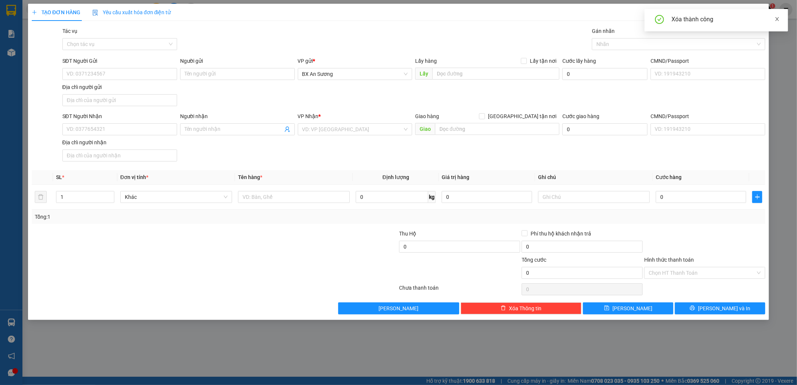
click at [776, 18] on icon "close" at bounding box center [777, 18] width 5 height 5
click at [757, 11] on icon "close" at bounding box center [759, 14] width 6 height 6
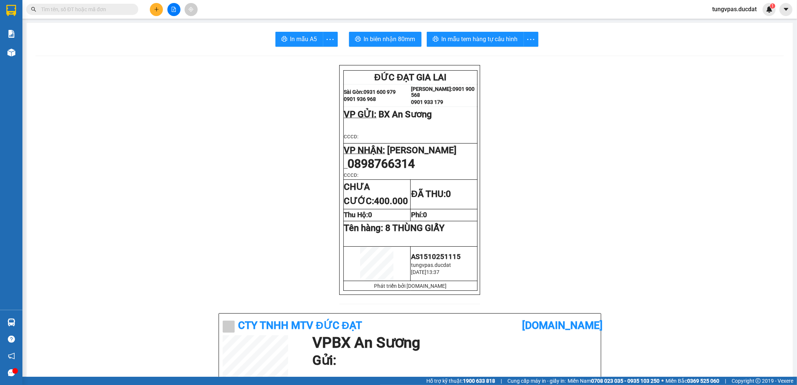
click at [127, 8] on input "text" at bounding box center [85, 9] width 88 height 8
paste input "0968946527"
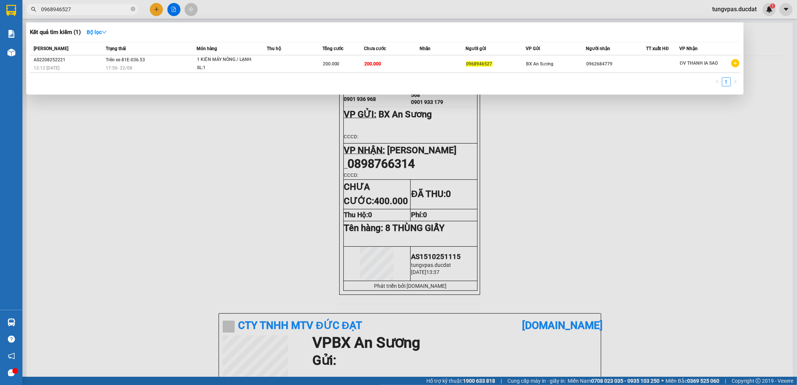
type input "0968946527"
click at [158, 8] on div at bounding box center [398, 192] width 797 height 385
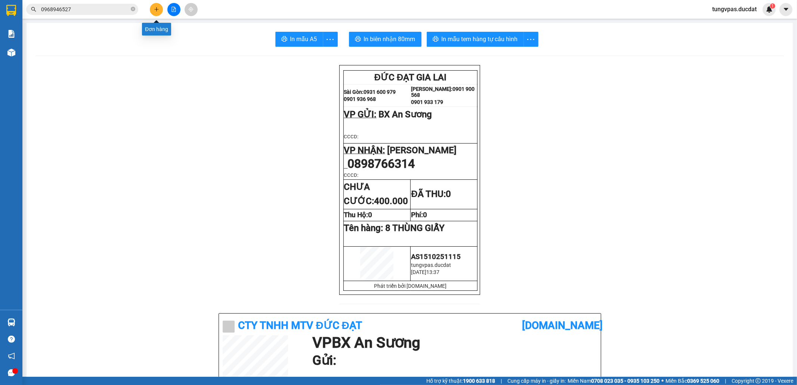
click at [160, 9] on button at bounding box center [156, 9] width 13 height 13
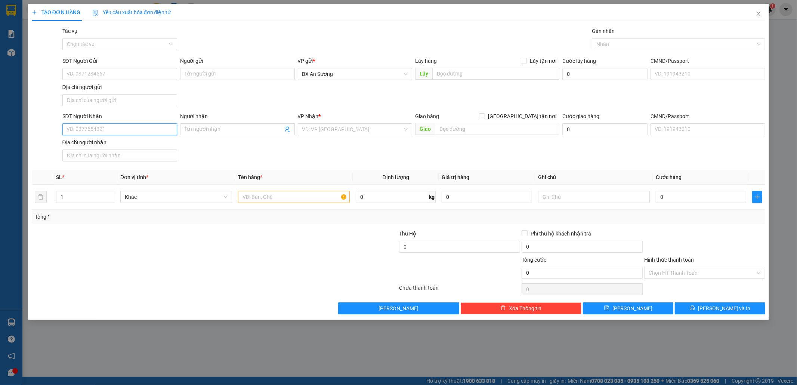
click at [161, 130] on input "SĐT Người Nhận" at bounding box center [119, 129] width 115 height 12
click at [151, 143] on div "0942212667 - QUANG" at bounding box center [120, 145] width 106 height 8
type input "0942212667"
type input "QUANG"
type input "0942212667"
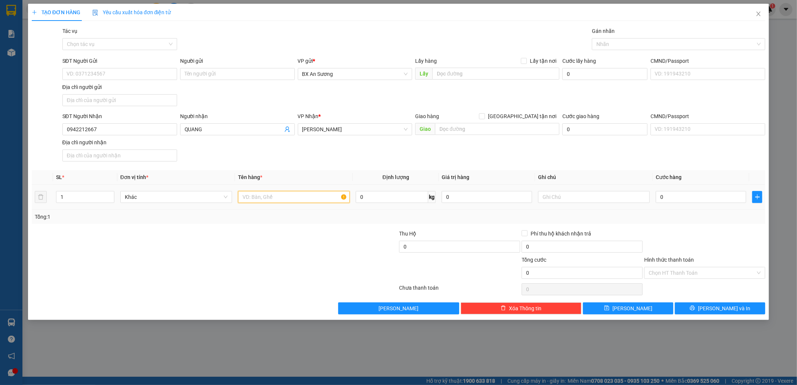
click at [292, 196] on input "text" at bounding box center [294, 197] width 112 height 12
type input "1 THÙNG GIẤY LINH KIỆN"
type input "5"
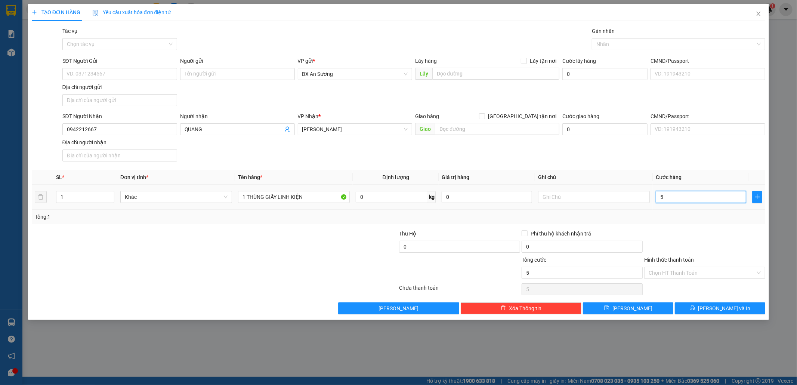
type input "50"
type input "50.000"
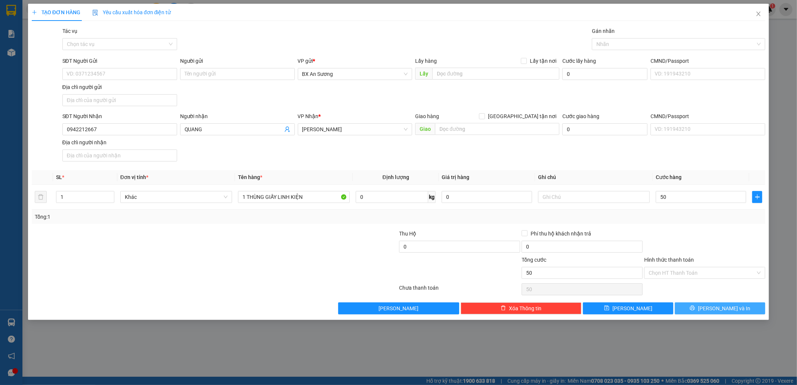
type input "50.000"
click at [719, 310] on span "[PERSON_NAME] và In" at bounding box center [724, 308] width 52 height 8
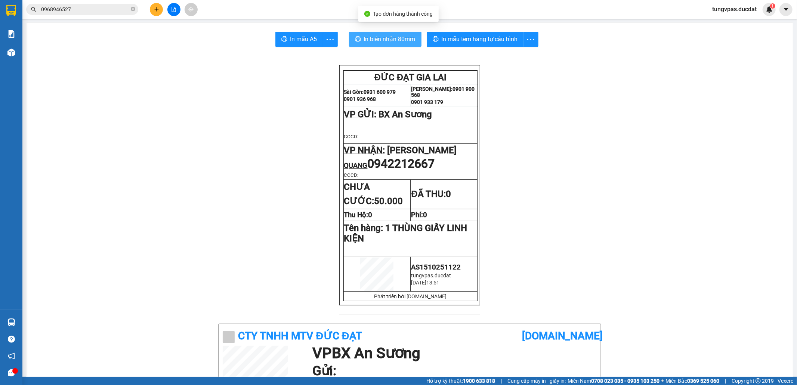
click at [378, 39] on span "In biên nhận 80mm" at bounding box center [390, 38] width 52 height 9
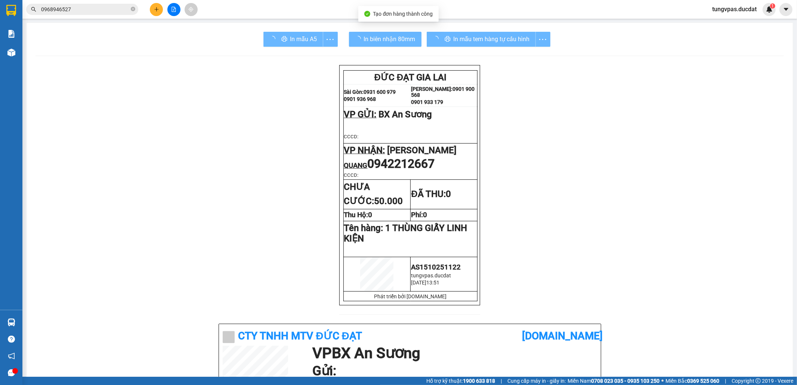
click at [495, 36] on div "In mẫu tem hàng tự cấu hình" at bounding box center [489, 39] width 124 height 15
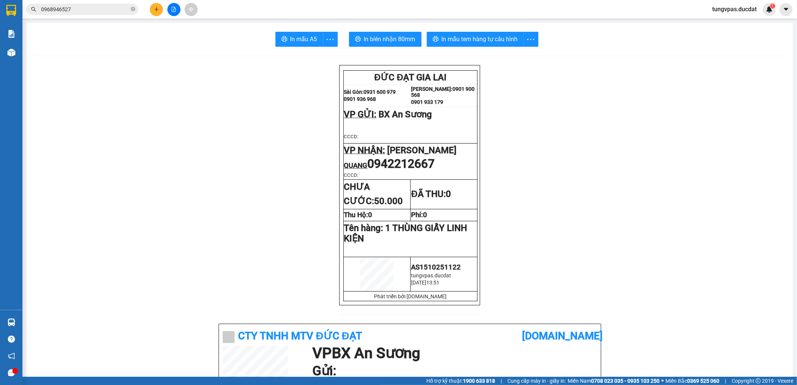
click at [495, 36] on span "In mẫu tem hàng tự cấu hình" at bounding box center [480, 38] width 76 height 9
click at [160, 11] on button at bounding box center [156, 9] width 13 height 13
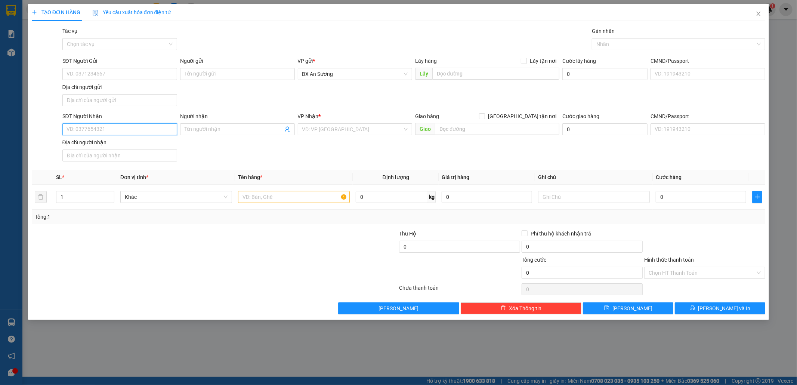
click at [136, 132] on input "SĐT Người Nhận" at bounding box center [119, 129] width 115 height 12
click at [165, 131] on input "SĐT Người Nhận" at bounding box center [119, 129] width 115 height 12
click at [154, 76] on input "SĐT Người Gửi" at bounding box center [119, 74] width 115 height 12
click at [165, 127] on input "SĐT Người Nhận" at bounding box center [119, 129] width 115 height 12
type input "0355906124"
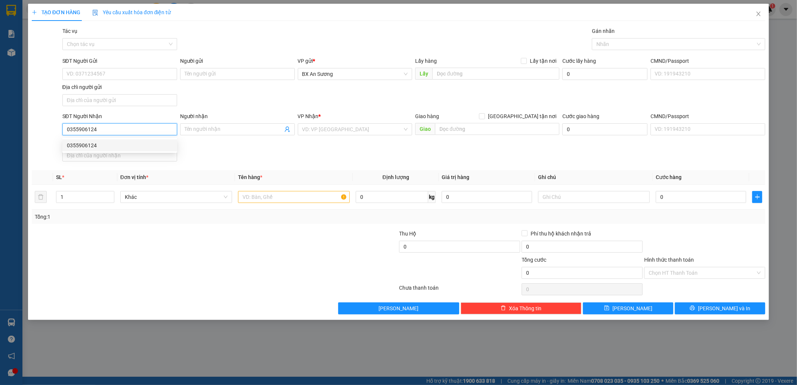
click at [153, 141] on div "0355906124" at bounding box center [120, 145] width 106 height 8
type input "IAMONONG"
type input "0355906124"
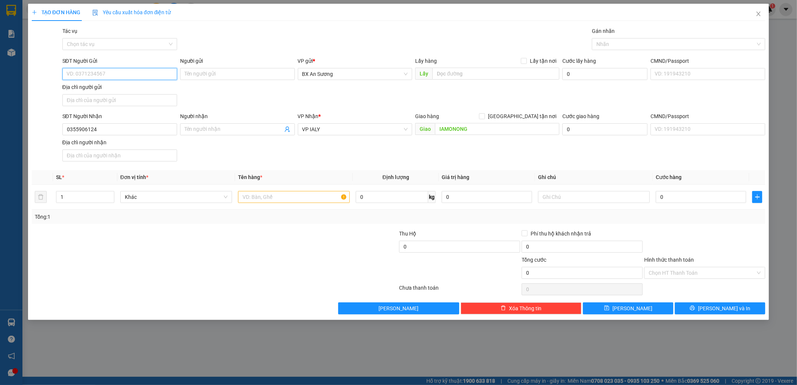
click at [142, 77] on input "SĐT Người Gửi" at bounding box center [119, 74] width 115 height 12
click at [307, 198] on input "text" at bounding box center [294, 197] width 112 height 12
type input "1 THÙNG LOA"
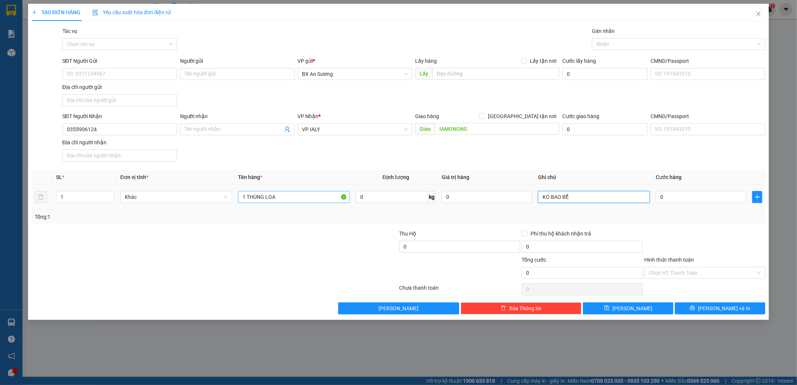
type input "KO BAO BỂ"
type input "1"
type input "10"
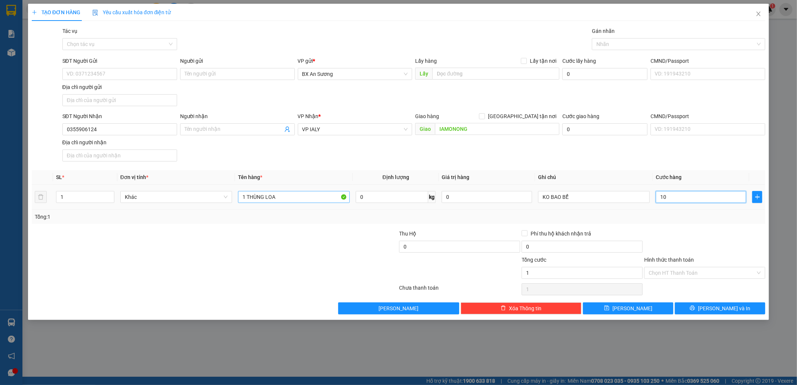
type input "10"
type input "100"
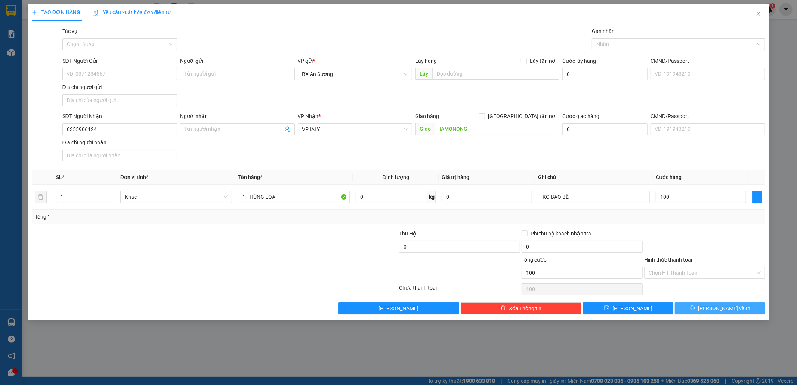
type input "100.000"
click at [736, 311] on button "[PERSON_NAME] và In" at bounding box center [720, 308] width 90 height 12
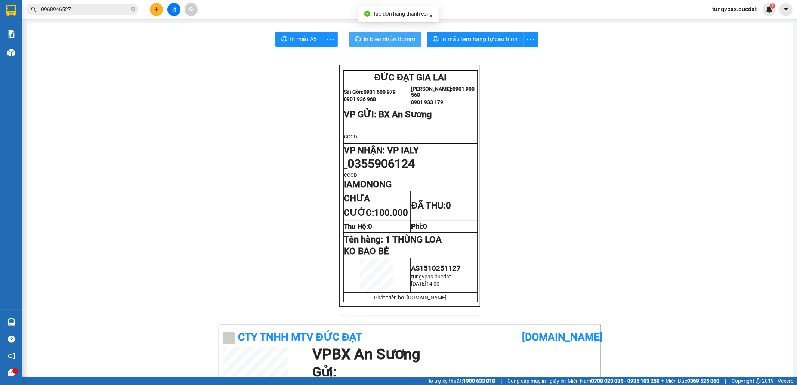
click at [401, 36] on span "In biên nhận 80mm" at bounding box center [390, 38] width 52 height 9
drag, startPoint x: 399, startPoint y: 29, endPoint x: 398, endPoint y: 34, distance: 5.3
click at [398, 34] on span "In biên nhận 80mm" at bounding box center [390, 38] width 52 height 9
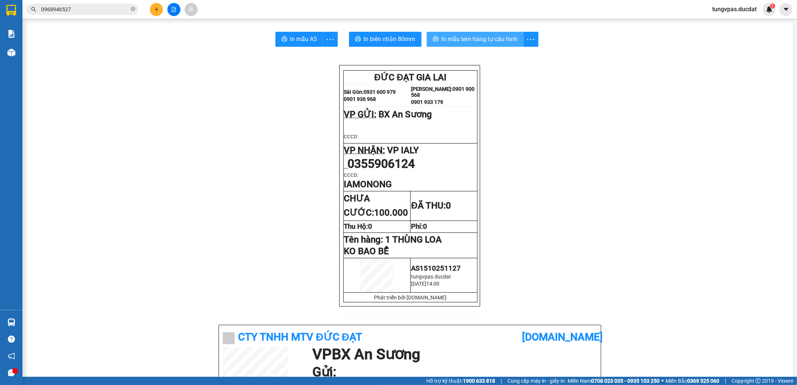
click at [482, 39] on span "In mẫu tem hàng tự cấu hình" at bounding box center [480, 38] width 76 height 9
click at [155, 7] on icon "plus" at bounding box center [156, 9] width 5 height 5
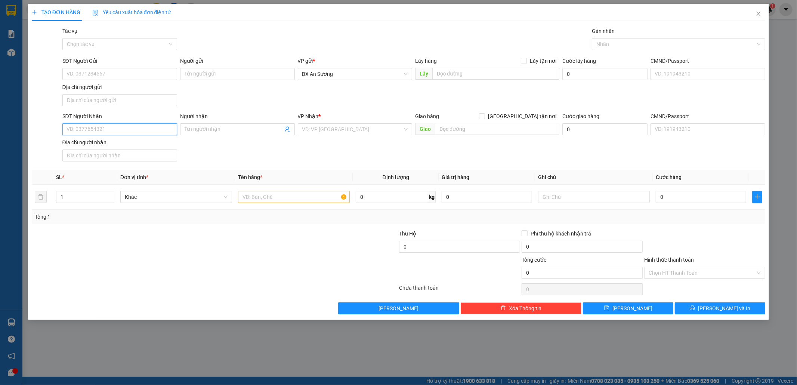
click at [132, 129] on input "SĐT Người Nhận" at bounding box center [119, 129] width 115 height 12
click at [117, 141] on div "0932000840 - [PERSON_NAME]" at bounding box center [119, 145] width 115 height 12
type input "0932000840"
type input "[PERSON_NAME]"
type input "0932000840"
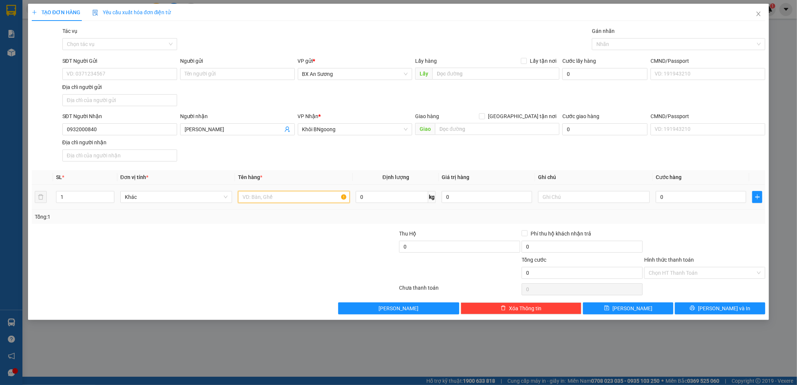
click at [293, 196] on input "text" at bounding box center [294, 197] width 112 height 12
type input "1 BỌC VÀNG CHỈ"
type input "4"
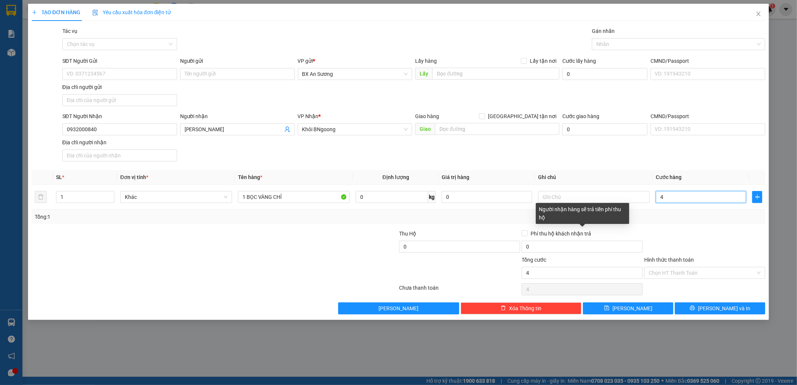
type input "40"
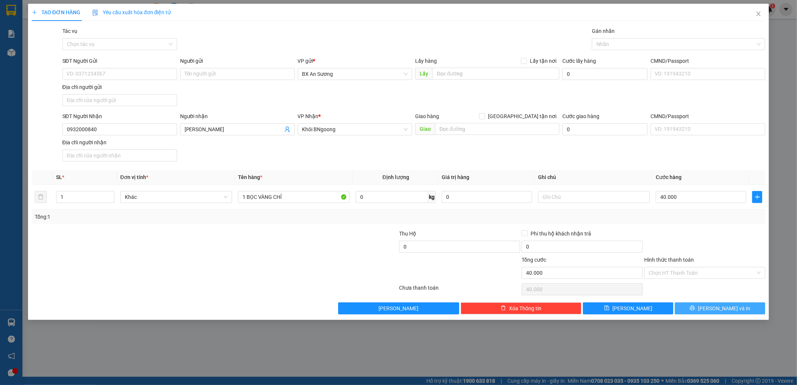
click at [744, 307] on button "[PERSON_NAME] và In" at bounding box center [720, 308] width 90 height 12
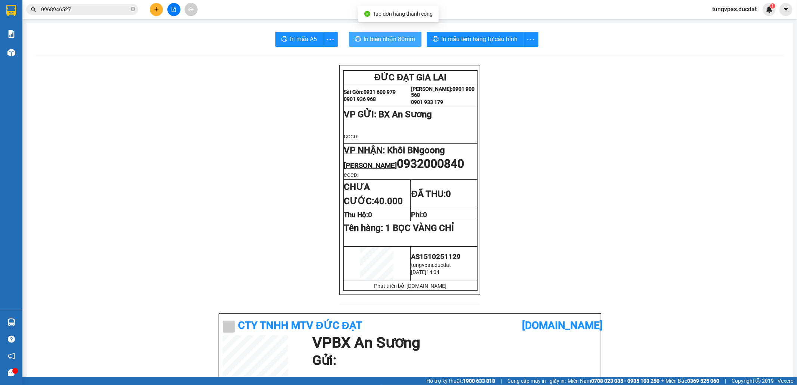
click at [390, 41] on span "In biên nhận 80mm" at bounding box center [390, 38] width 52 height 9
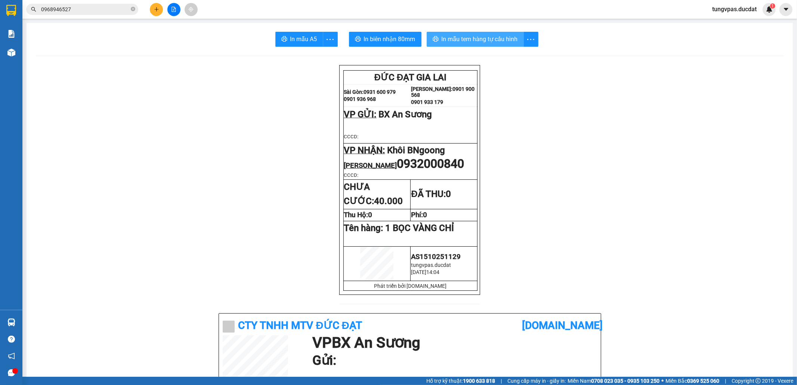
click at [474, 41] on span "In mẫu tem hàng tự cấu hình" at bounding box center [480, 38] width 76 height 9
click at [155, 11] on icon "plus" at bounding box center [156, 9] width 5 height 5
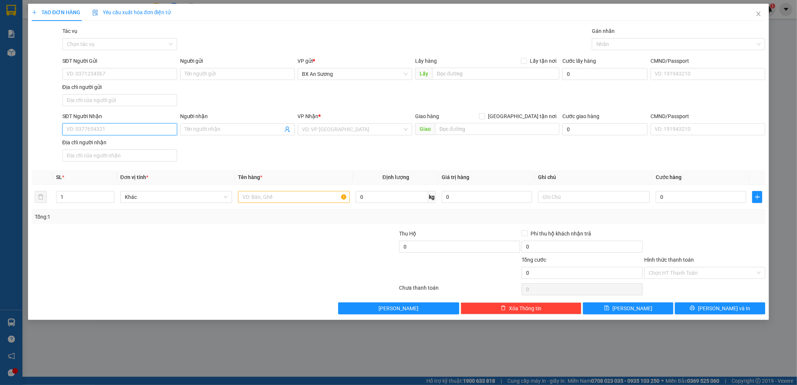
click at [155, 132] on input "SĐT Người Nhận" at bounding box center [119, 129] width 115 height 12
click at [160, 132] on input "SĐT Người Nhận" at bounding box center [119, 129] width 115 height 12
click at [138, 144] on div "0987902962" at bounding box center [120, 145] width 106 height 8
type input "0987902962"
click at [317, 204] on div at bounding box center [294, 197] width 112 height 15
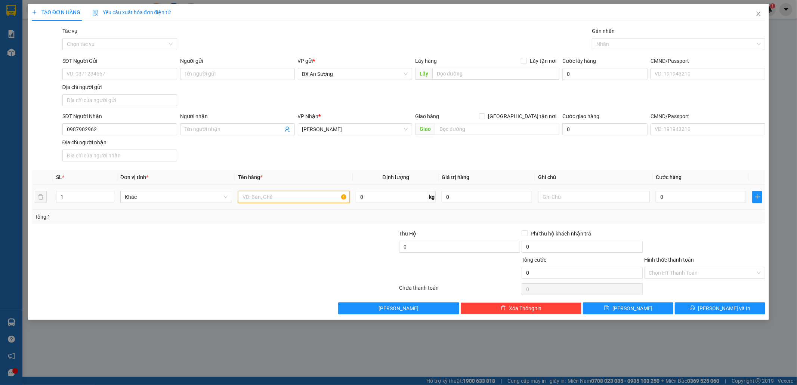
click at [315, 197] on input "text" at bounding box center [294, 197] width 112 height 12
type input "1 TÚM XANH"
type input "5"
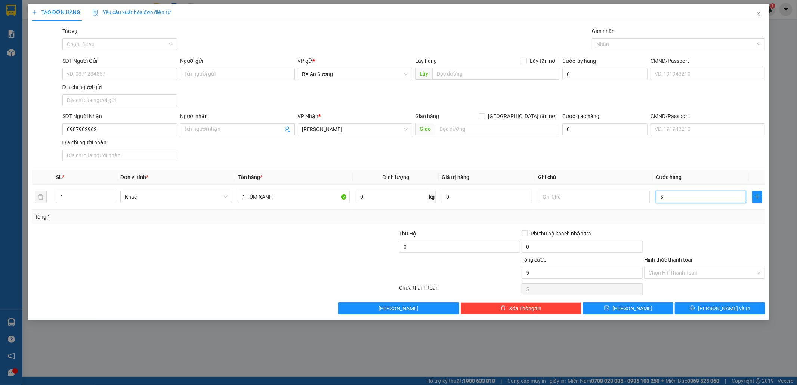
type input "50"
click at [751, 307] on button "[PERSON_NAME] và In" at bounding box center [720, 308] width 90 height 12
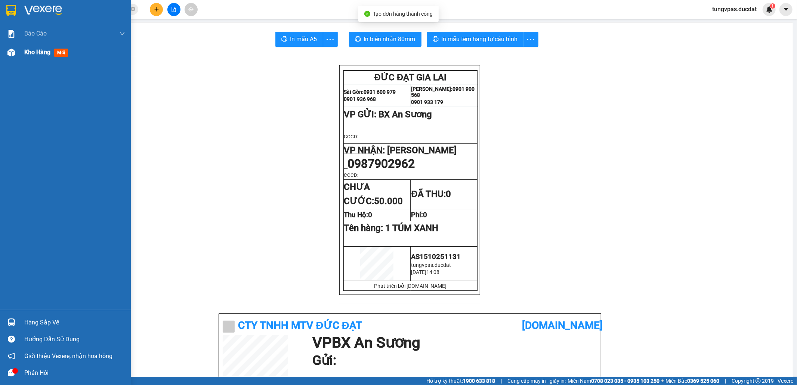
click at [19, 54] on div "Kho hàng mới" at bounding box center [65, 52] width 131 height 19
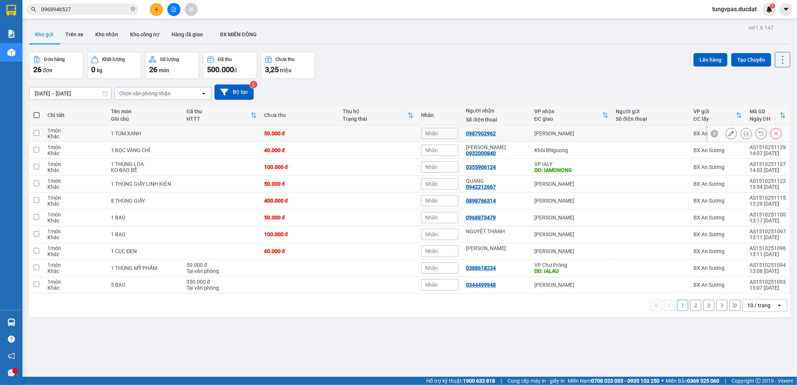
click at [729, 135] on icon at bounding box center [731, 133] width 5 height 5
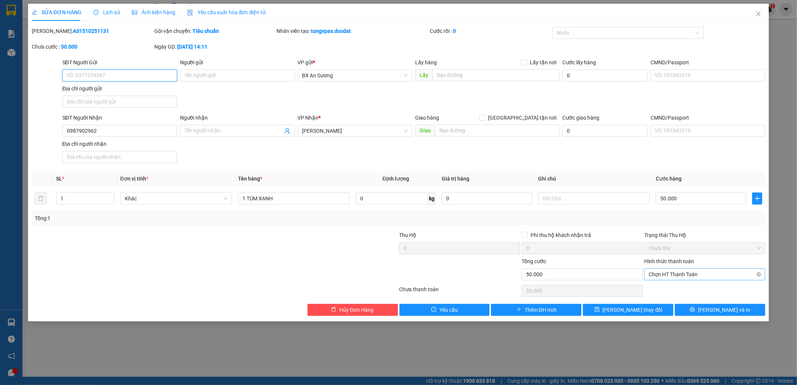
click at [705, 271] on span "Chọn HT Thanh Toán" at bounding box center [705, 274] width 112 height 11
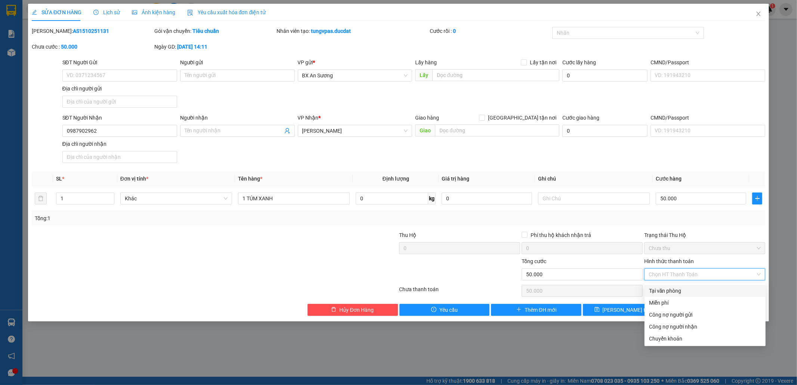
click at [694, 290] on div "Tại văn phòng" at bounding box center [705, 291] width 112 height 8
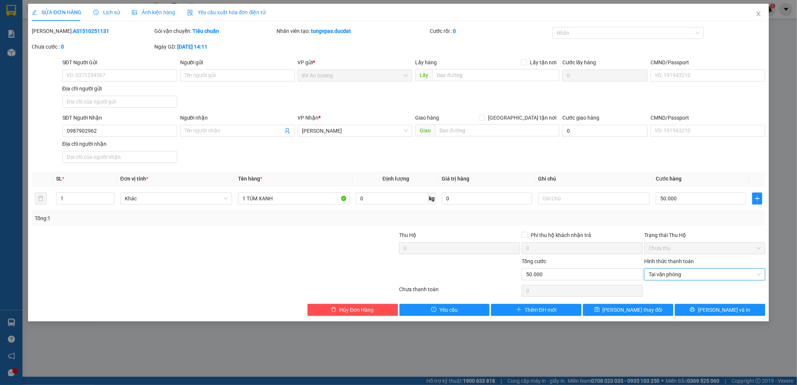
click at [736, 319] on div "SỬA ĐƠN HÀNG Lịch sử Ảnh kiện hàng Yêu cầu xuất hóa đơn điện tử Total Paid Fee …" at bounding box center [399, 163] width 742 height 318
click at [734, 313] on span "[PERSON_NAME] và In" at bounding box center [724, 310] width 52 height 8
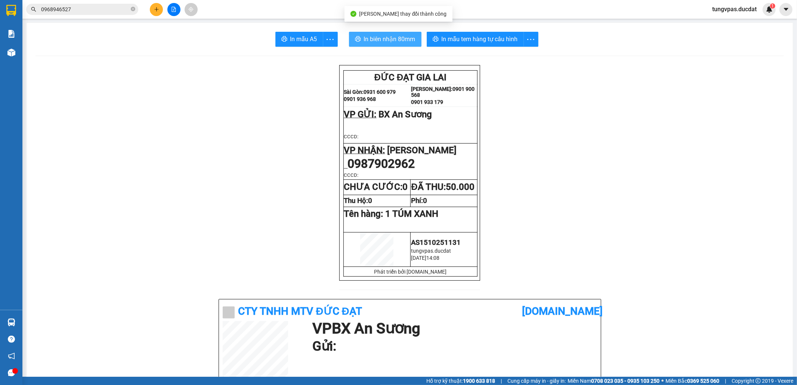
click at [401, 44] on button "In biên nhận 80mm" at bounding box center [385, 39] width 73 height 15
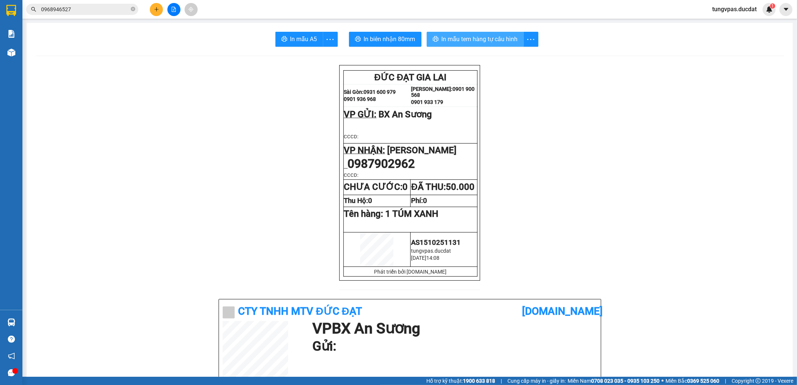
click at [485, 41] on span "In mẫu tem hàng tự cấu hình" at bounding box center [480, 38] width 76 height 9
click at [153, 6] on button at bounding box center [156, 9] width 13 height 13
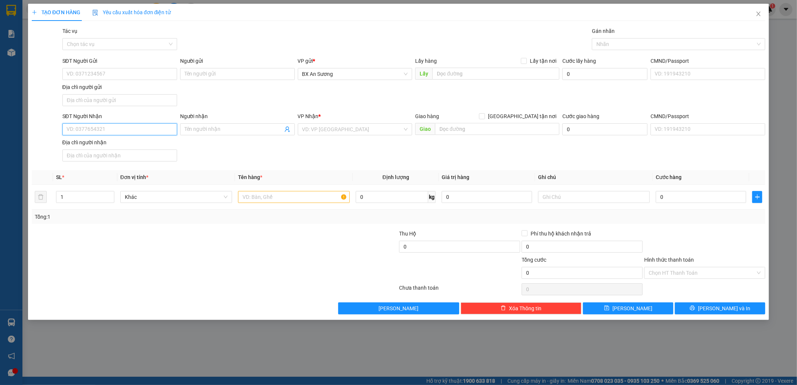
click at [156, 125] on input "SĐT Người Nhận" at bounding box center [119, 129] width 115 height 12
type input "0965567381"
click at [326, 130] on input "search" at bounding box center [352, 129] width 101 height 11
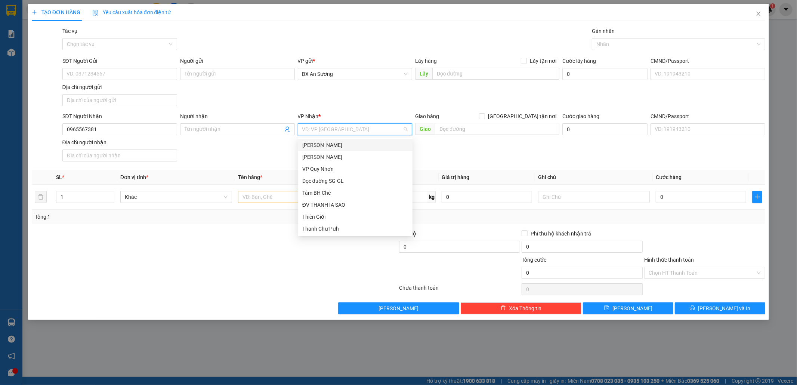
click at [335, 144] on div "[PERSON_NAME]" at bounding box center [355, 145] width 106 height 8
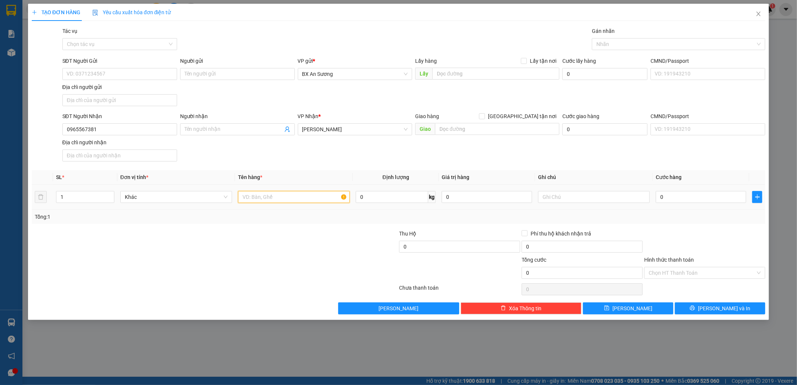
click at [299, 200] on input "text" at bounding box center [294, 197] width 112 height 12
type input "2 THÙNG GIẤY MÔ TƠ"
type input "KO BAO BỂ"
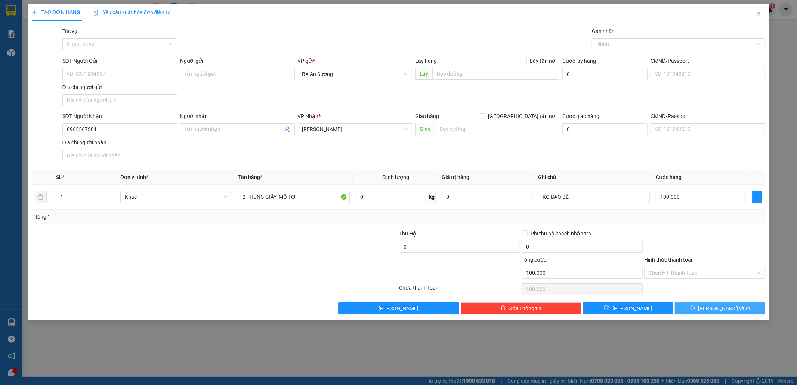
click at [712, 309] on button "[PERSON_NAME] và In" at bounding box center [720, 308] width 90 height 12
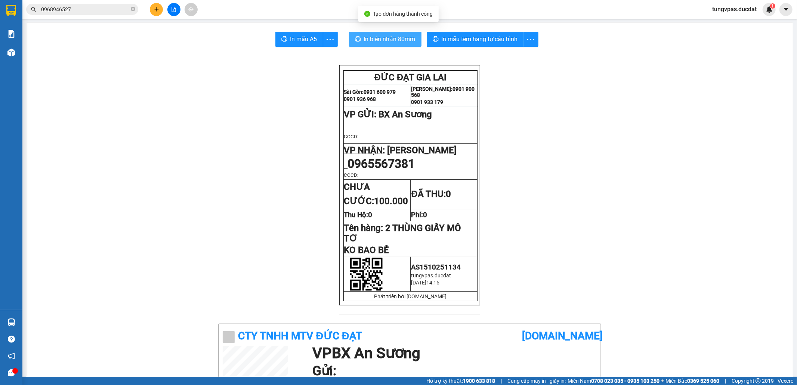
click at [364, 35] on span "In biên nhận 80mm" at bounding box center [390, 38] width 52 height 9
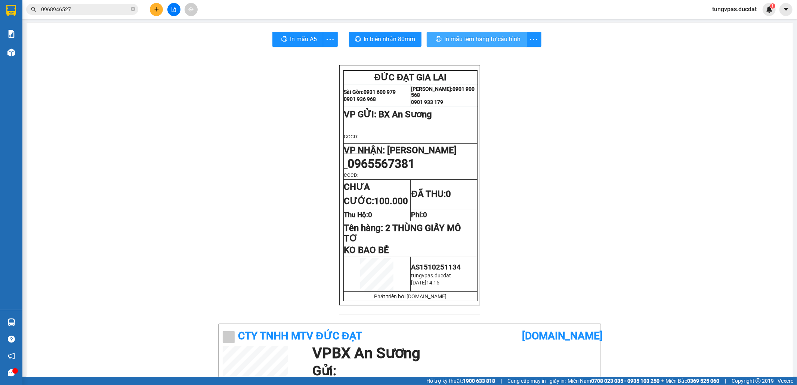
click at [502, 38] on div "In mẫu tem hàng tự cấu hình" at bounding box center [484, 39] width 115 height 15
click at [502, 37] on span "In mẫu tem hàng tự cấu hình" at bounding box center [480, 38] width 76 height 9
click at [154, 7] on icon "plus" at bounding box center [156, 9] width 5 height 5
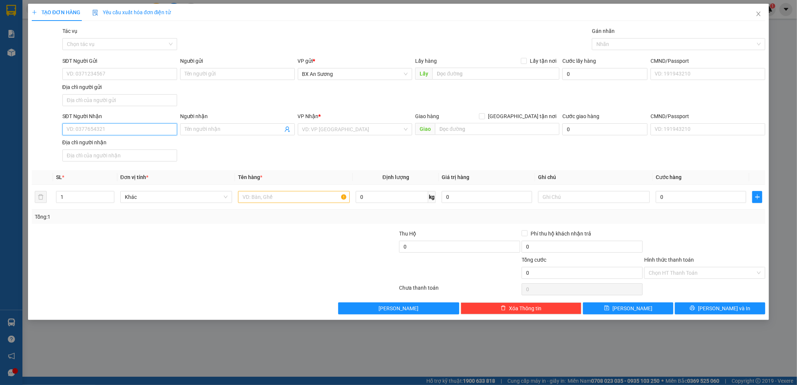
click at [150, 130] on input "SĐT Người Nhận" at bounding box center [119, 129] width 115 height 12
click at [118, 144] on div "0988101015" at bounding box center [120, 145] width 106 height 8
type input "0988101015"
click at [259, 200] on input "text" at bounding box center [294, 197] width 112 height 12
type input "1 TÚM XANH"
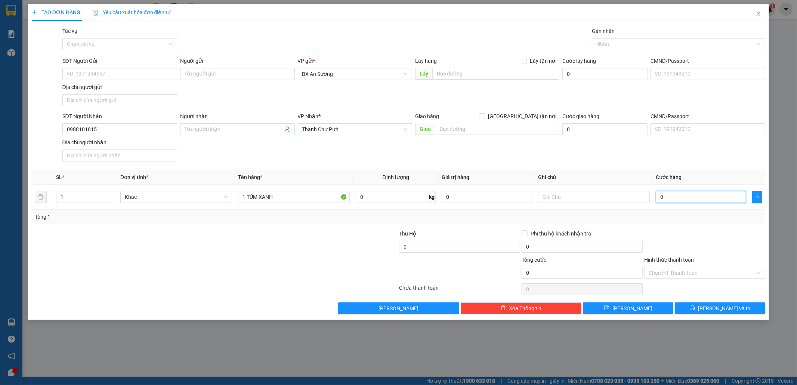
type input "5"
type input "50"
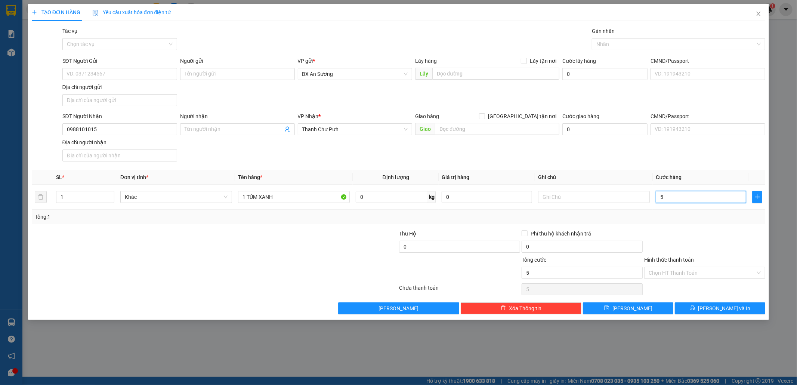
type input "50"
type input "50.000"
click at [715, 309] on span "[PERSON_NAME] và In" at bounding box center [724, 308] width 52 height 8
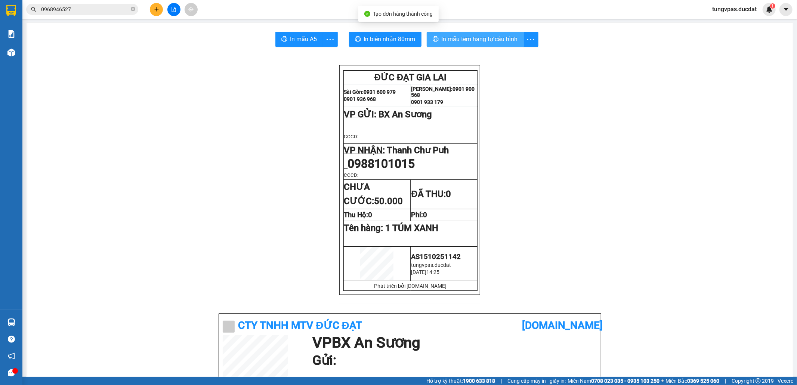
click at [445, 39] on span "In mẫu tem hàng tự cấu hình" at bounding box center [480, 38] width 76 height 9
click at [154, 13] on button at bounding box center [156, 9] width 13 height 13
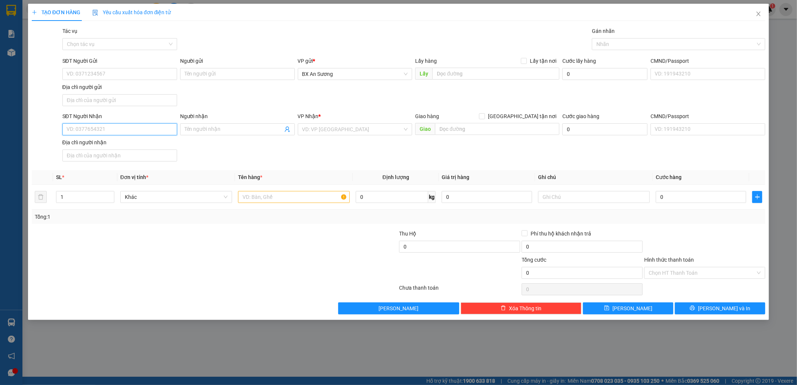
click at [153, 127] on input "SĐT Người Nhận" at bounding box center [119, 129] width 115 height 12
type input "0934722662"
click at [144, 141] on div "0934722662 - CƯỜNG" at bounding box center [120, 145] width 106 height 8
type input "CƯỜNG"
type input "0934722662"
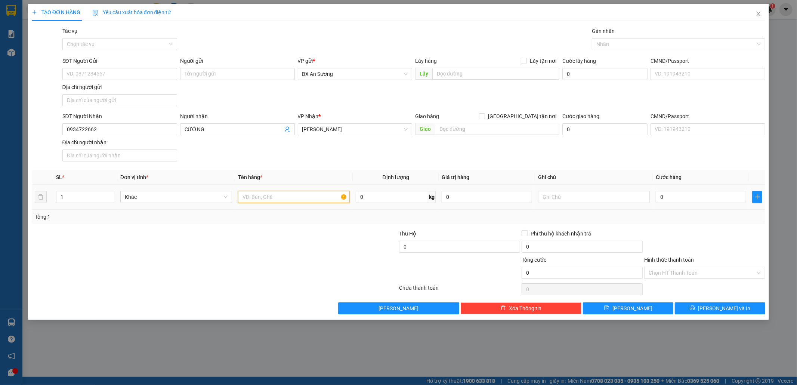
click at [250, 201] on input "text" at bounding box center [294, 197] width 112 height 12
type input "1 THUNG GIẤY"
type input "5"
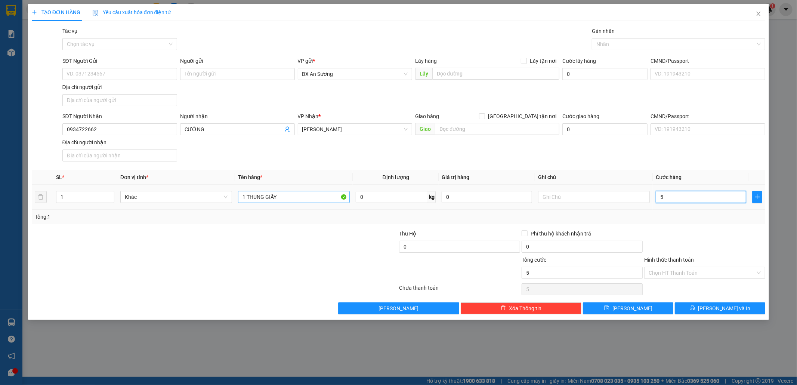
type input "50"
click at [751, 311] on button "[PERSON_NAME] và In" at bounding box center [720, 308] width 90 height 12
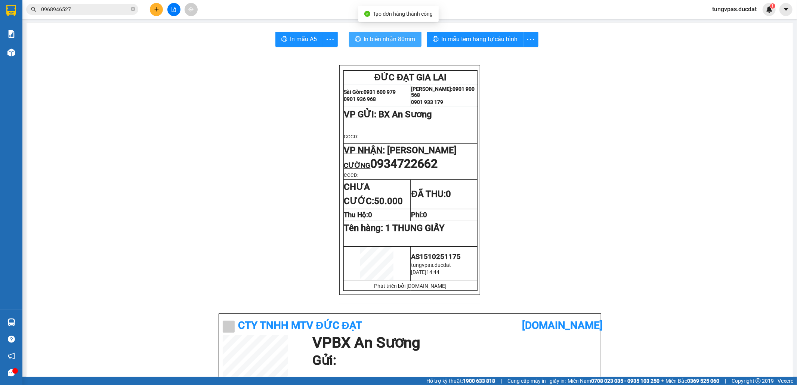
click at [403, 40] on span "In biên nhận 80mm" at bounding box center [390, 38] width 52 height 9
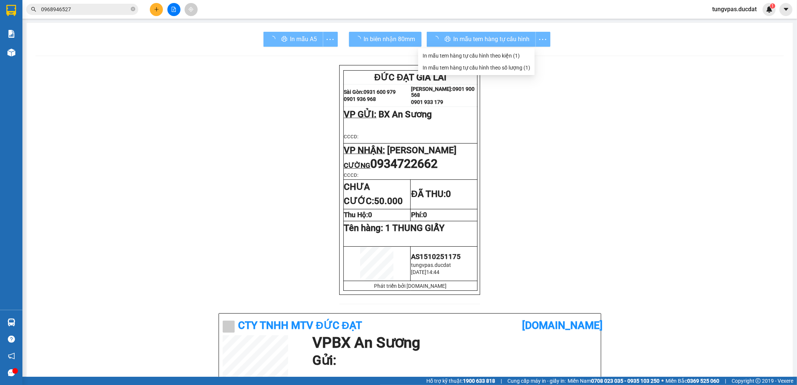
click at [490, 41] on div "In mẫu tem hàng tự cấu hình" at bounding box center [489, 39] width 124 height 15
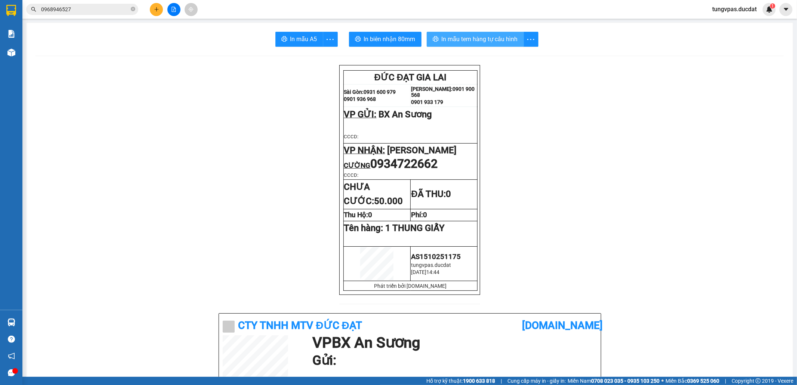
click at [492, 42] on span "In mẫu tem hàng tự cấu hình" at bounding box center [480, 38] width 76 height 9
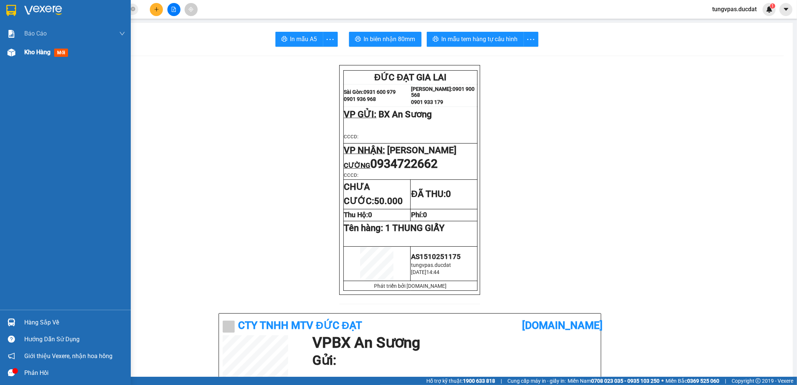
click at [30, 51] on span "Kho hàng" at bounding box center [37, 52] width 26 height 7
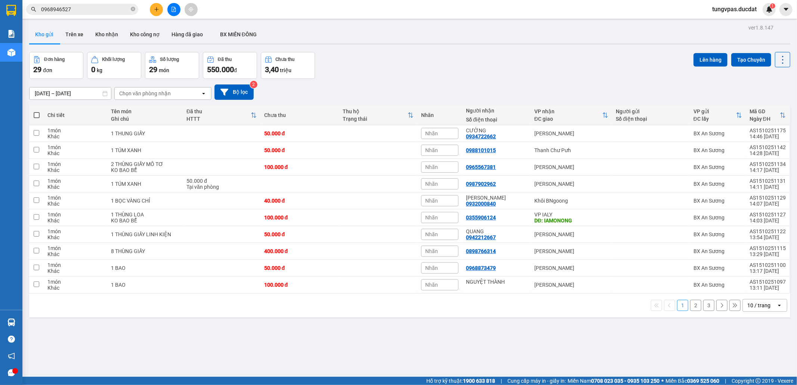
click at [690, 304] on button "2" at bounding box center [695, 305] width 11 height 11
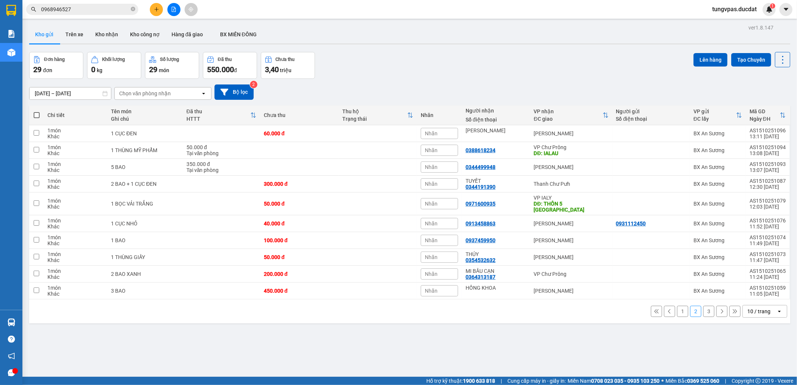
click at [704, 308] on button "3" at bounding box center [708, 311] width 11 height 11
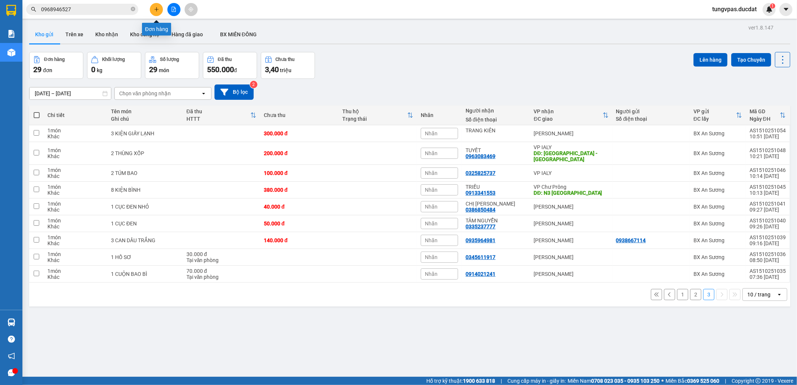
click at [160, 6] on button at bounding box center [156, 9] width 13 height 13
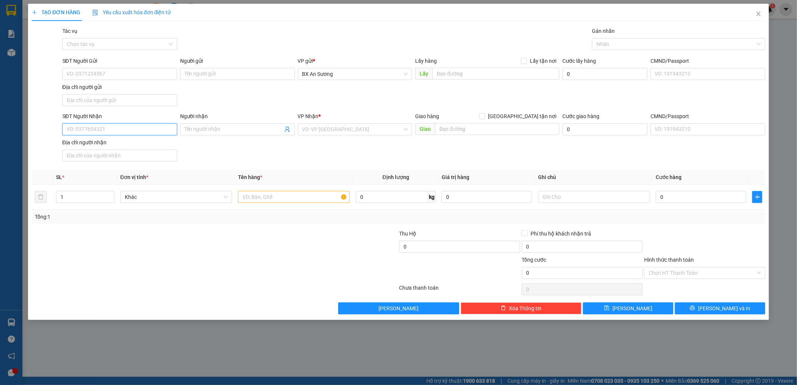
click at [153, 130] on input "SĐT Người Nhận" at bounding box center [119, 129] width 115 height 12
click at [148, 131] on input "SĐT Người Nhận" at bounding box center [119, 129] width 115 height 12
click at [135, 145] on div "0935118269" at bounding box center [120, 145] width 106 height 8
type input "0935118269"
click at [257, 200] on input "text" at bounding box center [294, 197] width 112 height 12
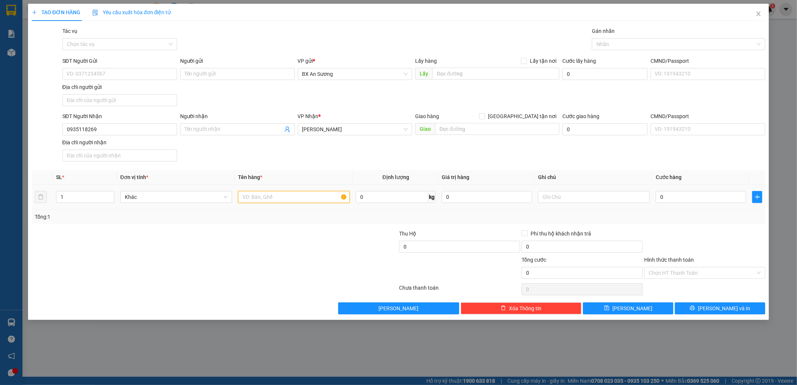
type input "1"
type input "2 THÙNG + 1 KIỆN VUÔNG"
type input "4"
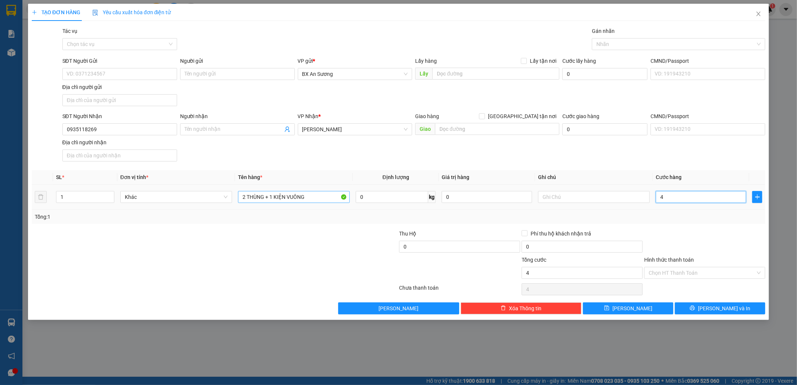
type input "40"
type input "400"
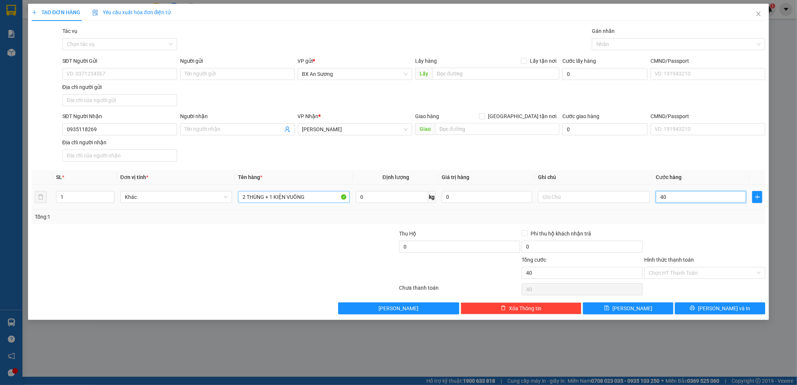
type input "400"
type input "400.000"
click at [555, 195] on input "text" at bounding box center [594, 197] width 112 height 12
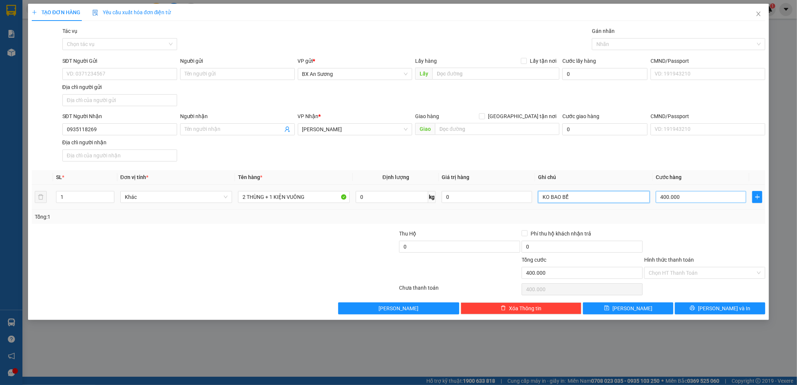
type input "KO BAO BỂ"
click at [680, 199] on input "400.000" at bounding box center [701, 197] width 90 height 12
type input "3"
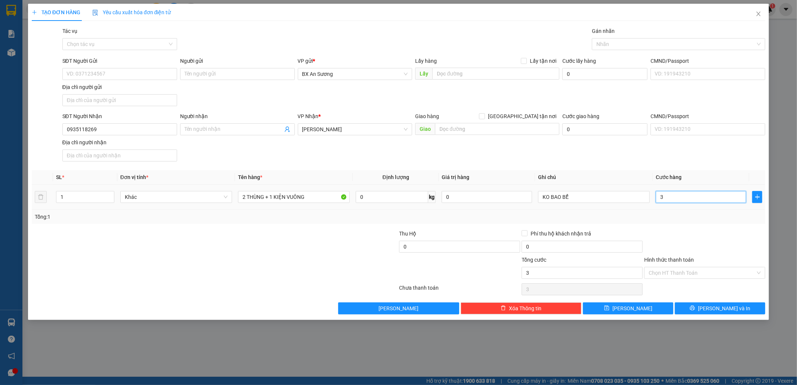
type input "35"
type input "350"
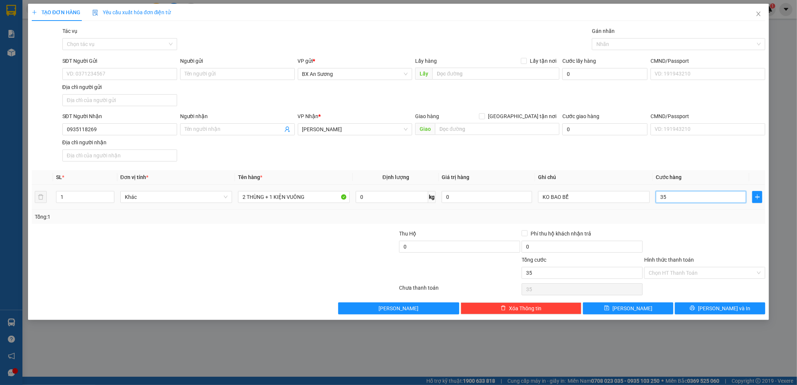
type input "350"
click at [705, 304] on button "[PERSON_NAME] và In" at bounding box center [720, 308] width 90 height 12
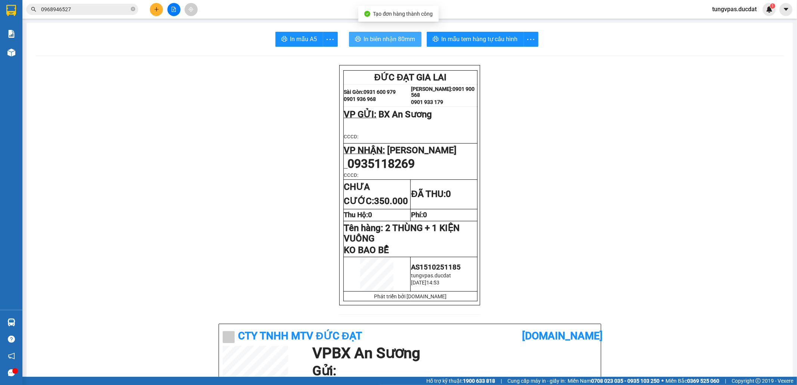
click at [403, 40] on span "In biên nhận 80mm" at bounding box center [390, 38] width 52 height 9
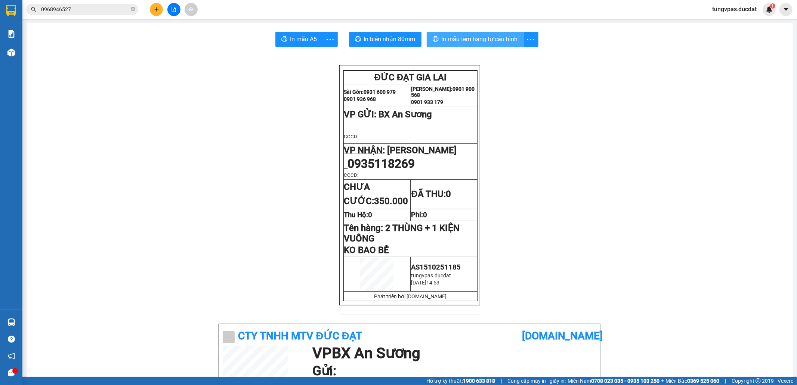
click at [497, 33] on button "In mẫu tem hàng tự cấu hình" at bounding box center [475, 39] width 97 height 15
click at [156, 8] on icon "plus" at bounding box center [156, 9] width 5 height 5
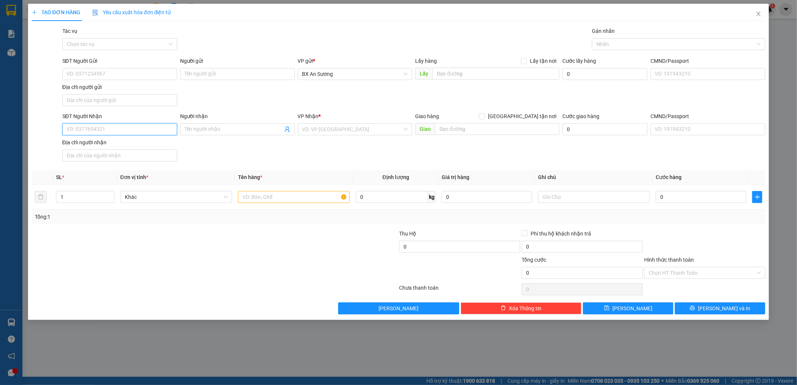
click at [169, 132] on input "SĐT Người Nhận" at bounding box center [119, 129] width 115 height 12
type input "0337941279"
click at [331, 130] on input "search" at bounding box center [352, 129] width 101 height 11
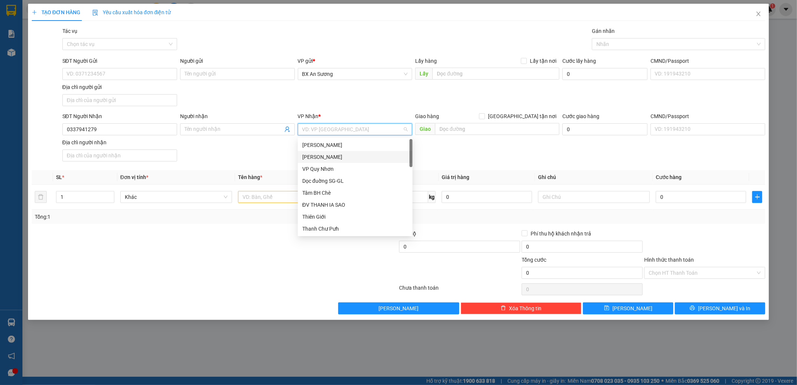
click at [334, 153] on div "[PERSON_NAME]" at bounding box center [355, 157] width 106 height 8
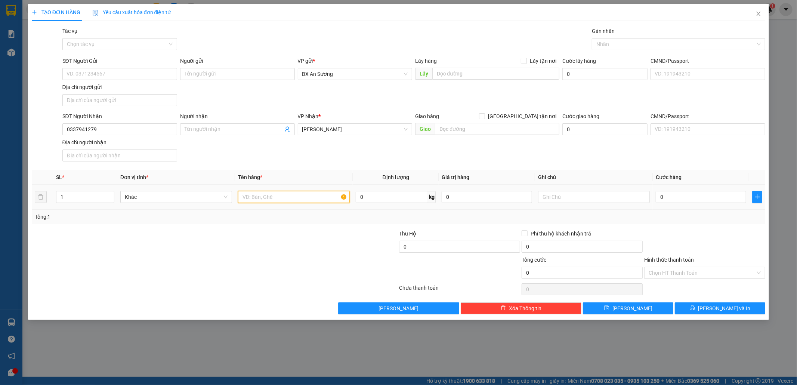
click at [301, 197] on input "text" at bounding box center [294, 197] width 112 height 12
type input "1 XỐP"
type input "7"
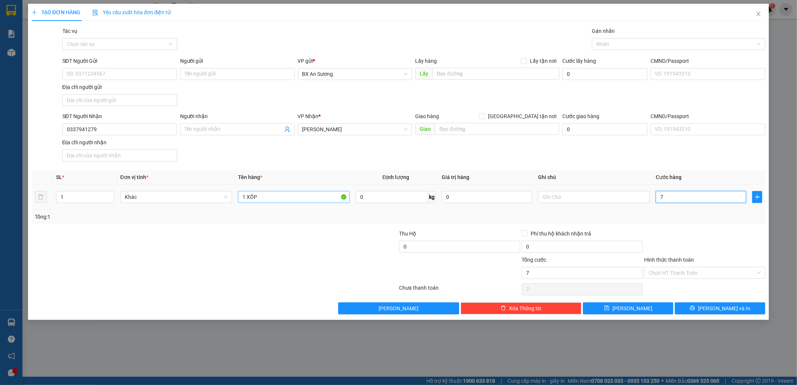
type input "70"
click at [728, 312] on span "[PERSON_NAME] và In" at bounding box center [724, 308] width 52 height 8
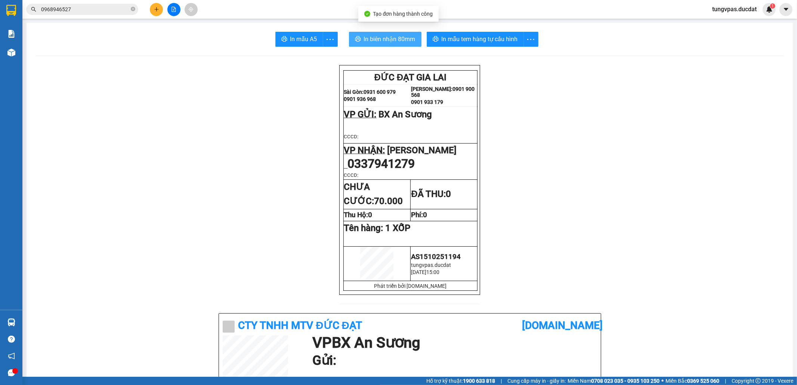
click at [377, 38] on span "In biên nhận 80mm" at bounding box center [390, 38] width 52 height 9
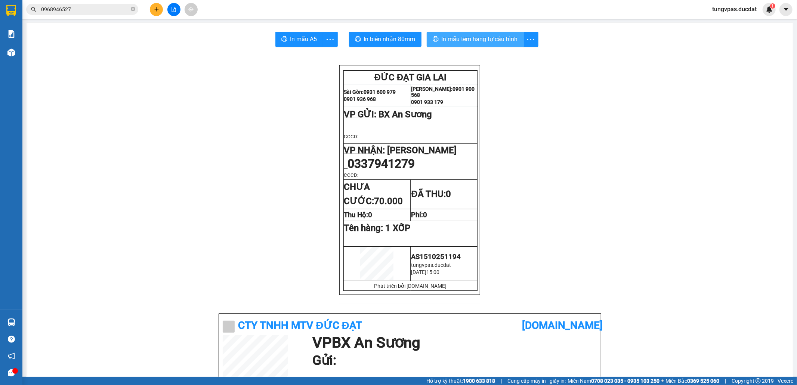
click at [458, 34] on button "In mẫu tem hàng tự cấu hình" at bounding box center [475, 39] width 97 height 15
click at [159, 11] on button at bounding box center [156, 9] width 13 height 13
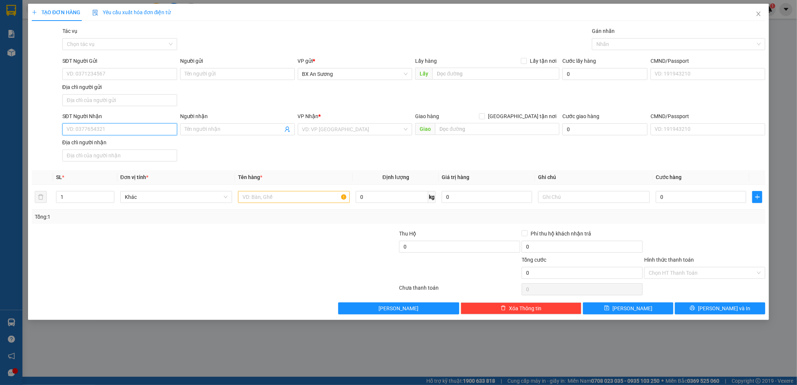
click at [165, 135] on input "SĐT Người Nhận" at bounding box center [119, 129] width 115 height 12
click at [79, 129] on input "033537777" at bounding box center [119, 129] width 115 height 12
type input "0335237777"
click at [114, 141] on div "0335237777 - [PERSON_NAME]" at bounding box center [119, 145] width 115 height 12
type input "TÂM NGUYỄN"
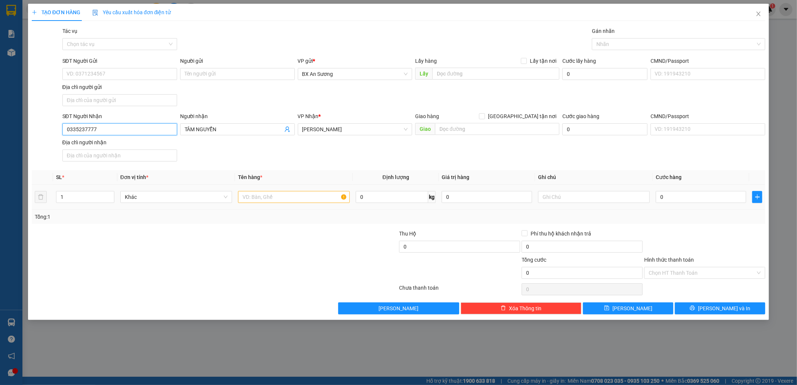
type input "0335237777"
click at [264, 200] on input "text" at bounding box center [294, 197] width 112 height 12
type input "1 CỤC ĐEN"
type input "4"
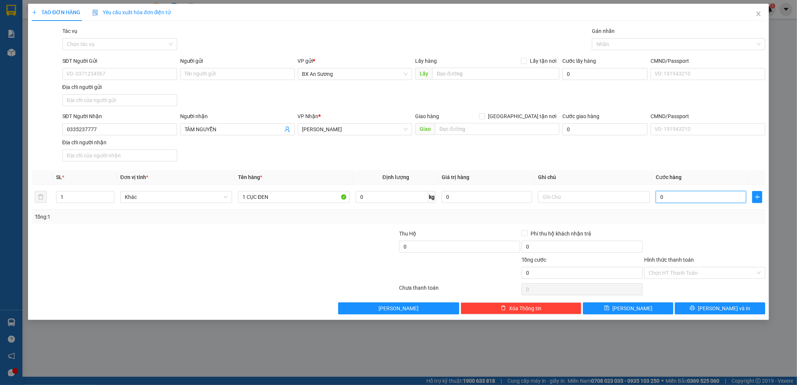
type input "4"
type input "40"
click at [729, 308] on span "[PERSON_NAME] và In" at bounding box center [724, 308] width 52 height 8
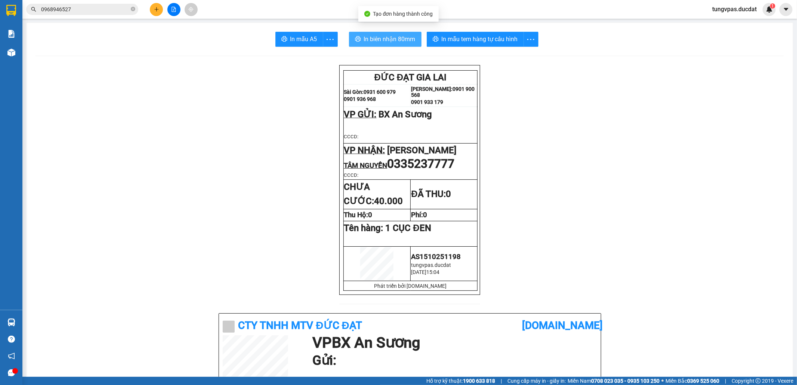
click at [392, 41] on span "In biên nhận 80mm" at bounding box center [390, 38] width 52 height 9
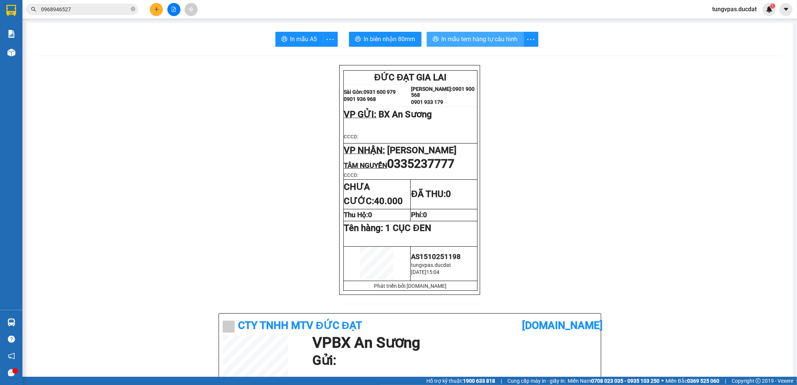
click at [495, 40] on span "In mẫu tem hàng tự cấu hình" at bounding box center [480, 38] width 76 height 9
click at [154, 12] on button at bounding box center [156, 9] width 13 height 13
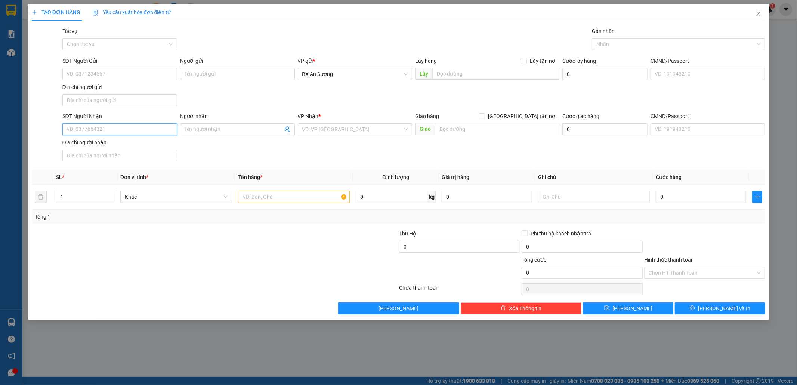
click at [171, 135] on input "SĐT Người Nhận" at bounding box center [119, 129] width 115 height 12
click at [139, 126] on input "0393272279" at bounding box center [119, 129] width 115 height 12
drag, startPoint x: 111, startPoint y: 132, endPoint x: 66, endPoint y: 133, distance: 45.3
click at [74, 133] on input "0393272279" at bounding box center [119, 129] width 115 height 12
type input "0393272279"
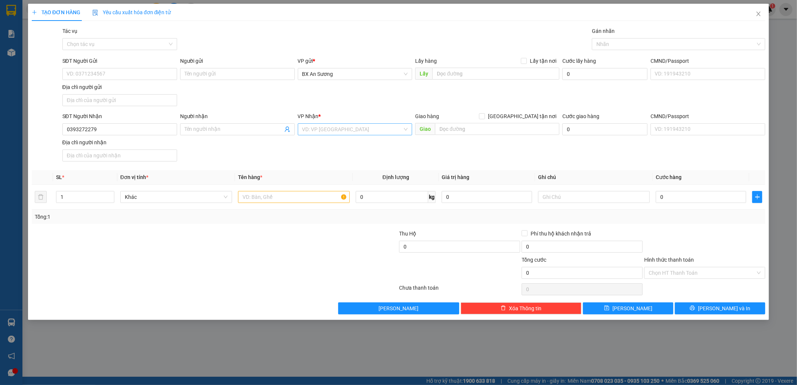
click at [337, 129] on input "search" at bounding box center [352, 129] width 101 height 11
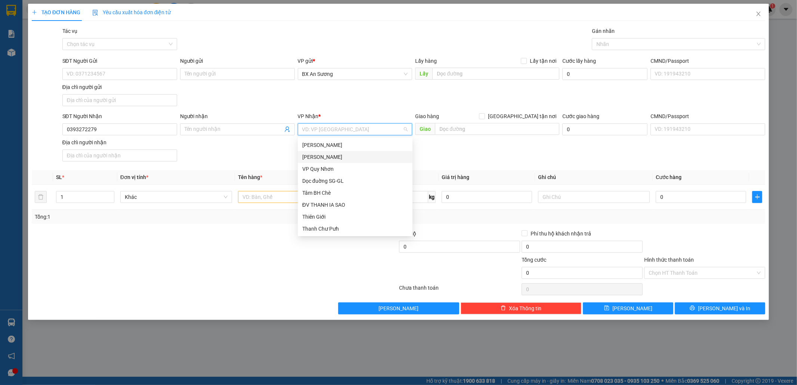
click at [248, 168] on div "Transit Pickup Surcharge Ids Transit Deliver Surcharge Ids Transit Deliver Surc…" at bounding box center [399, 170] width 734 height 287
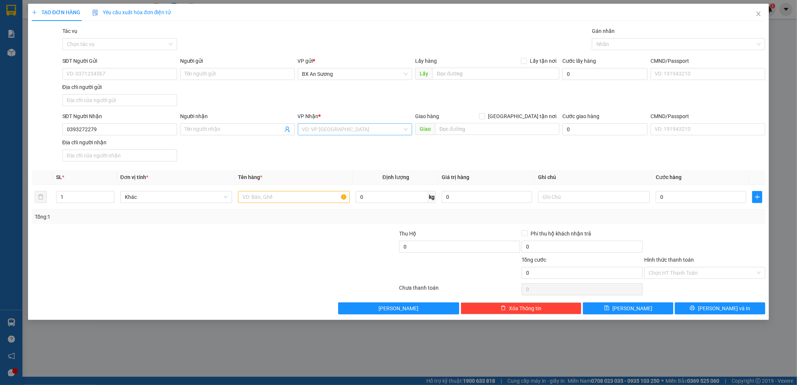
click at [309, 127] on input "search" at bounding box center [352, 129] width 101 height 11
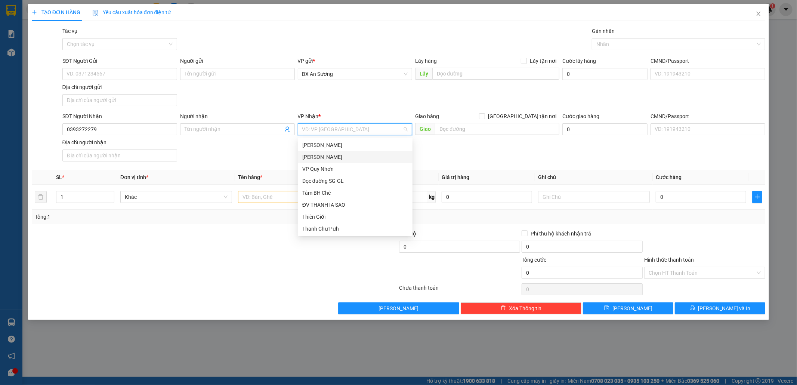
click at [330, 154] on div "[PERSON_NAME]" at bounding box center [355, 157] width 106 height 8
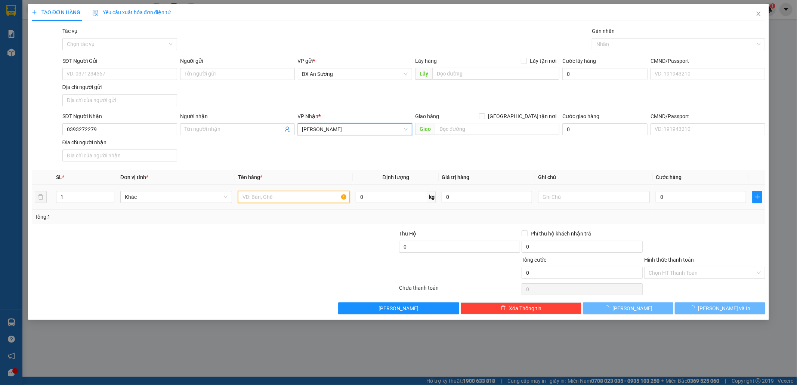
click at [293, 197] on input "text" at bounding box center [294, 197] width 112 height 12
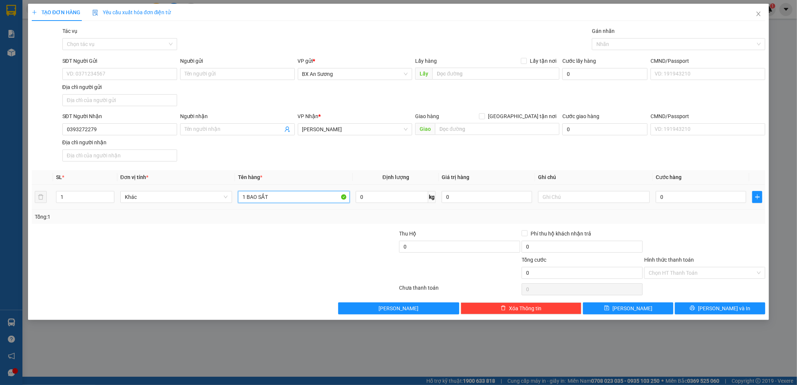
type input "1 BAO SẮT"
click at [660, 200] on input "0" at bounding box center [701, 197] width 90 height 12
type input "5"
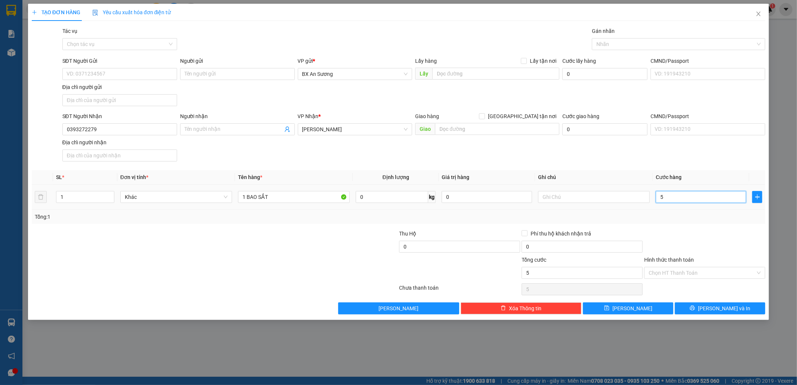
type input "50"
type input "50.000"
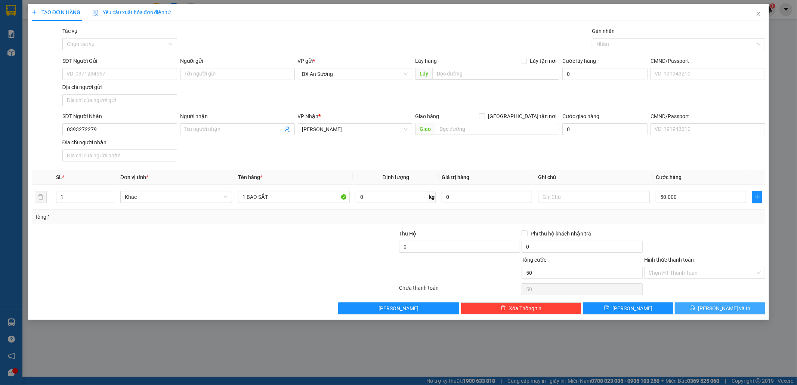
type input "50.000"
click at [725, 310] on span "[PERSON_NAME] và In" at bounding box center [724, 308] width 52 height 8
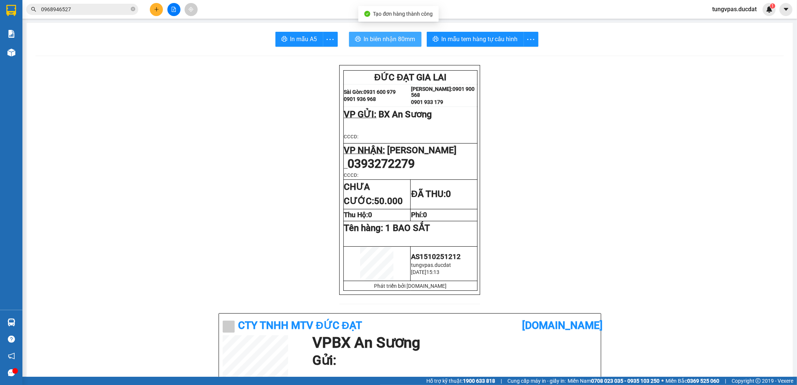
click at [364, 34] on span "In biên nhận 80mm" at bounding box center [390, 38] width 52 height 9
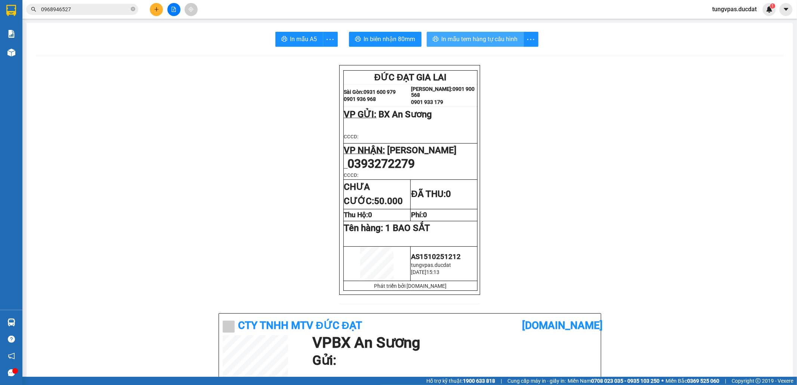
click at [466, 46] on button "In mẫu tem hàng tự cấu hình" at bounding box center [475, 39] width 97 height 15
click at [154, 7] on icon "plus" at bounding box center [156, 9] width 5 height 5
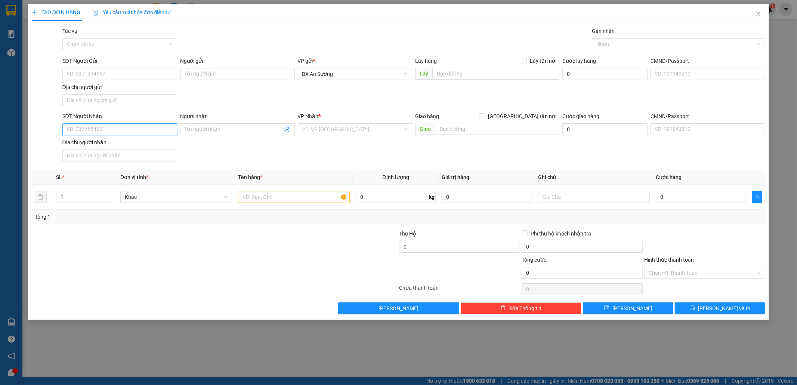
click at [157, 133] on input "SĐT Người Nhận" at bounding box center [119, 129] width 115 height 12
type input "0914195257"
click at [316, 129] on input "search" at bounding box center [352, 129] width 101 height 11
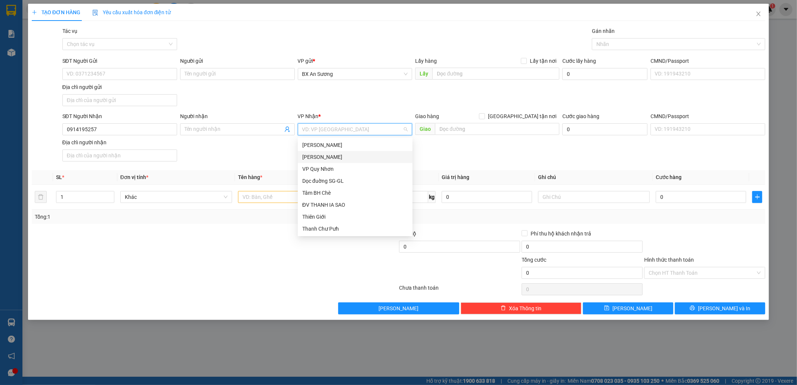
click at [322, 156] on div "[PERSON_NAME]" at bounding box center [355, 157] width 106 height 8
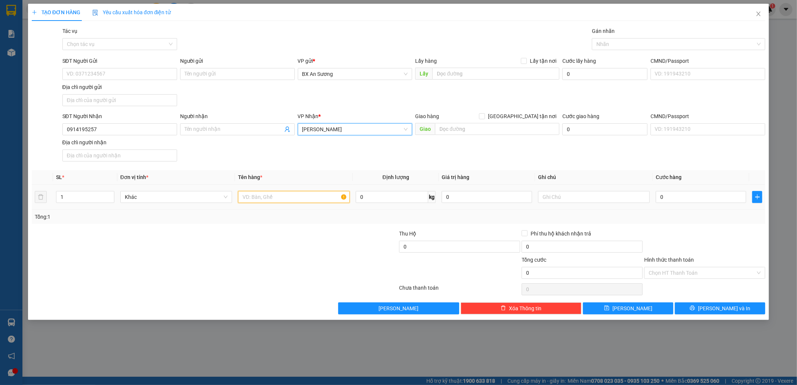
click at [305, 201] on input "text" at bounding box center [294, 197] width 112 height 12
type input "1 THÙNG GIẤY"
type input "5"
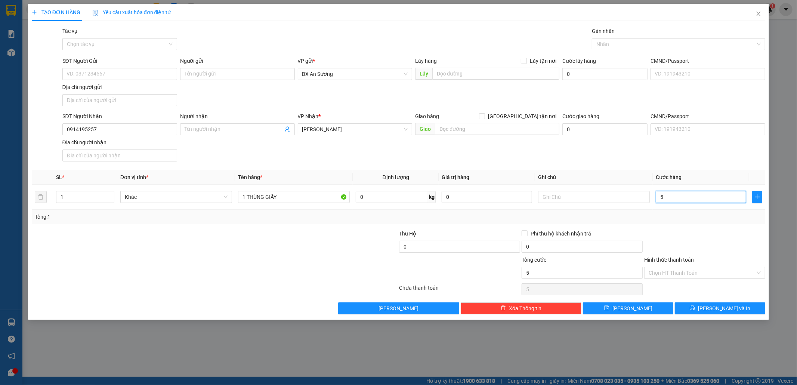
type input "50"
type input "50.000"
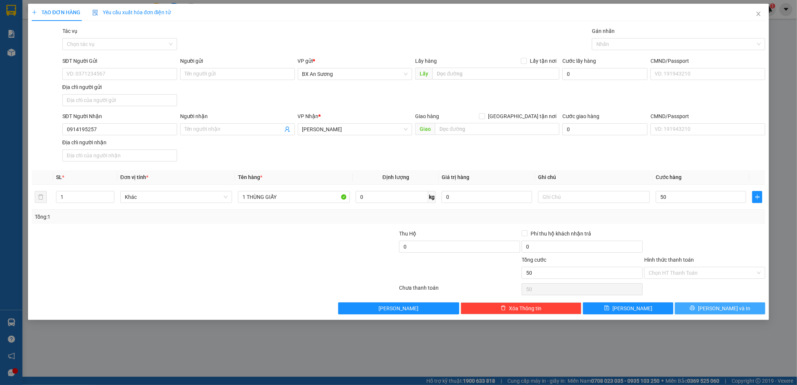
type input "50.000"
click at [721, 309] on span "[PERSON_NAME] và In" at bounding box center [724, 308] width 52 height 8
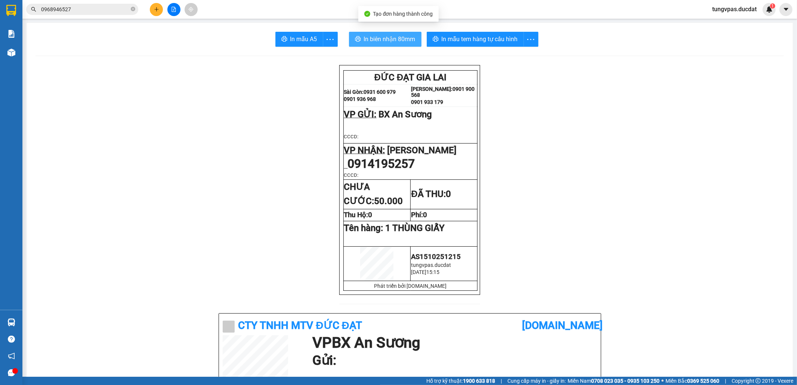
click at [395, 38] on span "In biên nhận 80mm" at bounding box center [390, 38] width 52 height 9
click at [396, 34] on span "In biên nhận 80mm" at bounding box center [390, 38] width 52 height 9
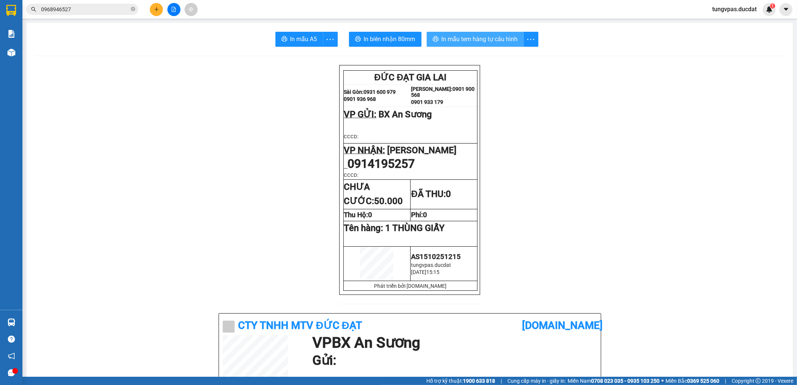
click at [472, 40] on span "In mẫu tem hàng tự cấu hình" at bounding box center [480, 38] width 76 height 9
click at [158, 12] on button at bounding box center [156, 9] width 13 height 13
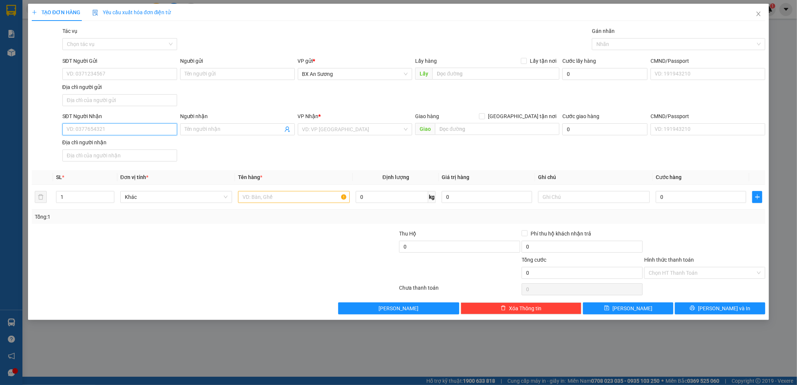
click at [158, 126] on input "SĐT Người Nhận" at bounding box center [119, 129] width 115 height 12
type input "0989736242"
click at [158, 147] on div "0989736242" at bounding box center [120, 145] width 106 height 8
type input "[GEOGRAPHIC_DATA]"
type input "0989736242"
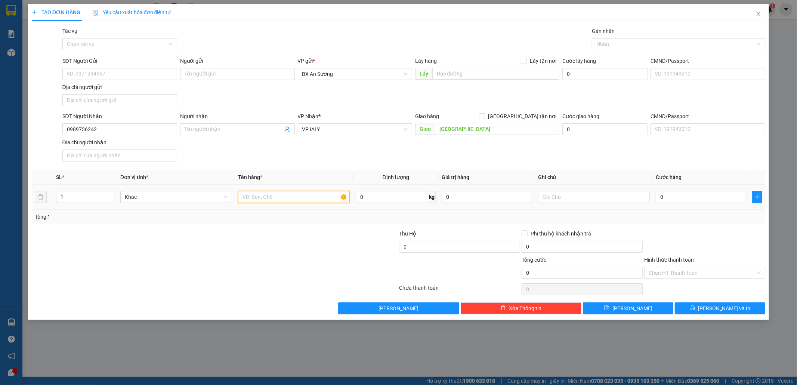
click at [271, 193] on input "text" at bounding box center [294, 197] width 112 height 12
type input "1 THÙNG GIẤY"
click at [682, 205] on td "0" at bounding box center [701, 197] width 96 height 25
click at [682, 204] on div "0" at bounding box center [701, 197] width 90 height 15
click at [681, 202] on input "0" at bounding box center [701, 197] width 90 height 12
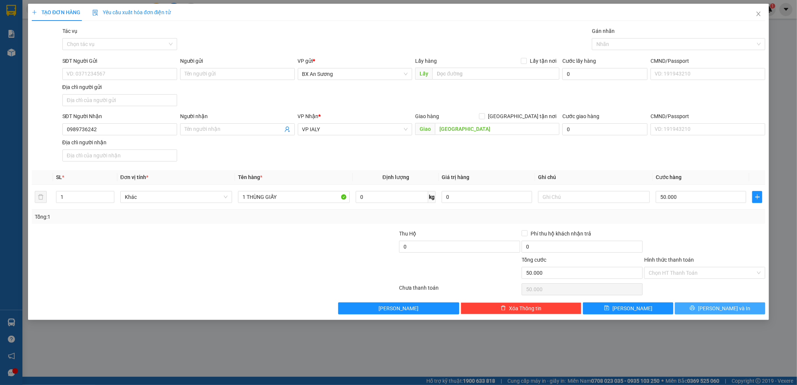
click at [730, 312] on span "[PERSON_NAME] và In" at bounding box center [724, 308] width 52 height 8
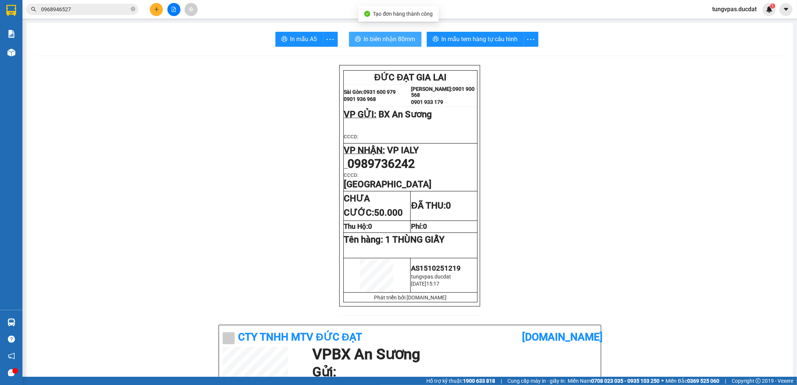
click at [377, 35] on span "In biên nhận 80mm" at bounding box center [390, 38] width 52 height 9
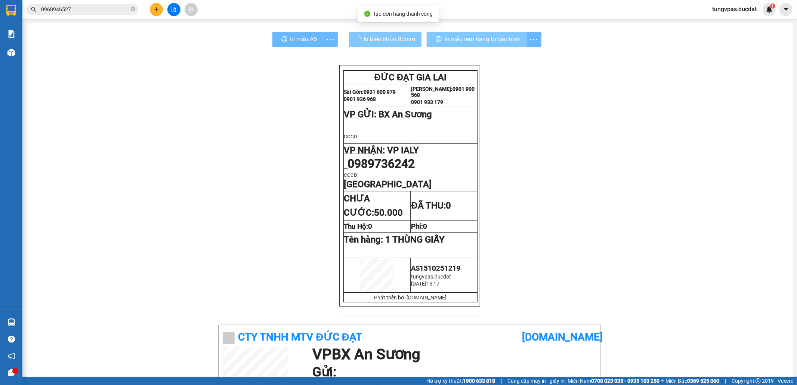
click at [490, 45] on button "In mẫu tem hàng tự cấu hình" at bounding box center [477, 39] width 100 height 15
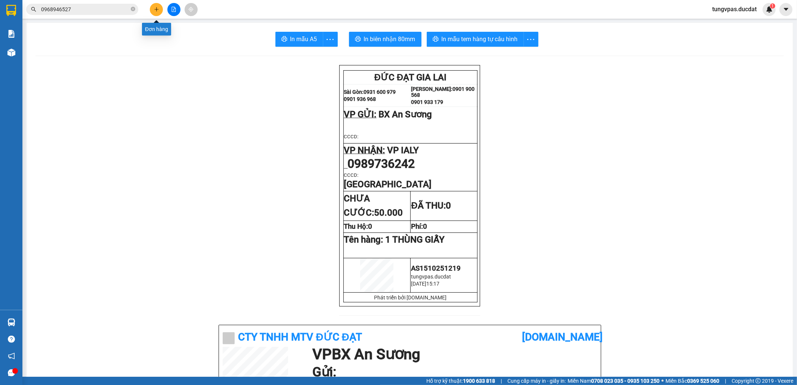
click at [152, 8] on button at bounding box center [156, 9] width 13 height 13
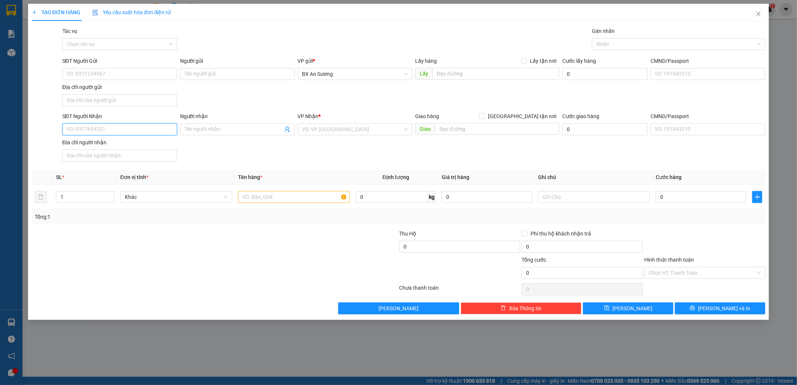
click at [162, 127] on input "SĐT Người Nhận" at bounding box center [119, 129] width 115 height 12
type input "0905081988"
click at [135, 147] on div "0905081988 - [PERSON_NAME]" at bounding box center [120, 145] width 106 height 8
type input "DUY LONG"
type input "0905081988"
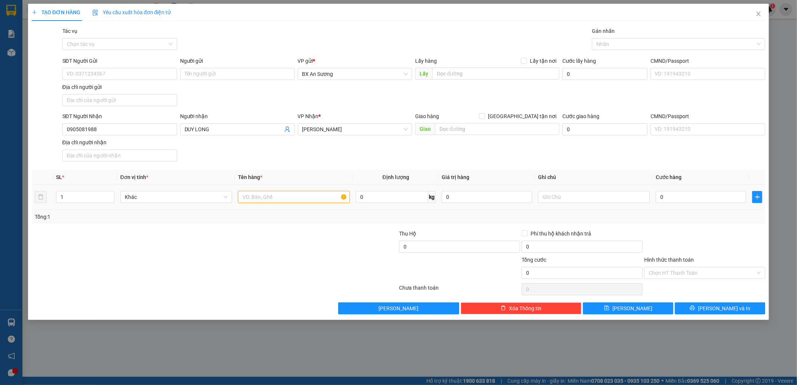
click at [275, 200] on input "text" at bounding box center [294, 197] width 112 height 12
type input "1 KIỆN DÀI BAO XANH"
click at [746, 307] on button "[PERSON_NAME] và In" at bounding box center [720, 308] width 90 height 12
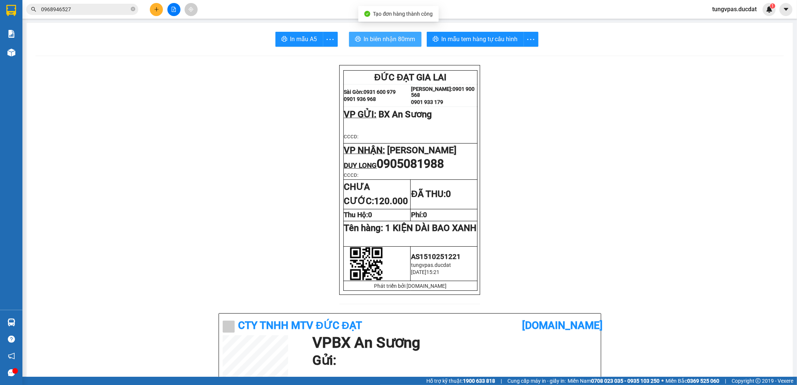
click at [398, 35] on span "In biên nhận 80mm" at bounding box center [390, 38] width 52 height 9
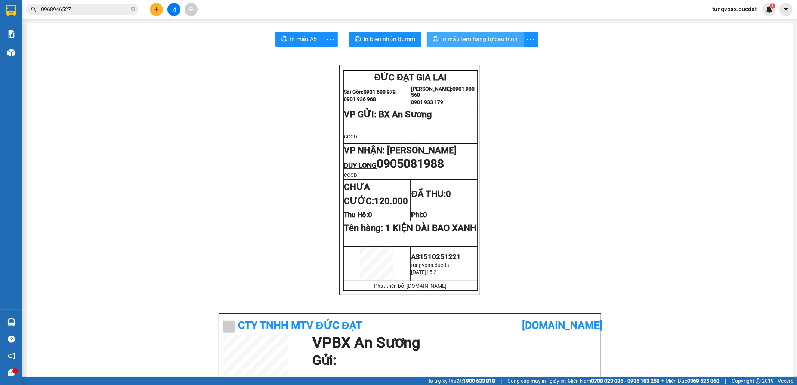
click at [506, 42] on span "In mẫu tem hàng tự cấu hình" at bounding box center [480, 38] width 76 height 9
click at [156, 4] on button at bounding box center [156, 9] width 13 height 13
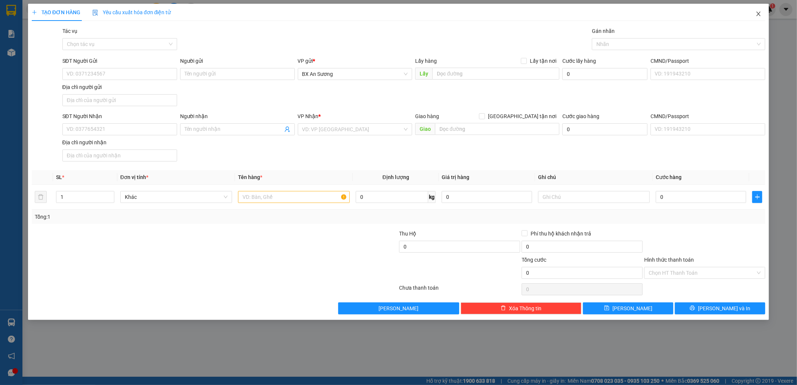
click at [760, 14] on icon "close" at bounding box center [759, 14] width 6 height 6
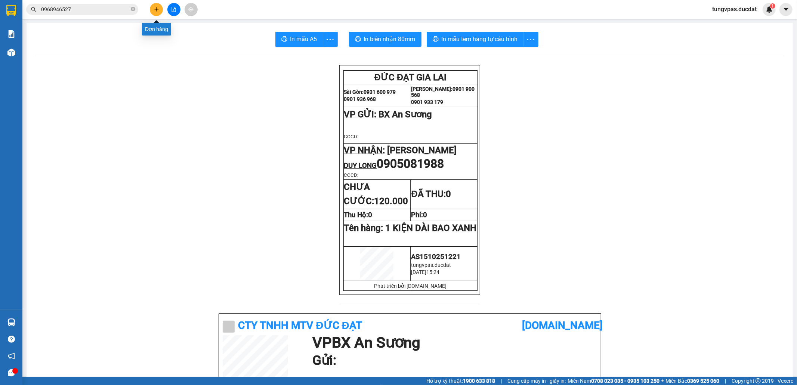
click at [155, 8] on icon "plus" at bounding box center [156, 9] width 5 height 5
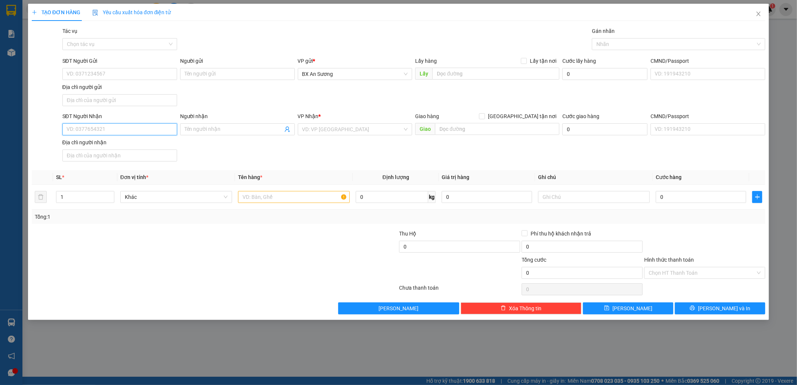
click at [165, 135] on input "SĐT Người Nhận" at bounding box center [119, 129] width 115 height 12
click at [139, 147] on div "0333678977" at bounding box center [120, 145] width 106 height 8
type input "0333678977"
click at [315, 196] on input "text" at bounding box center [294, 197] width 112 height 12
type input "1 CỤC MÁY"
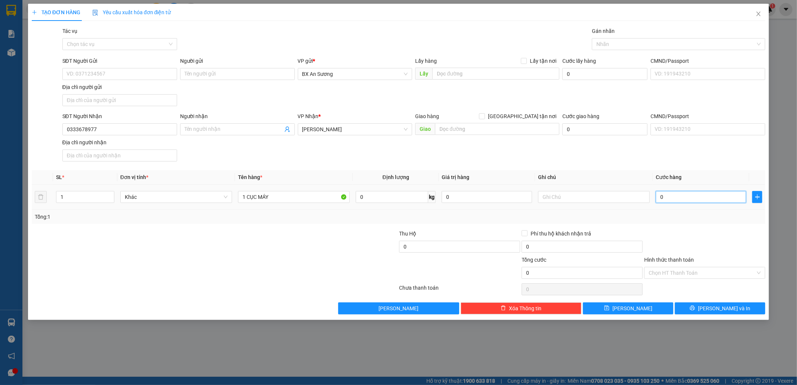
click at [706, 202] on input "0" at bounding box center [701, 197] width 90 height 12
click at [743, 305] on button "[PERSON_NAME] và In" at bounding box center [720, 308] width 90 height 12
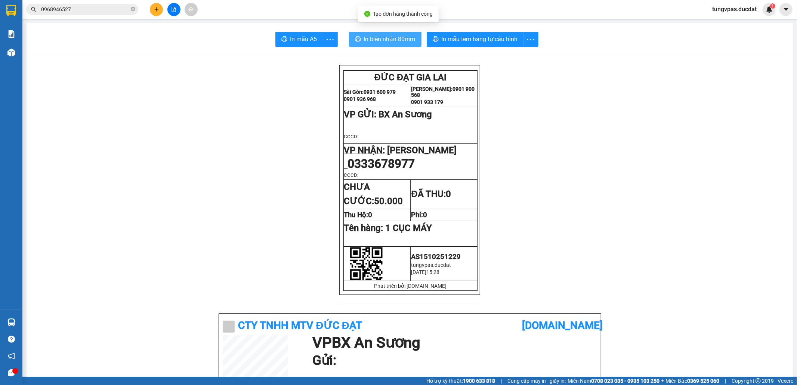
click at [389, 34] on button "In biên nhận 80mm" at bounding box center [385, 39] width 73 height 15
click at [392, 33] on button "In biên nhận 80mm" at bounding box center [385, 39] width 73 height 15
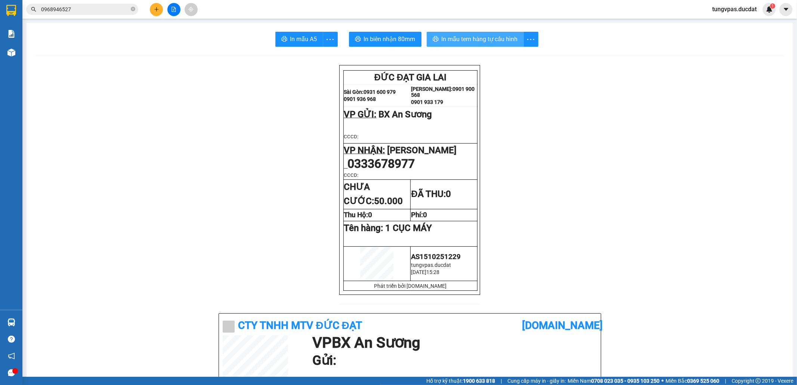
click at [513, 39] on span "In mẫu tem hàng tự cấu hình" at bounding box center [480, 38] width 76 height 9
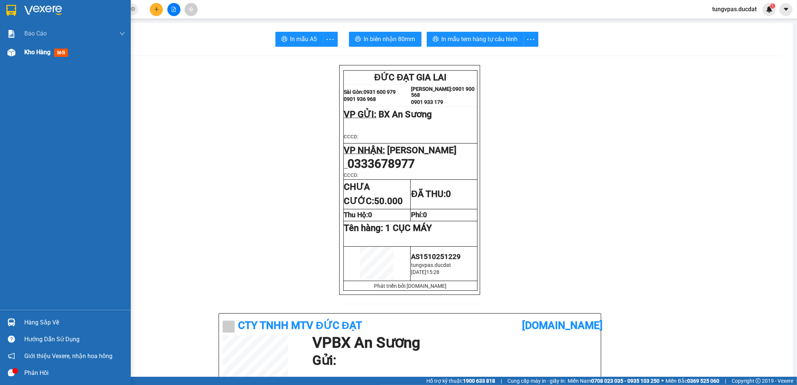
click at [14, 54] on img at bounding box center [11, 53] width 8 height 8
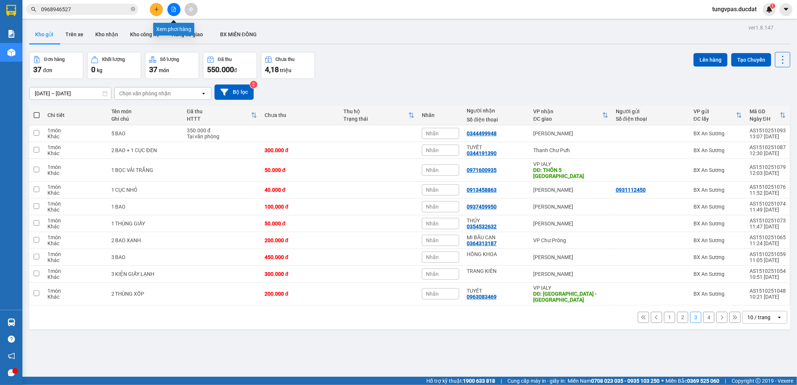
click at [171, 10] on icon "file-add" at bounding box center [173, 9] width 5 height 5
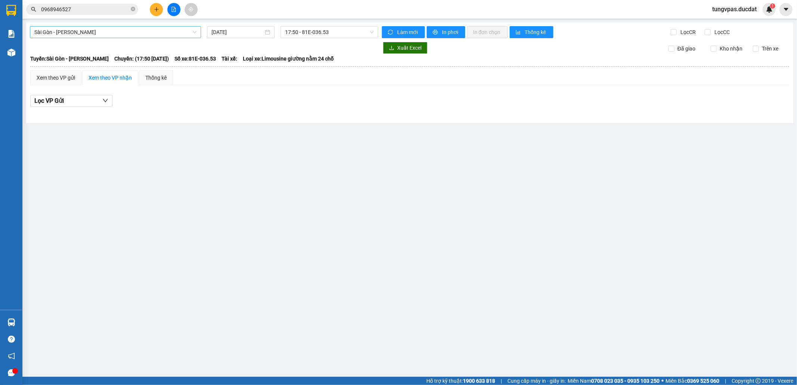
click at [163, 37] on span "Sài Gòn - [PERSON_NAME]" at bounding box center [115, 32] width 162 height 11
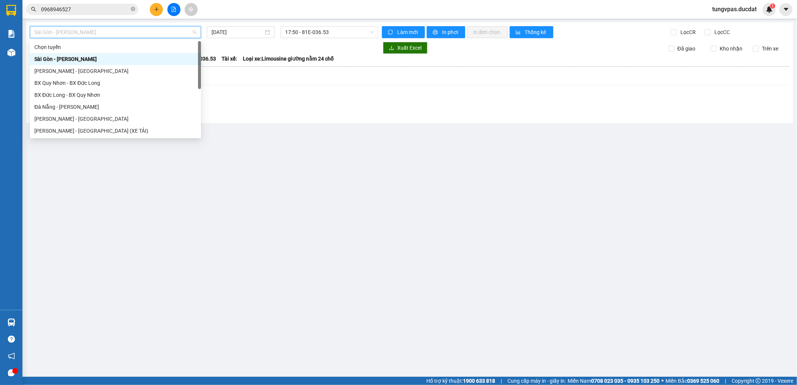
click at [122, 65] on div "[PERSON_NAME] - [GEOGRAPHIC_DATA]" at bounding box center [115, 71] width 171 height 12
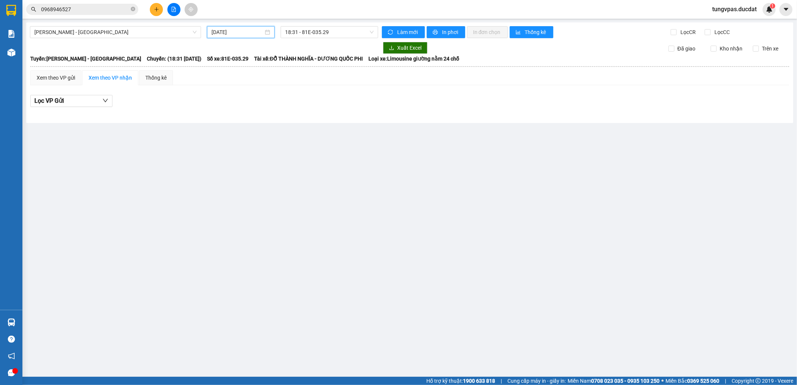
click at [219, 31] on input "[DATE]" at bounding box center [238, 32] width 52 height 8
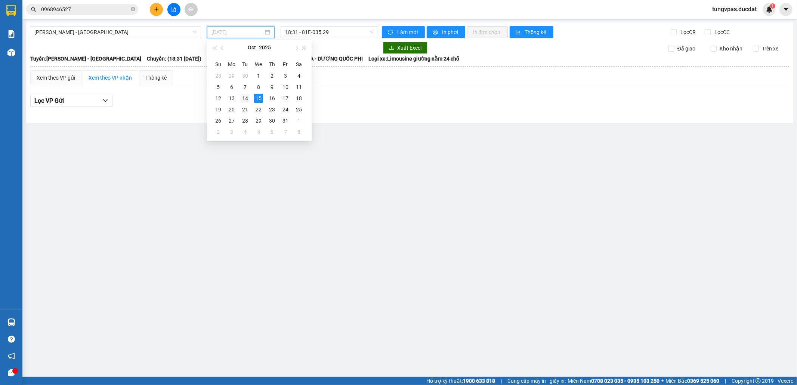
click at [247, 97] on div "14" at bounding box center [245, 98] width 9 height 9
type input "[DATE]"
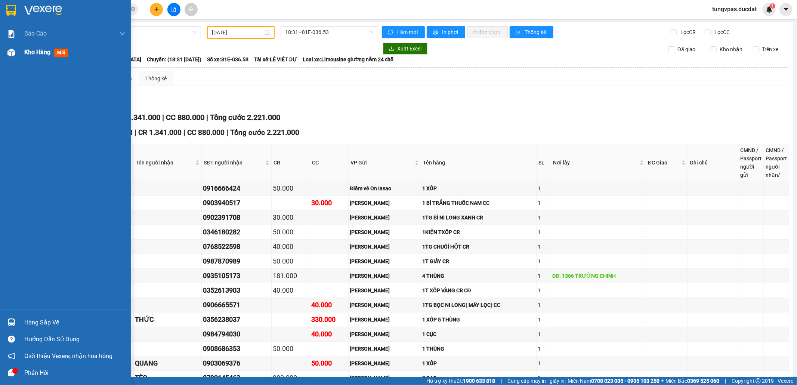
click at [15, 53] on img at bounding box center [11, 53] width 8 height 8
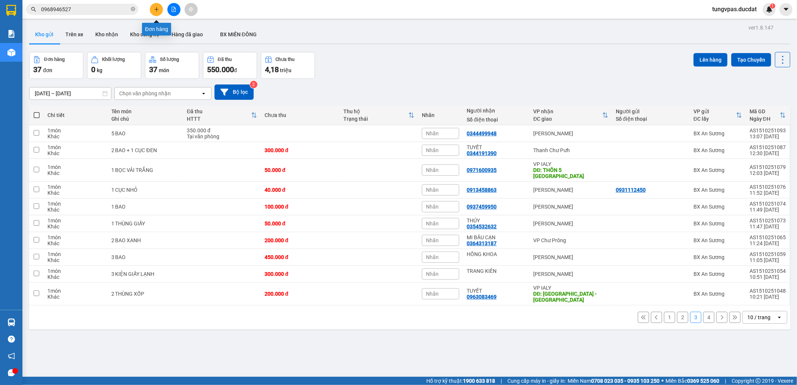
click at [158, 10] on icon "plus" at bounding box center [156, 9] width 5 height 5
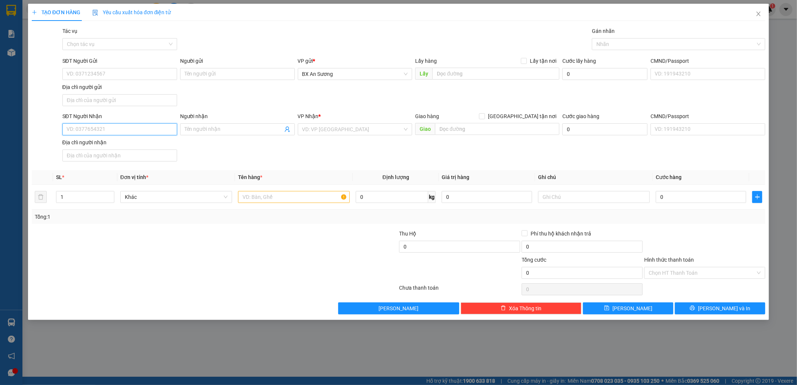
click at [155, 135] on input "SĐT Người Nhận" at bounding box center [119, 129] width 115 height 12
type input "0363548484"
click at [144, 144] on div "0363548484 - [GEOGRAPHIC_DATA]" at bounding box center [120, 145] width 106 height 8
type input "A LÂM"
type input "[PERSON_NAME]"
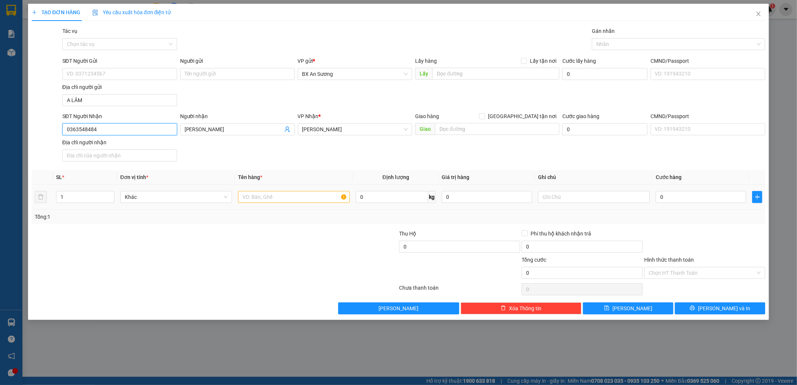
type input "0363548484"
click at [285, 196] on input "text" at bounding box center [294, 197] width 112 height 12
type input "1 BAO BỘT"
click at [689, 203] on input "0" at bounding box center [701, 197] width 90 height 12
type input "5"
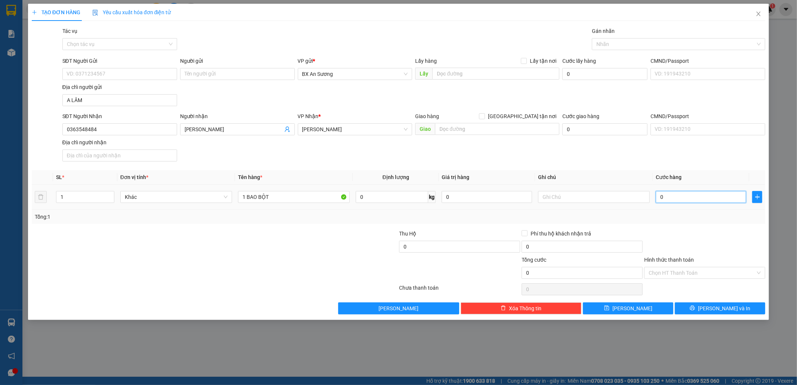
type input "5"
type input "50"
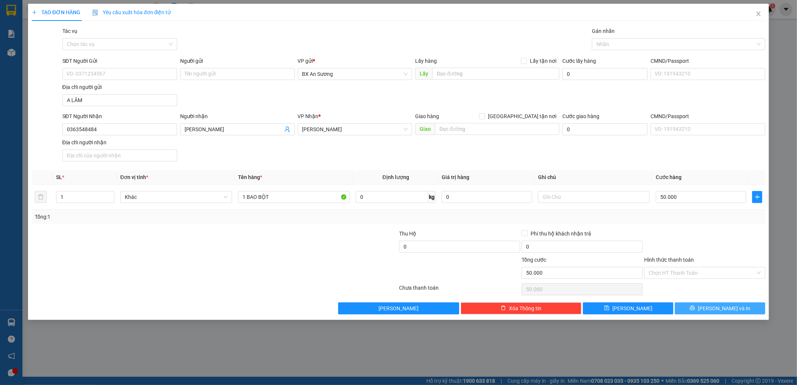
click at [713, 309] on button "[PERSON_NAME] và In" at bounding box center [720, 308] width 90 height 12
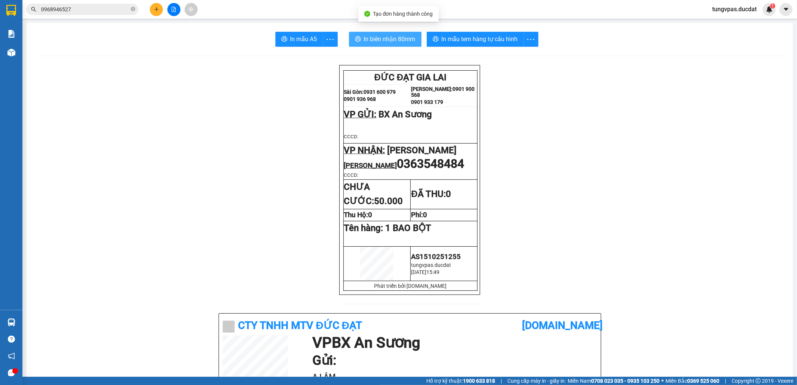
click at [409, 40] on span "In biên nhận 80mm" at bounding box center [390, 38] width 52 height 9
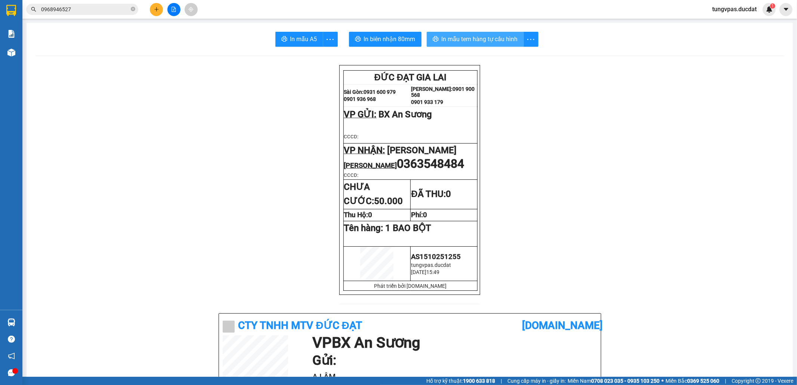
click at [455, 38] on span "In mẫu tem hàng tự cấu hình" at bounding box center [480, 38] width 76 height 9
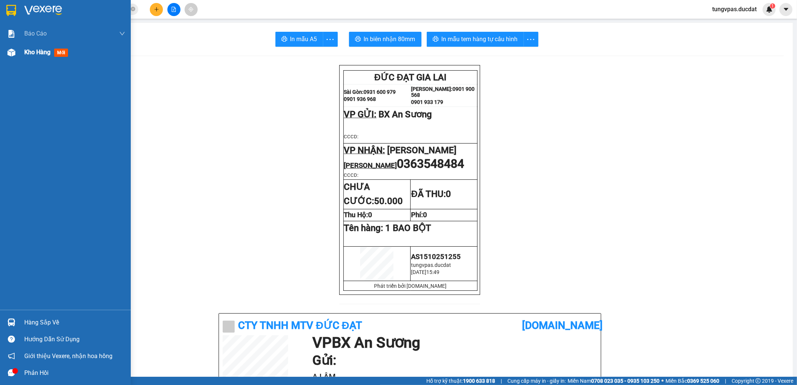
click at [9, 55] on img at bounding box center [11, 53] width 8 height 8
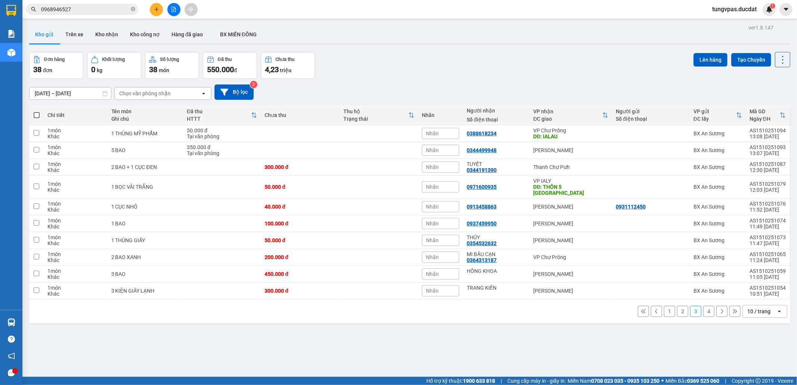
click at [665, 306] on button "1" at bounding box center [669, 311] width 11 height 11
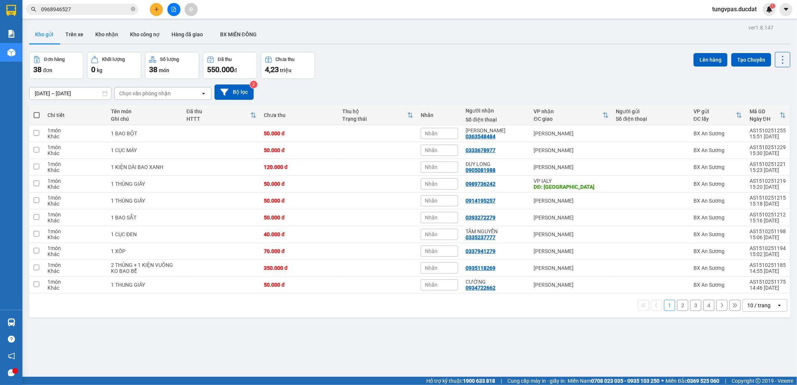
click at [748, 306] on div "10 / trang" at bounding box center [759, 305] width 23 height 7
click at [755, 291] on span "100 / trang" at bounding box center [754, 290] width 27 height 7
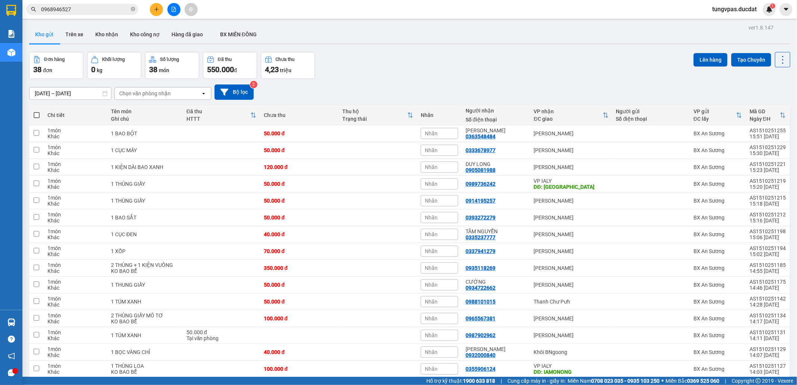
click at [36, 116] on span at bounding box center [37, 115] width 6 height 6
click at [37, 111] on input "checkbox" at bounding box center [37, 111] width 0 height 0
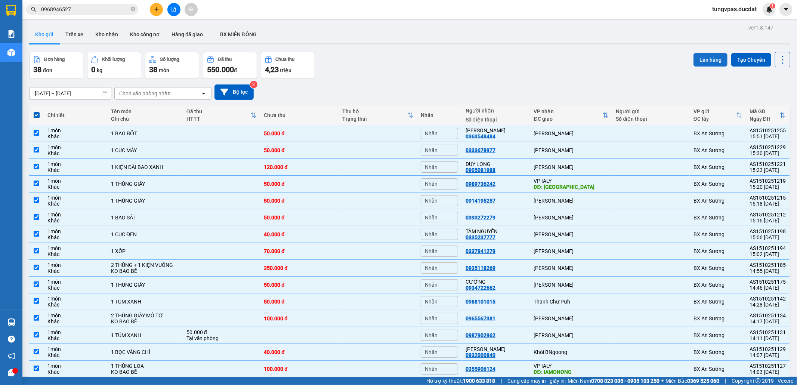
click at [708, 57] on button "Lên hàng" at bounding box center [711, 59] width 34 height 13
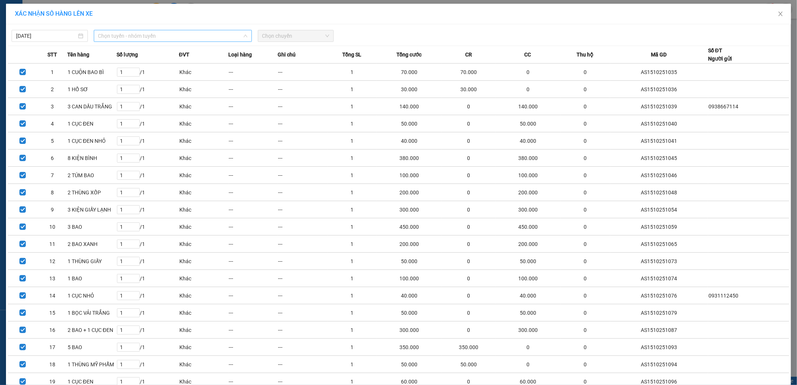
click at [218, 35] on span "Chọn tuyến - nhóm tuyến" at bounding box center [172, 35] width 149 height 11
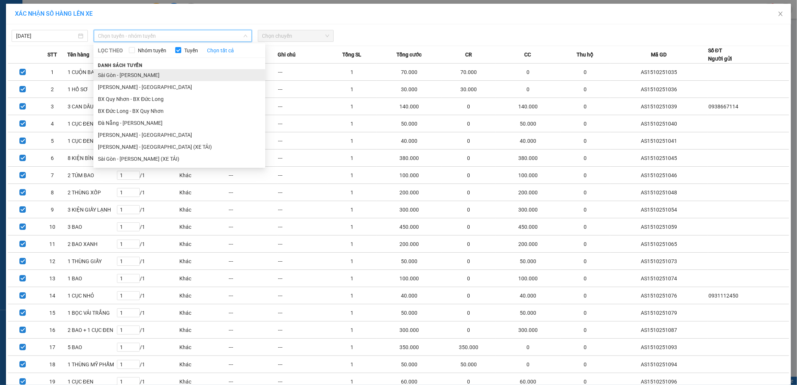
click at [196, 69] on li "Sài Gòn - [PERSON_NAME]" at bounding box center [179, 75] width 172 height 12
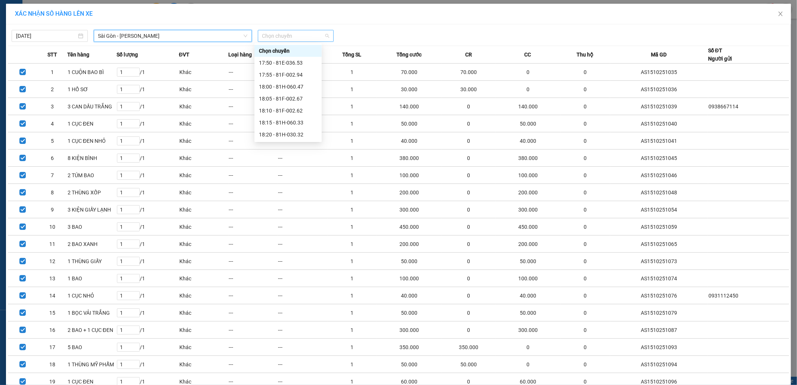
click at [278, 32] on span "Chọn chuyến" at bounding box center [295, 35] width 67 height 11
click at [286, 59] on div "17:50 - 81E-036.53" at bounding box center [288, 63] width 58 height 8
